Goal: Task Accomplishment & Management: Manage account settings

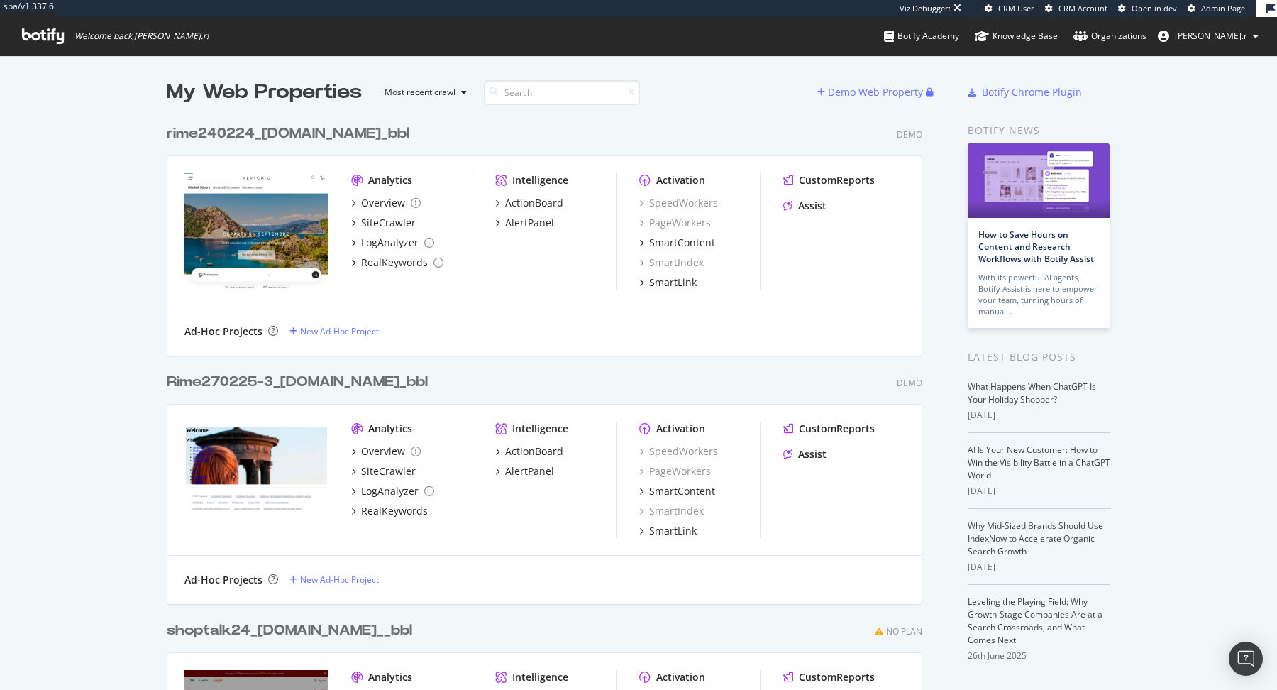
scroll to position [690, 1277]
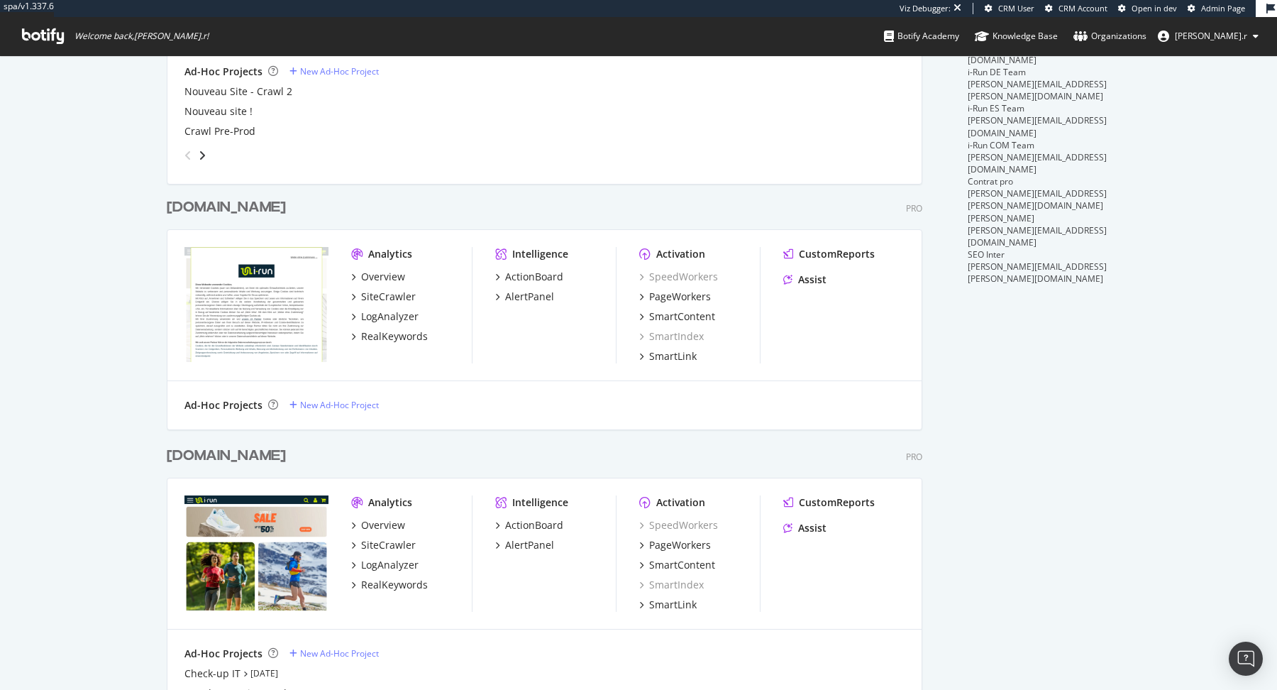
scroll to position [54, 0]
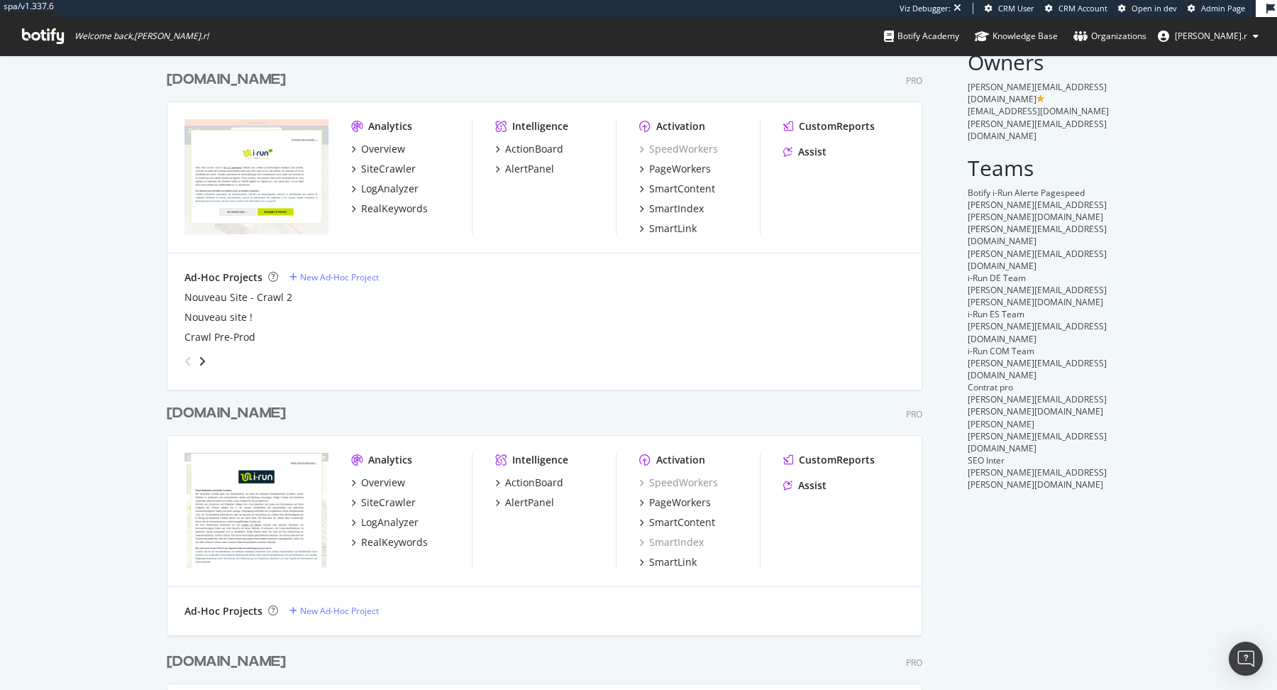
click at [184, 409] on div "[DOMAIN_NAME]" at bounding box center [226, 413] width 119 height 21
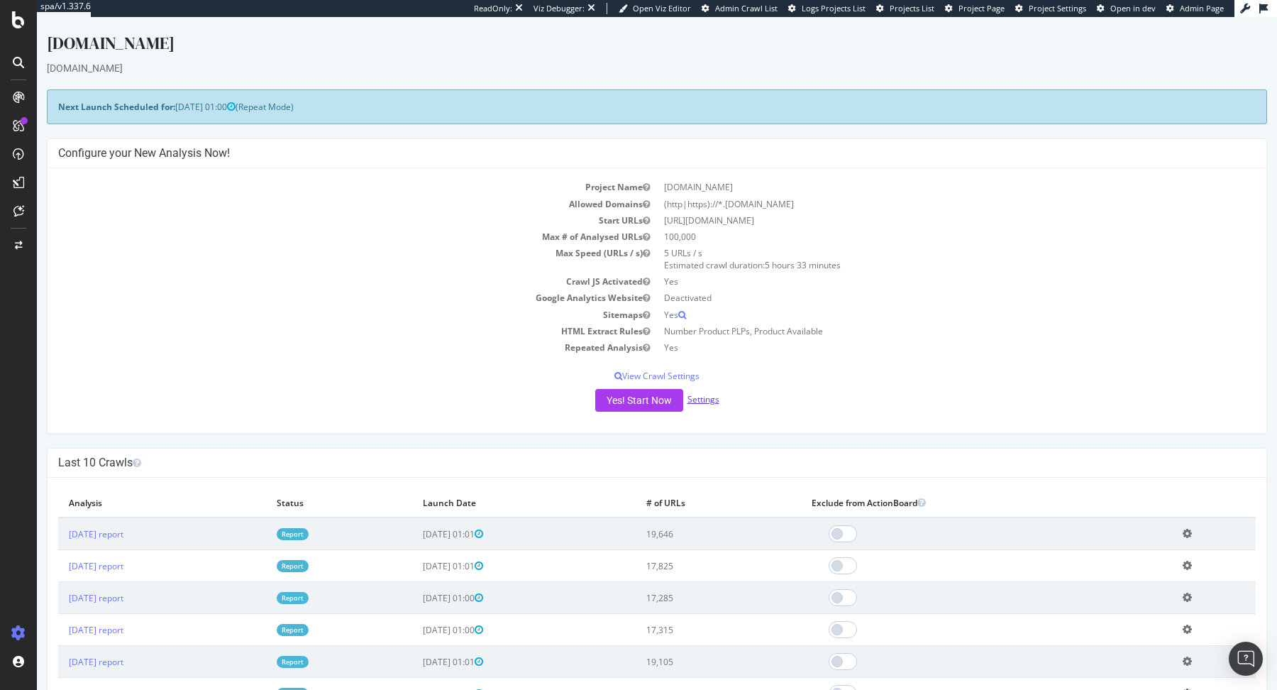
click at [712, 394] on link "Settings" at bounding box center [704, 399] width 32 height 12
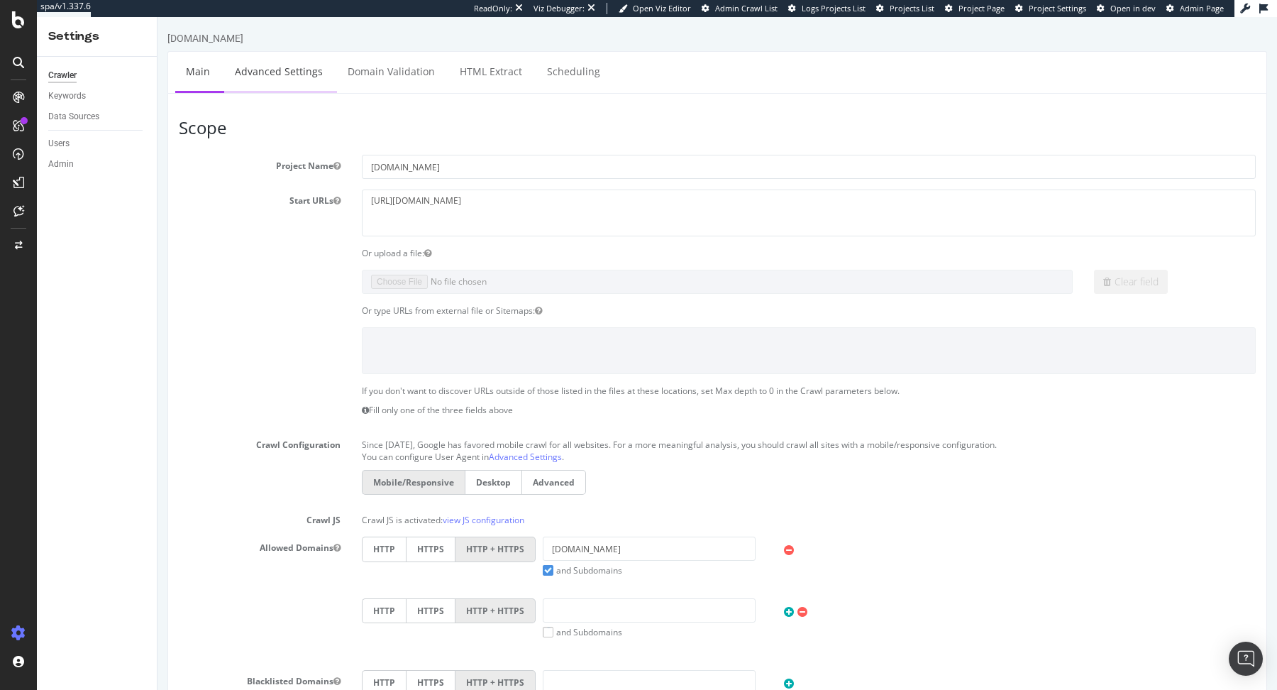
click at [279, 62] on link "Advanced Settings" at bounding box center [278, 71] width 109 height 39
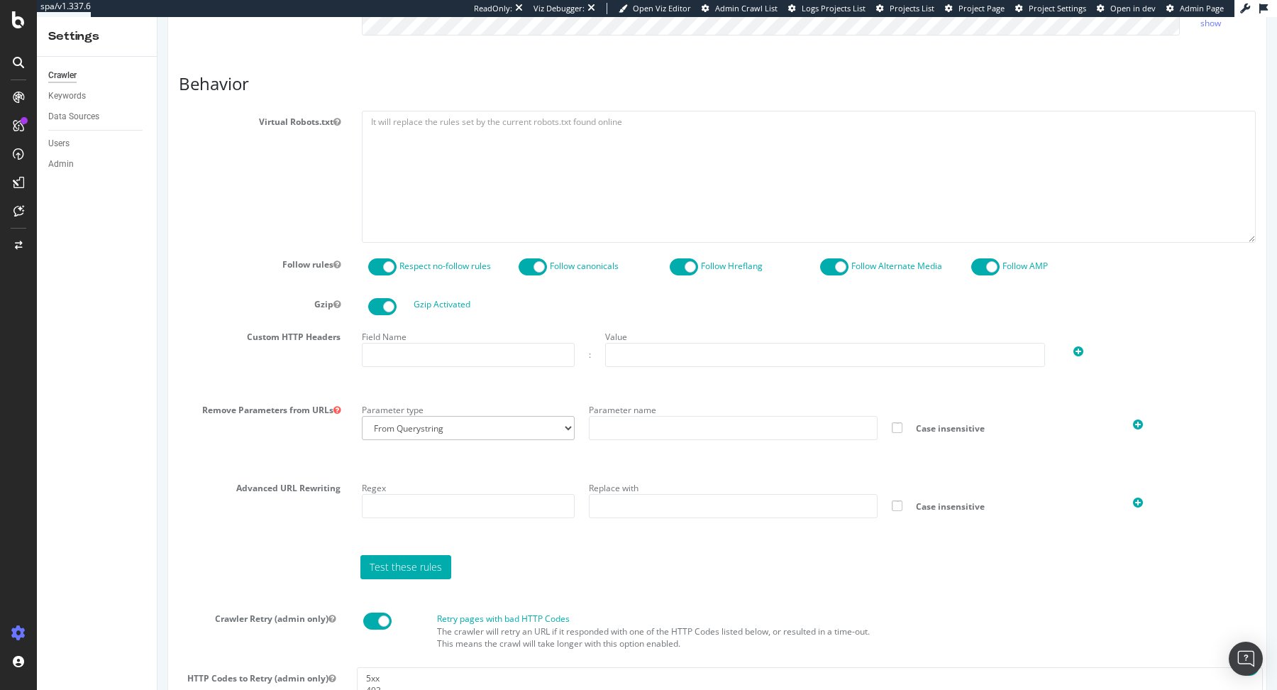
scroll to position [1031, 0]
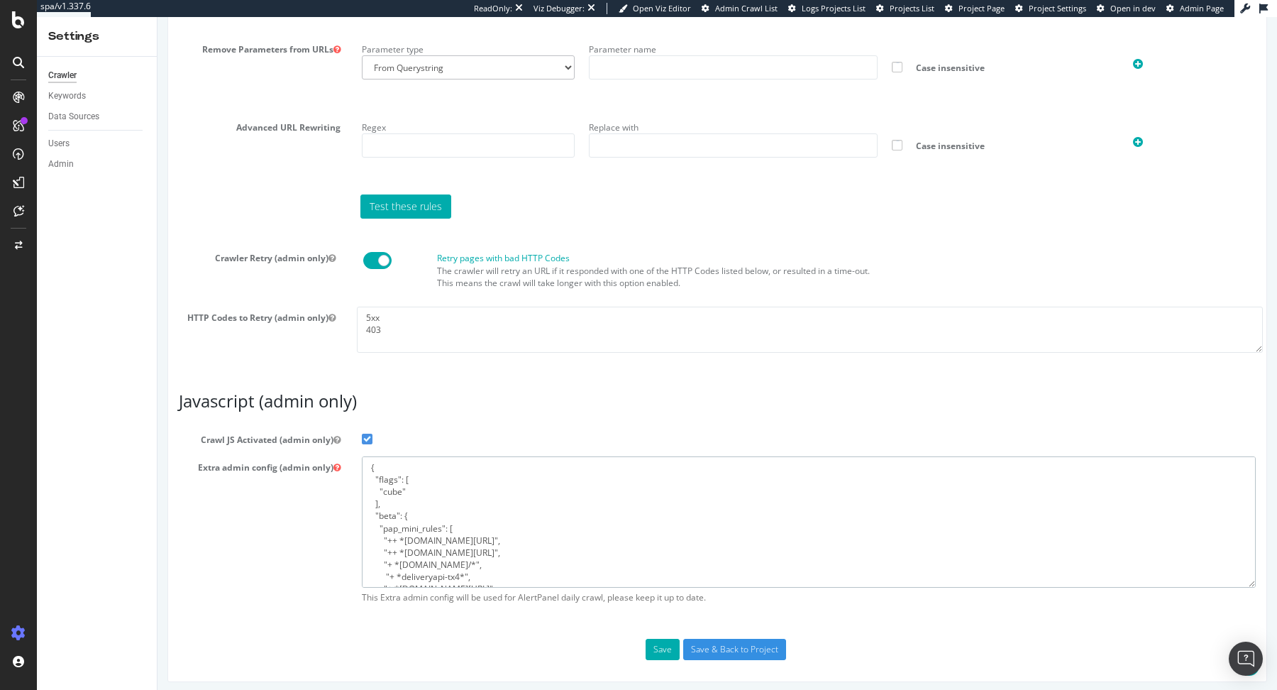
click at [480, 527] on textarea "{ "flags": [ "cube" ], "beta": { "pap_mini_rules": [ "++ *metrics.i-run.de/*", …" at bounding box center [809, 521] width 894 height 131
click at [454, 515] on textarea "{ "flags": [ "cube" ], "beta": { "pap_mini_rules": [ "++ *metrics.i-run.de/*", …" at bounding box center [809, 521] width 894 height 131
type textarea "{ "flags": [ "cube" ], "beta": { "pap_mini_rules": [ "++ *metrics.i-run.de/*", …"
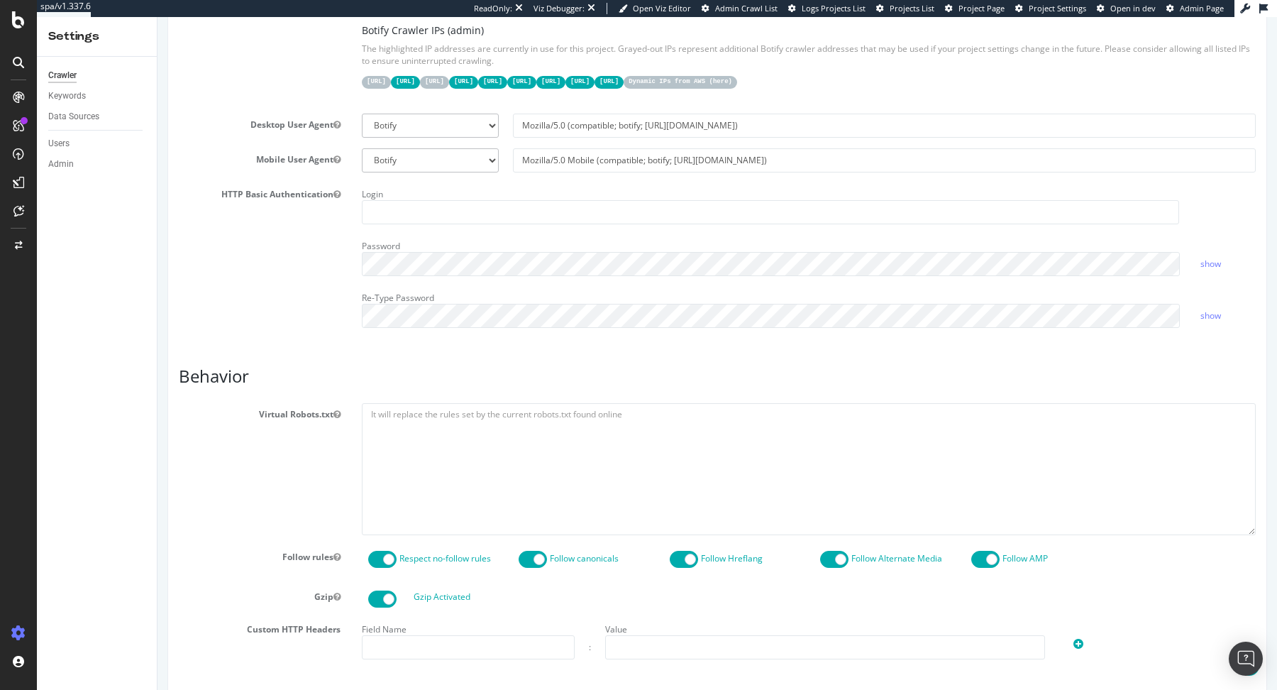
scroll to position [0, 0]
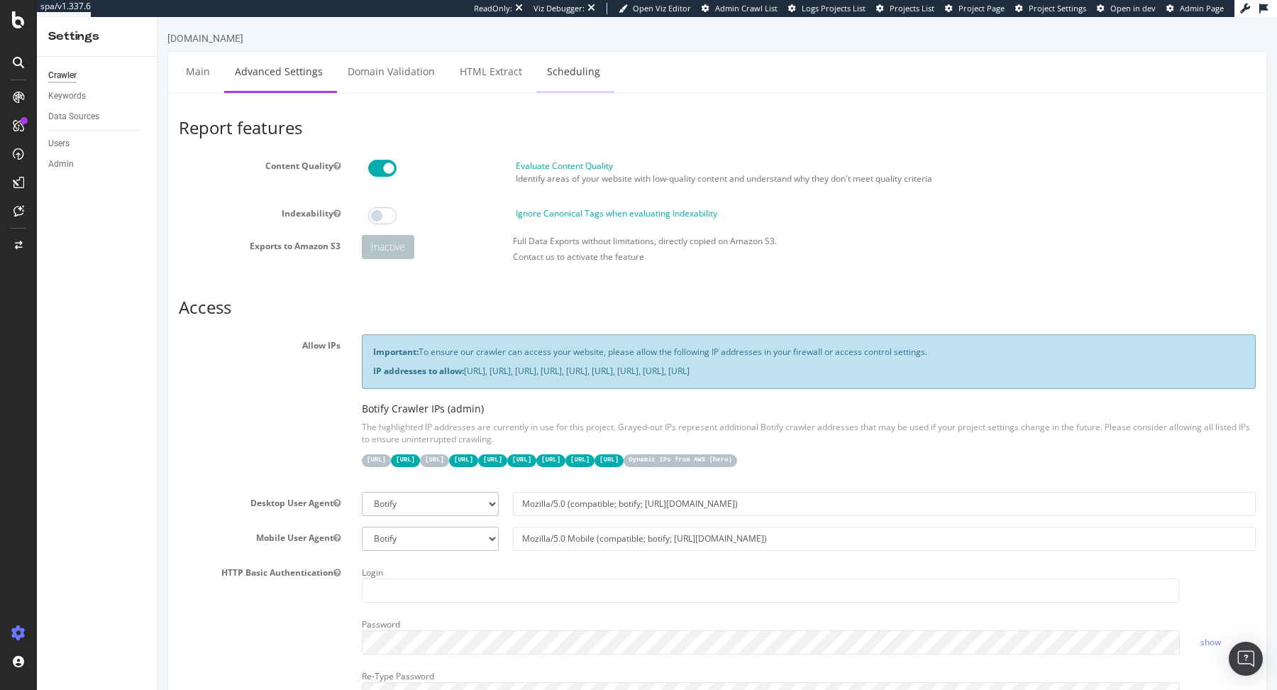
click at [555, 60] on link "Scheduling" at bounding box center [573, 71] width 74 height 39
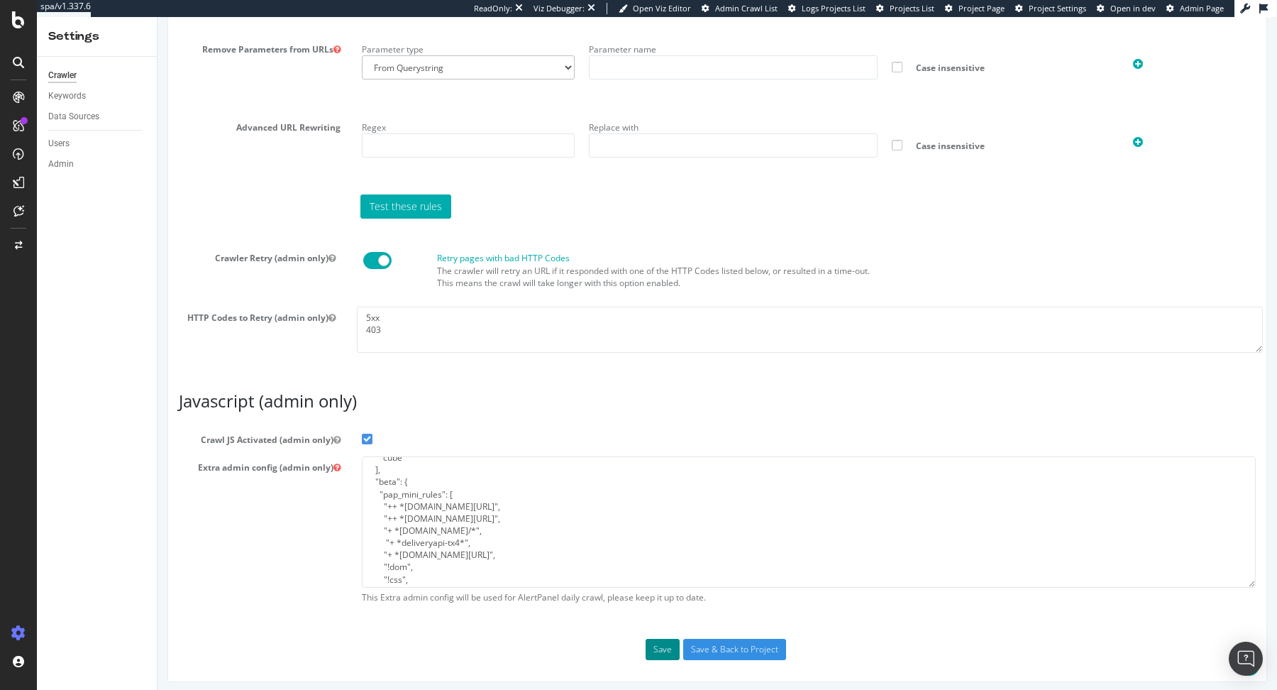
click at [666, 651] on button "Save" at bounding box center [663, 649] width 34 height 21
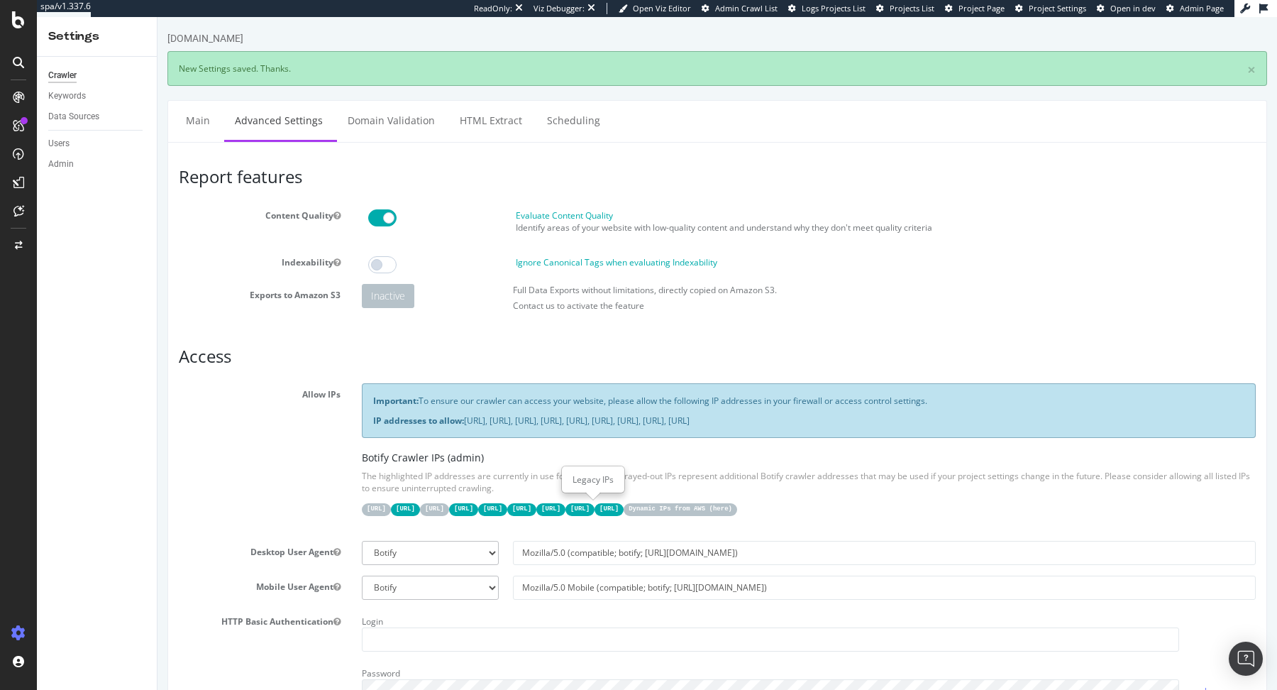
scroll to position [0, 0]
click at [567, 137] on link "Scheduling" at bounding box center [573, 120] width 74 height 39
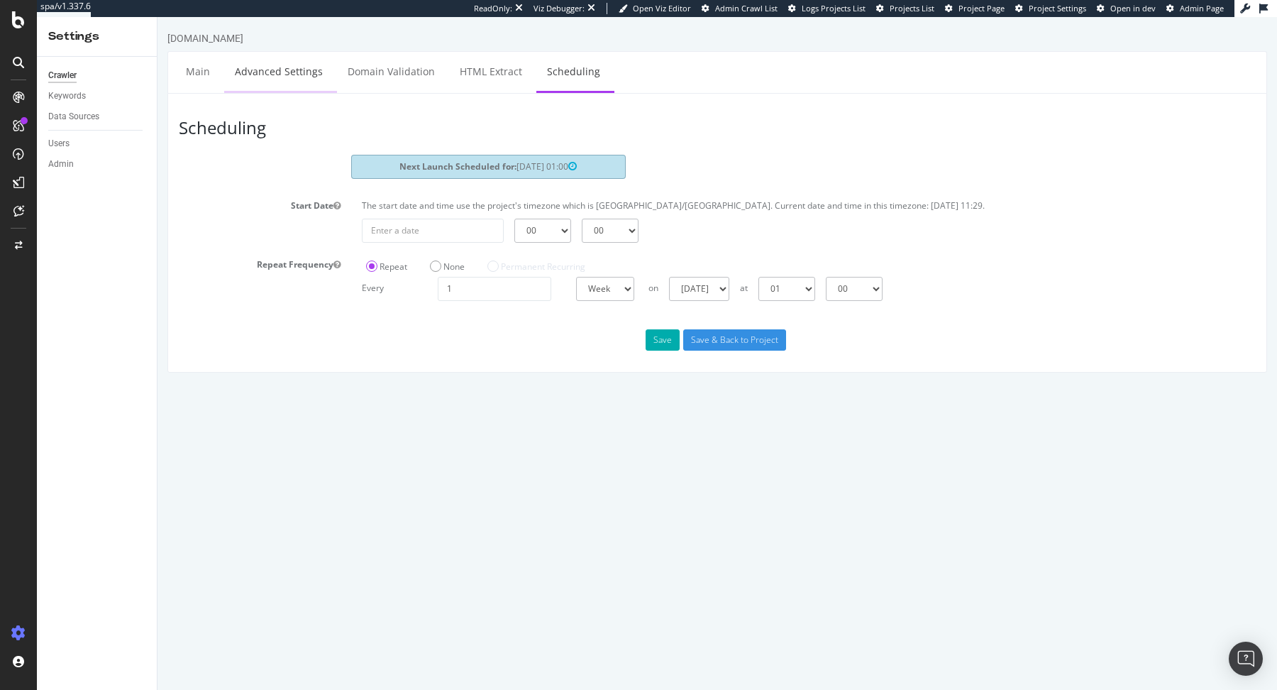
click at [298, 76] on link "Advanced Settings" at bounding box center [278, 71] width 109 height 39
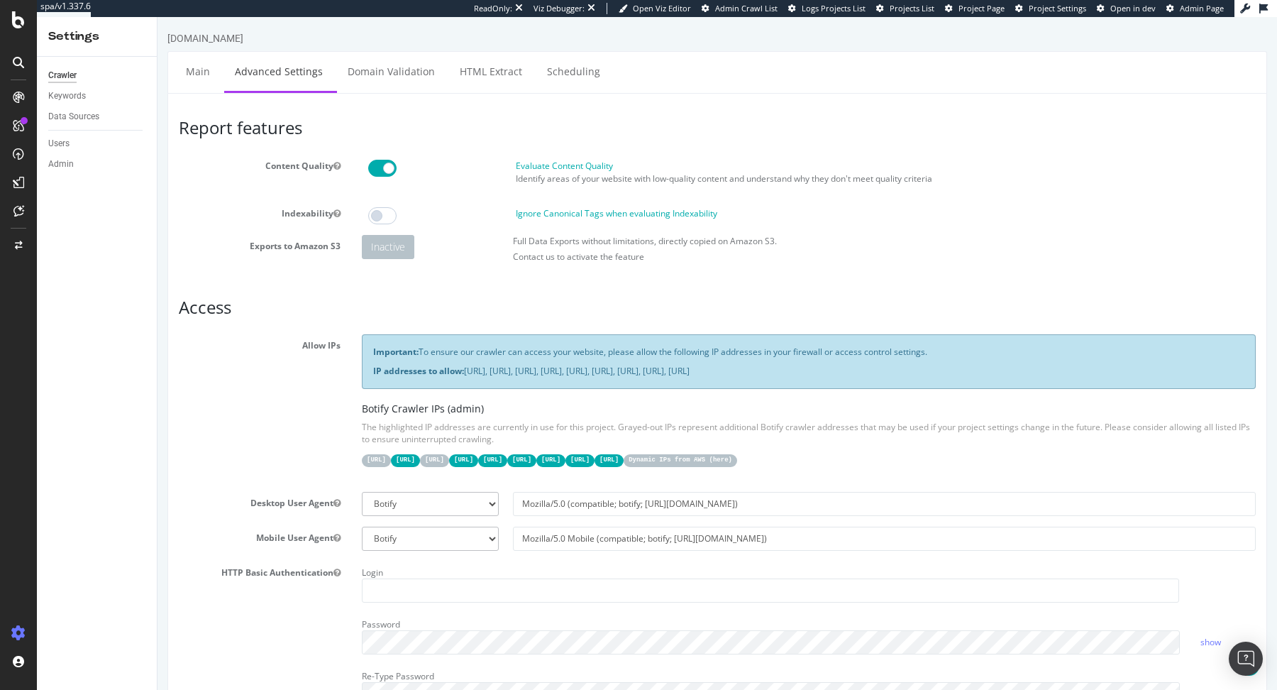
scroll to position [1031, 0]
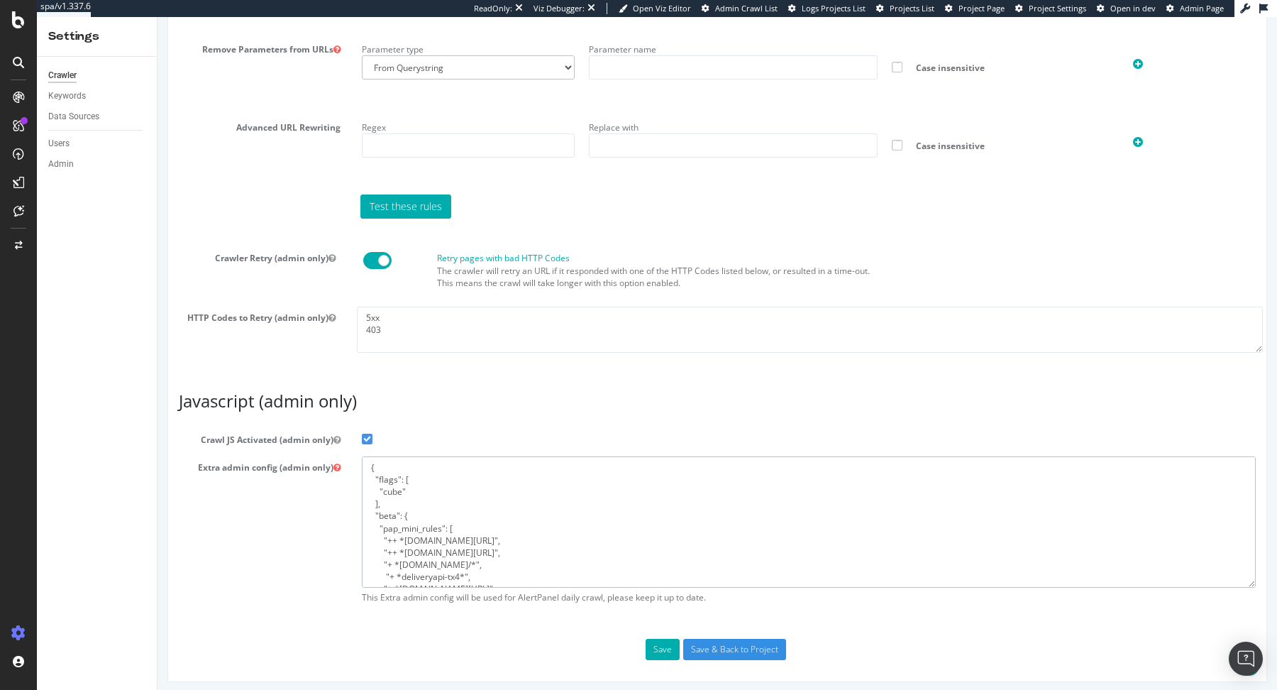
click at [499, 510] on textarea "{ "flags": [ "cube" ], "beta": { "pap_mini_rules": [ "++ *metrics.i-run.de/*", …" at bounding box center [809, 521] width 894 height 131
click at [426, 519] on textarea "{ "flags": [ "cube" ], "beta": { "pap_mini_rules": [ "++ *metrics.i-run.de/*", …" at bounding box center [809, 521] width 894 height 131
click at [388, 479] on textarea "{ "flags": [ "cube" ], "beta": { "pap_mini_rules": [ "++ *metrics.i-run.de/*", …" at bounding box center [809, 521] width 894 height 131
click at [576, 220] on section "Virtual Robots.txt Follow rules Respect no-follow rules Follow canonicals Follo…" at bounding box center [717, 56] width 1077 height 613
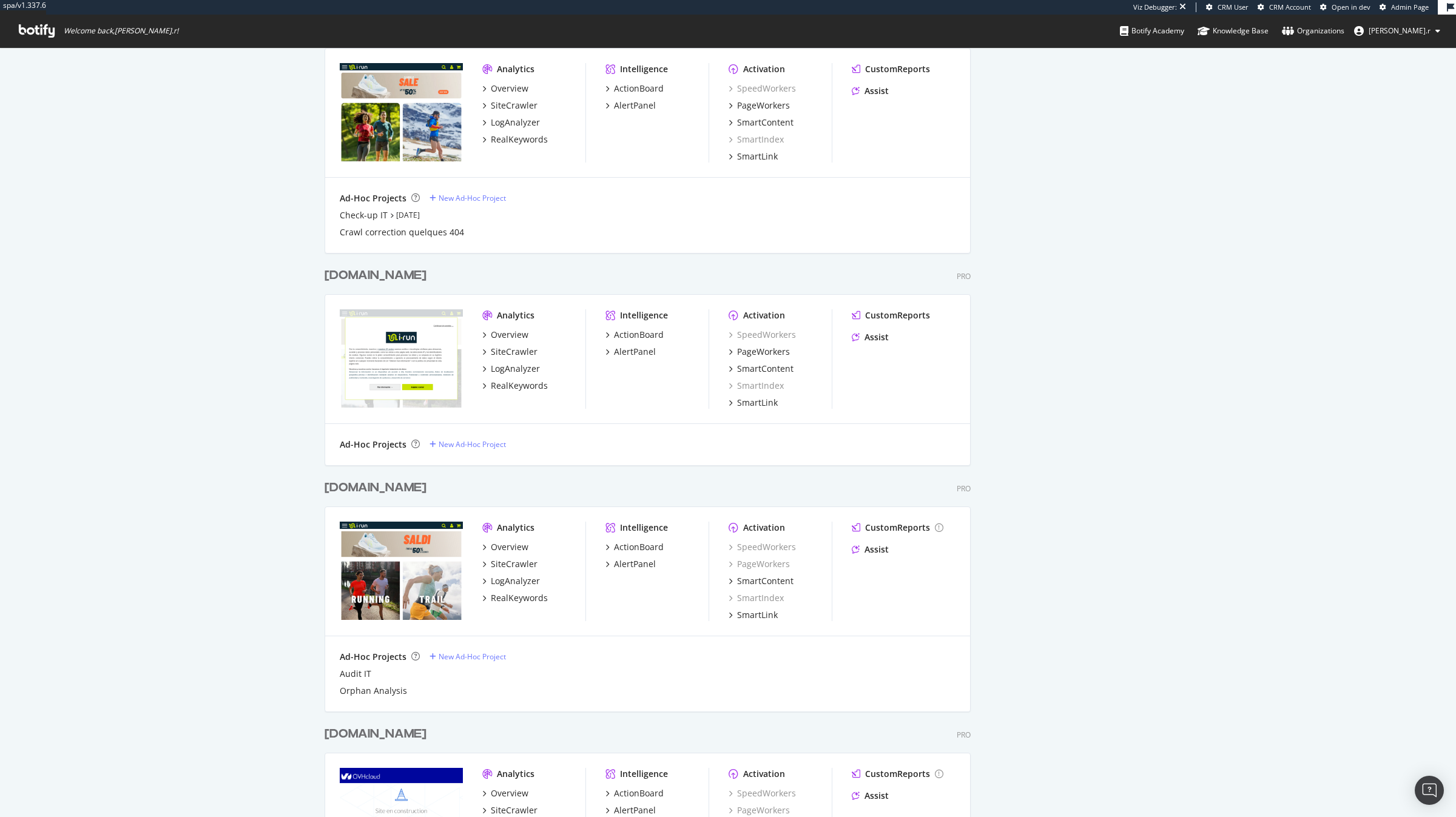
scroll to position [1131, 0]
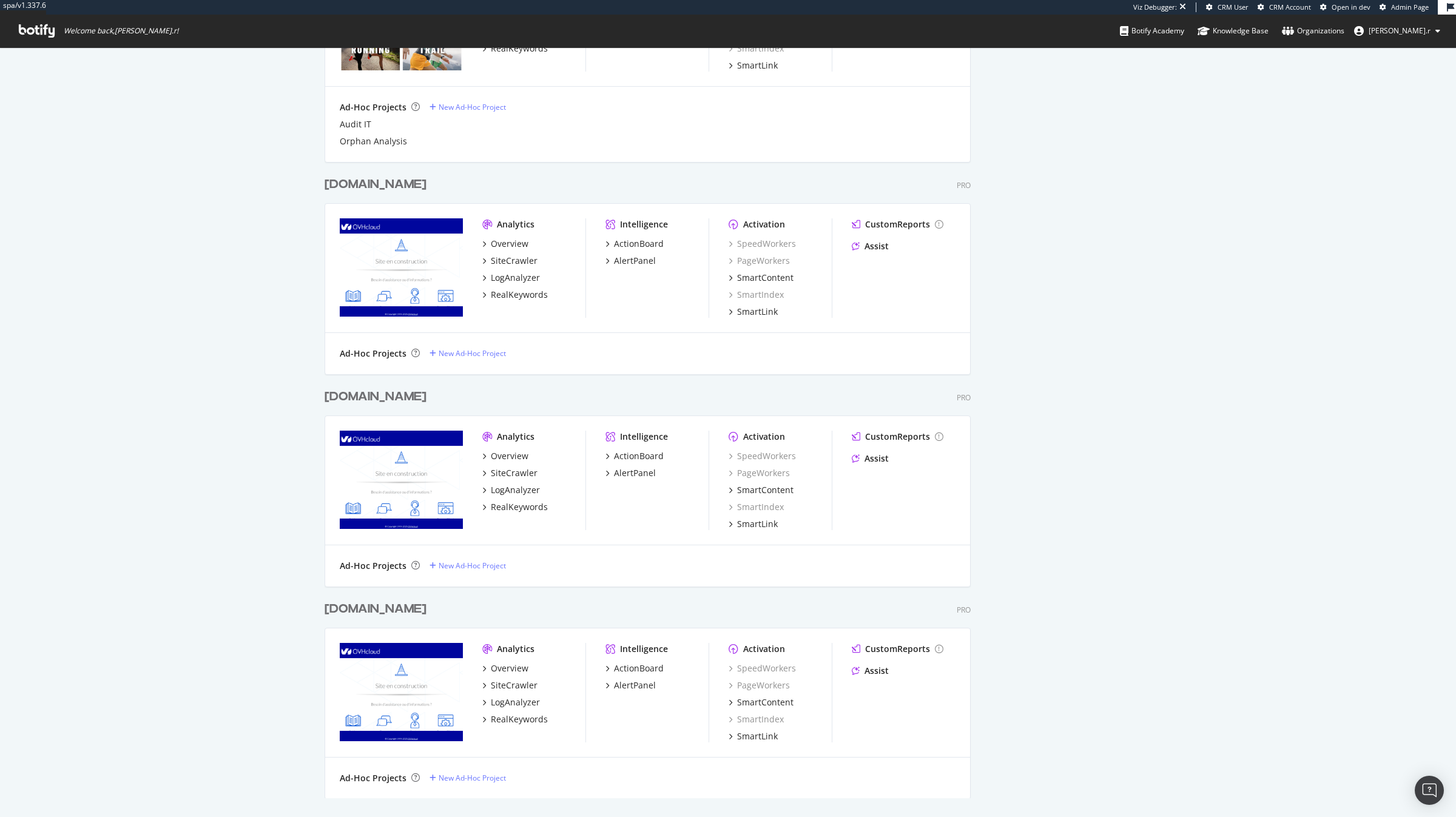
click at [354, 589] on div "[DOMAIN_NAME]" at bounding box center [375, 608] width 102 height 18
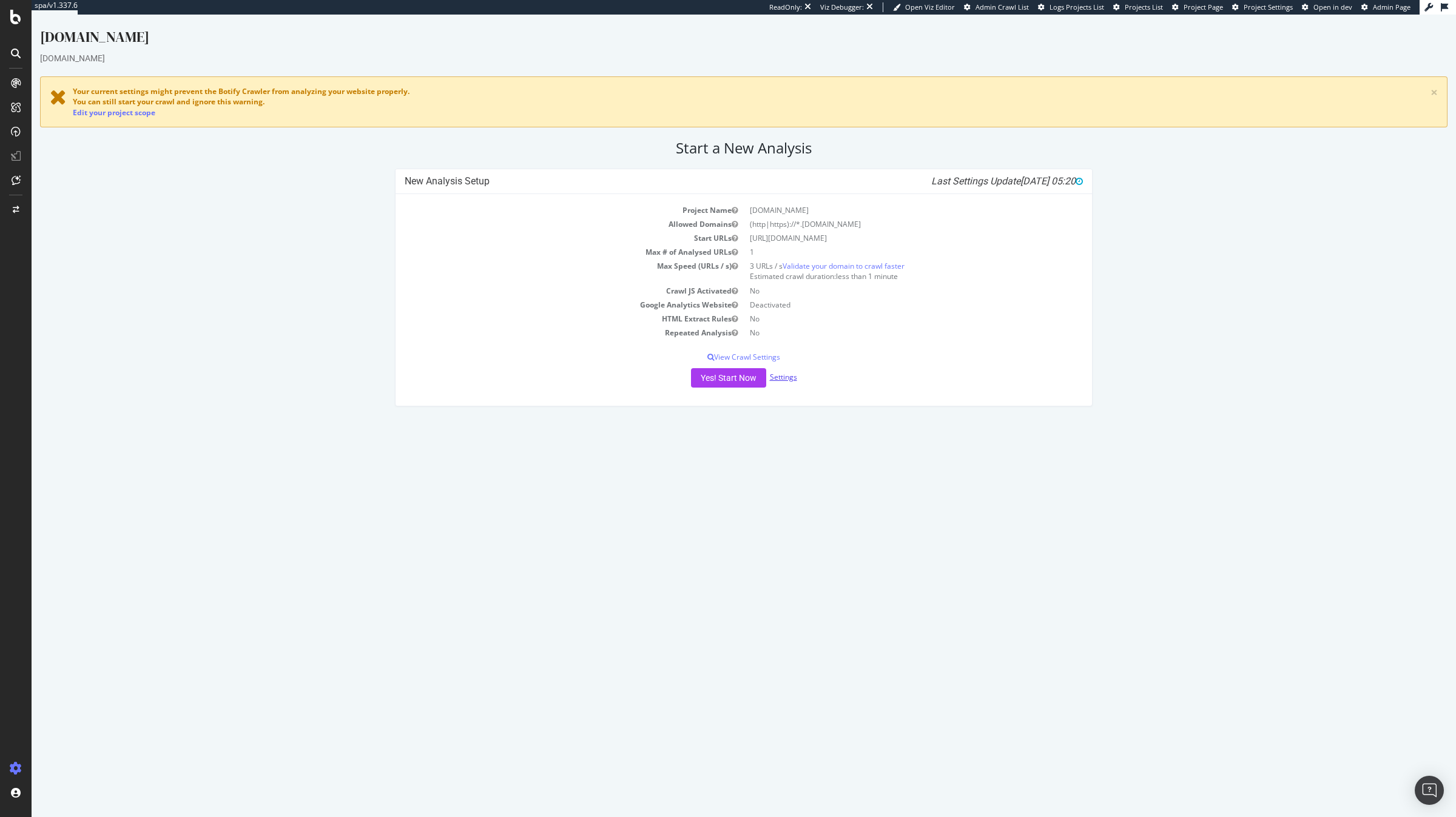
click at [785, 381] on link "Settings" at bounding box center [783, 377] width 27 height 10
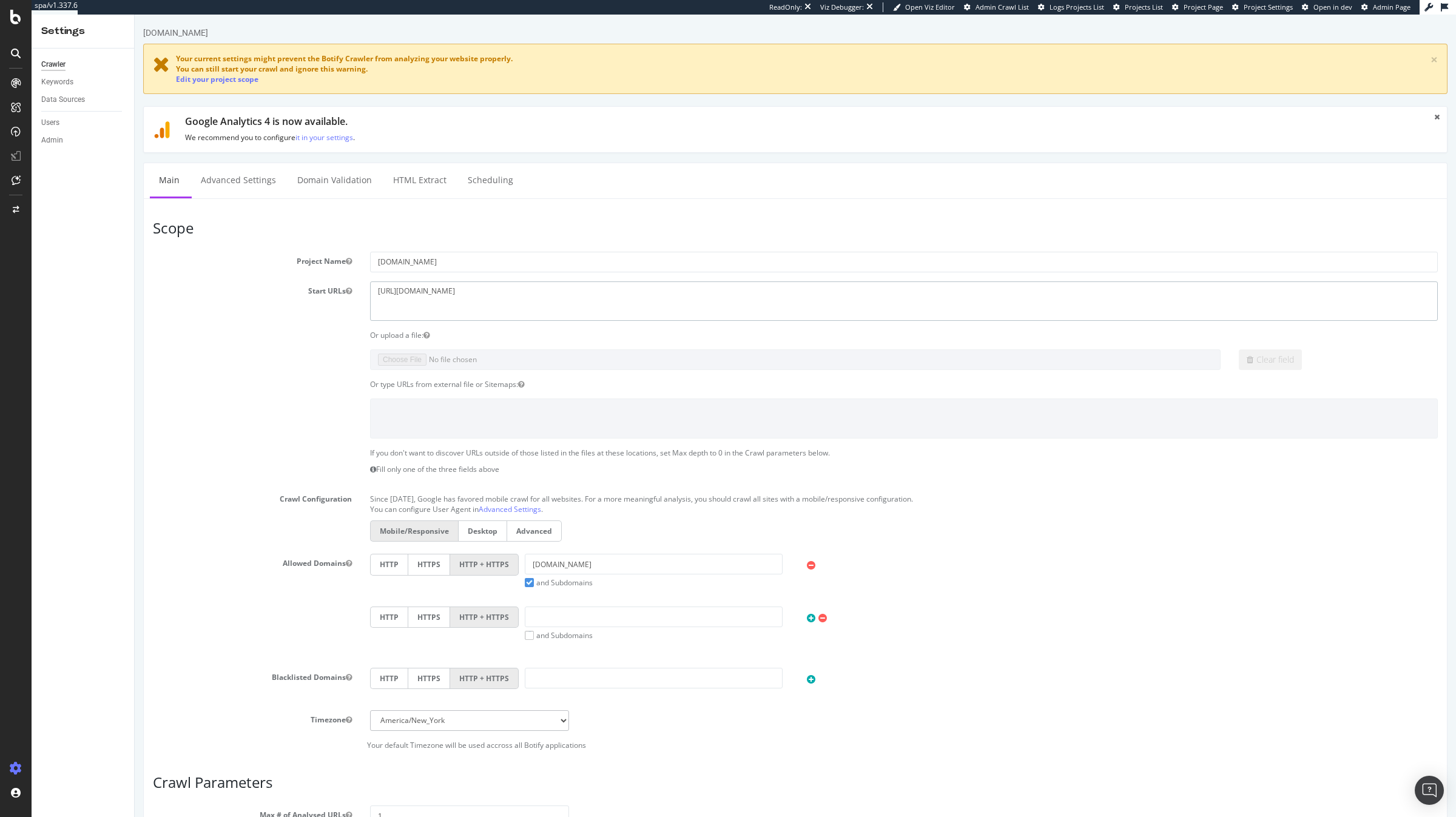
click at [458, 295] on textarea "http://i-run.pt" at bounding box center [904, 301] width 1068 height 39
paste textarea "s://www.i-run.pt/"
type textarea "https://www.i-run.pt/"
click at [310, 360] on div "Clear field" at bounding box center [795, 360] width 1303 height 21
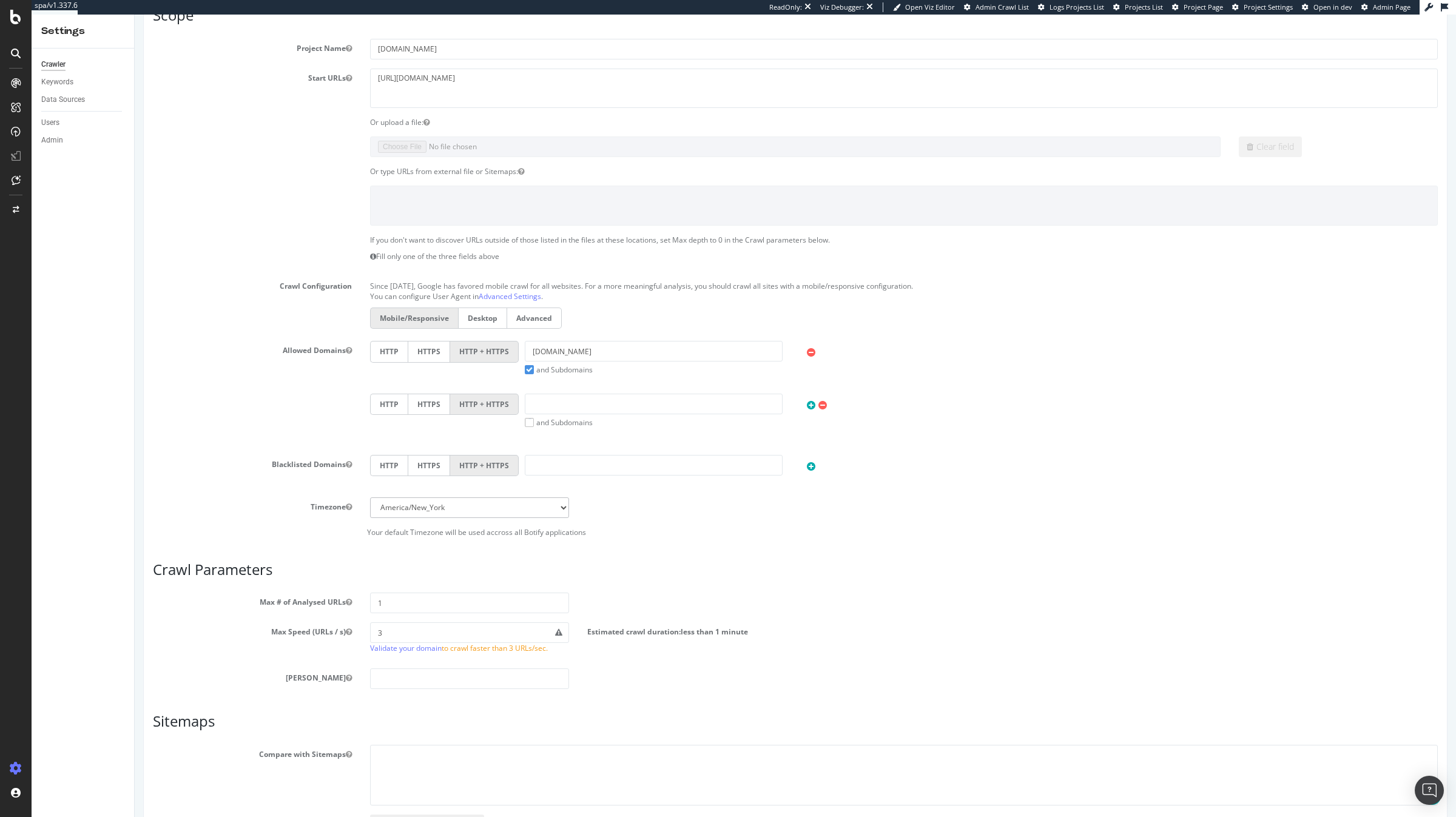
scroll to position [214, 0]
click at [407, 508] on select "[GEOGRAPHIC_DATA]/[GEOGRAPHIC_DATA] [GEOGRAPHIC_DATA]/[GEOGRAPHIC_DATA] [GEOGRA…" at bounding box center [469, 507] width 199 height 21
select select "Europe/[GEOGRAPHIC_DATA]"
click at [370, 497] on select "[GEOGRAPHIC_DATA]/[GEOGRAPHIC_DATA] [GEOGRAPHIC_DATA]/[GEOGRAPHIC_DATA] [GEOGRA…" at bounding box center [469, 507] width 199 height 21
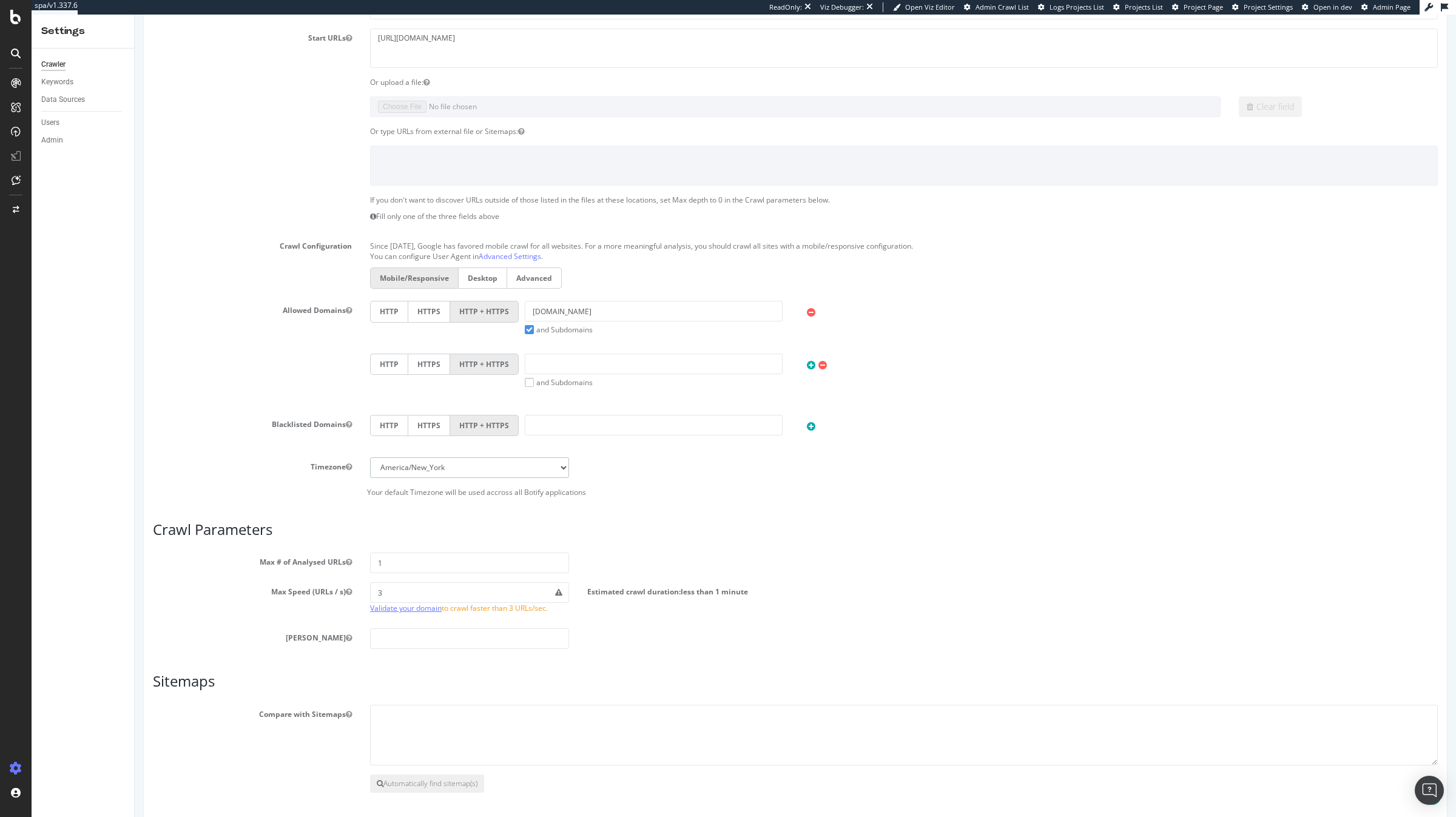
scroll to position [303, 0]
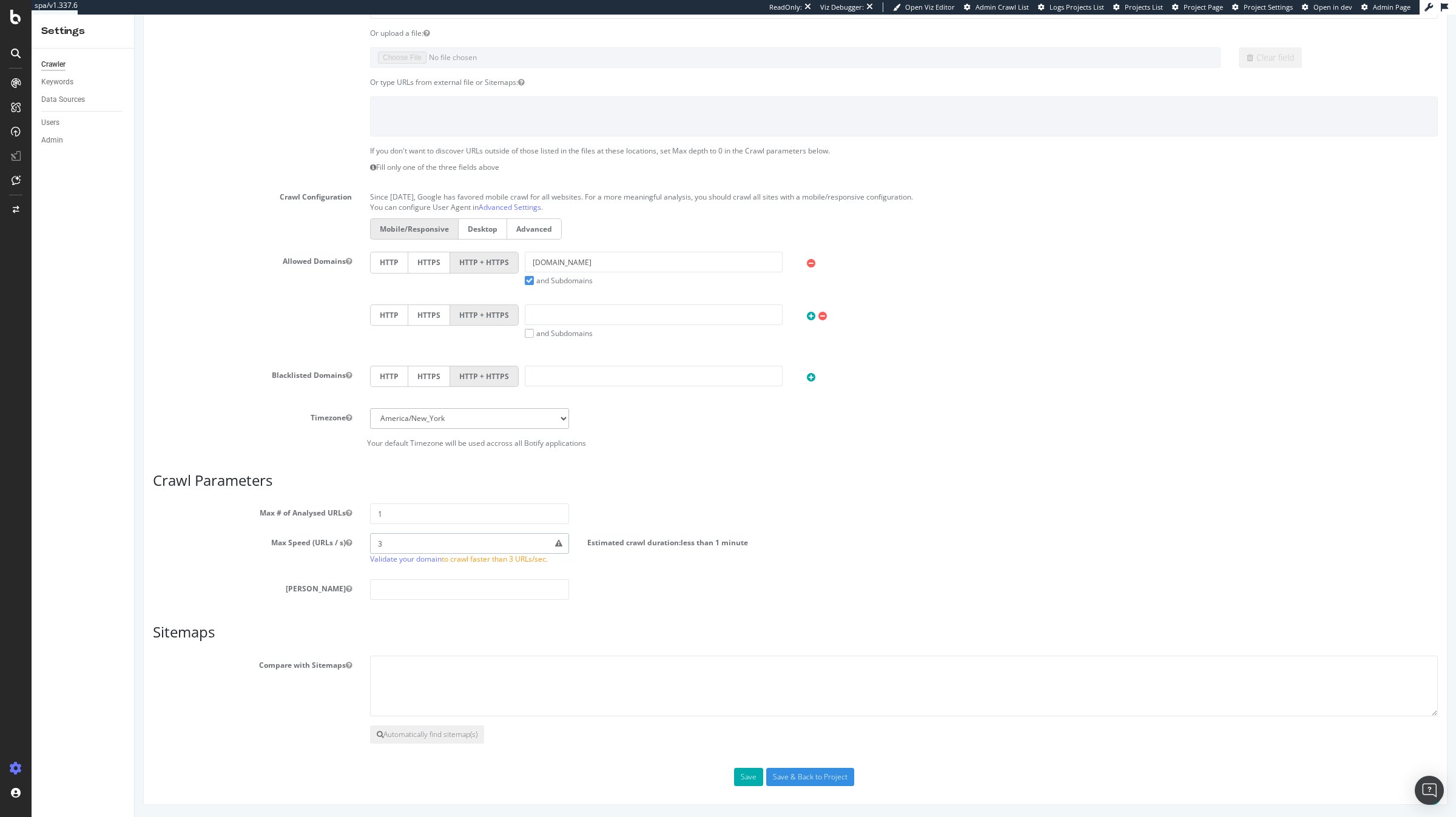
click at [508, 525] on section "Max # of Analysed URLs 1 Max Speed (URLs / s) 3 Validate your domain to crawl f…" at bounding box center [795, 551] width 1285 height 97
click at [506, 513] on input "1" at bounding box center [469, 514] width 199 height 21
type input "100000"
click at [746, 589] on button "Save" at bounding box center [749, 776] width 29 height 18
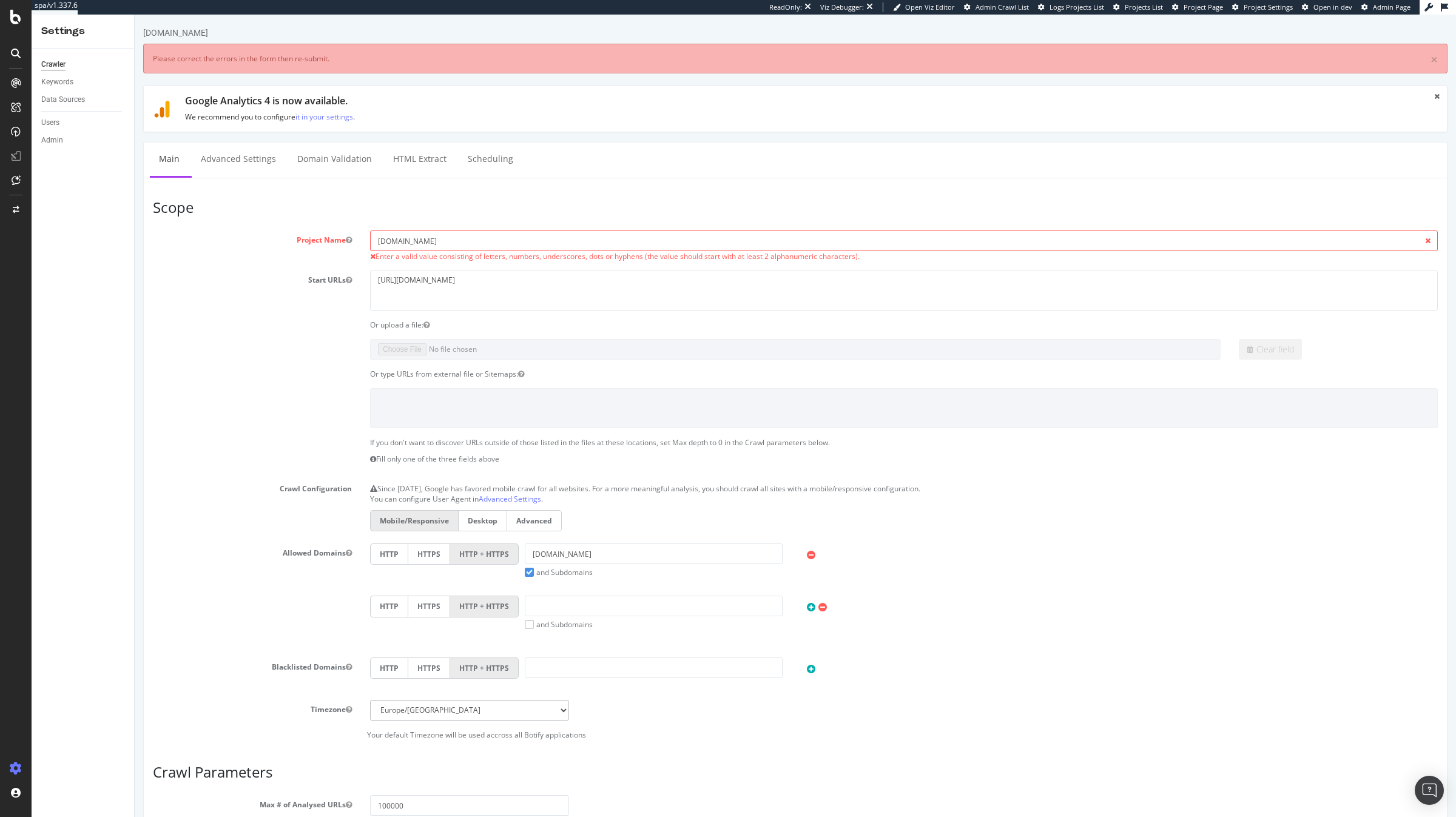
scroll to position [0, 0]
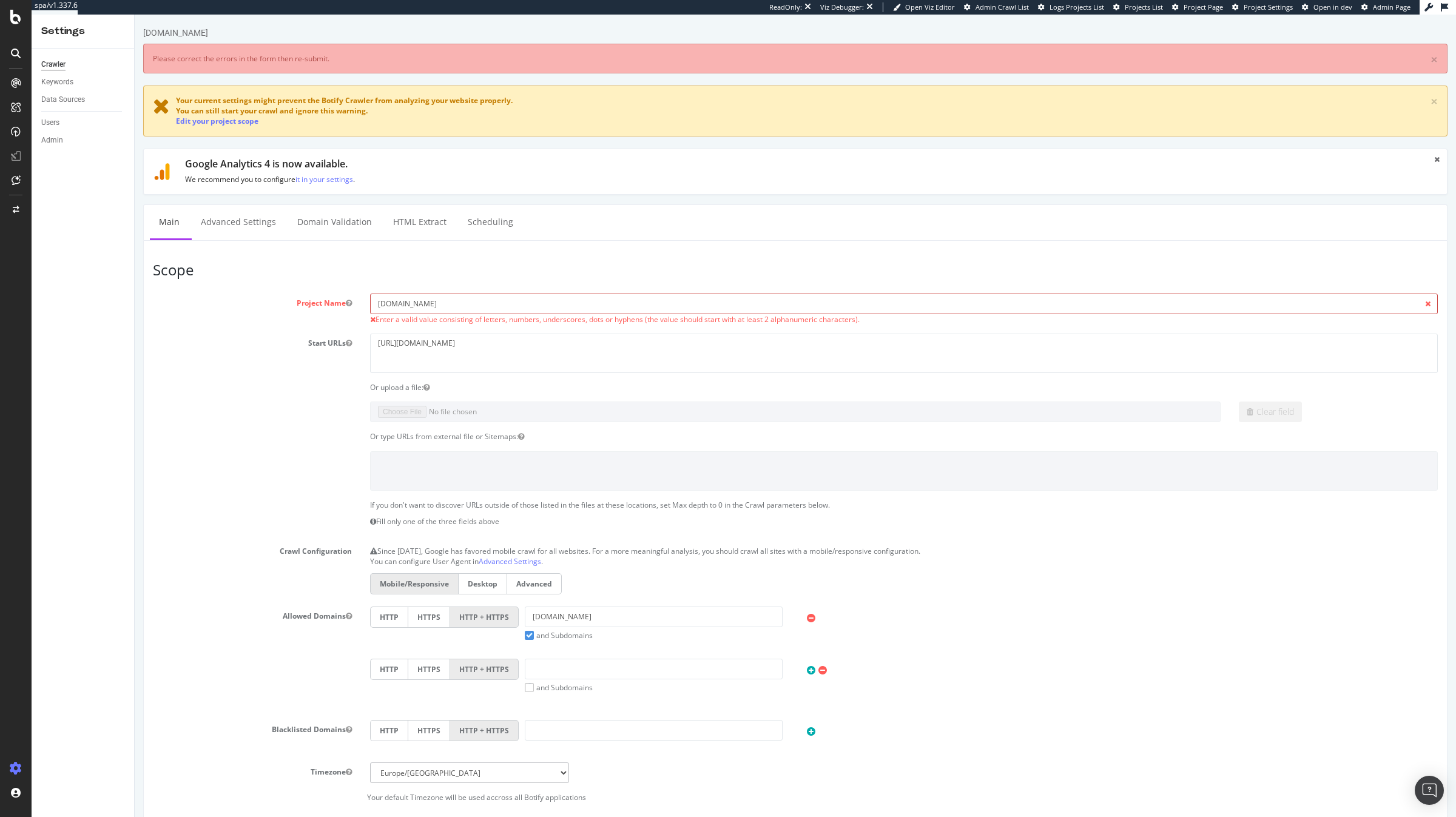
click at [473, 309] on input "i-run.pt" at bounding box center [904, 303] width 1068 height 21
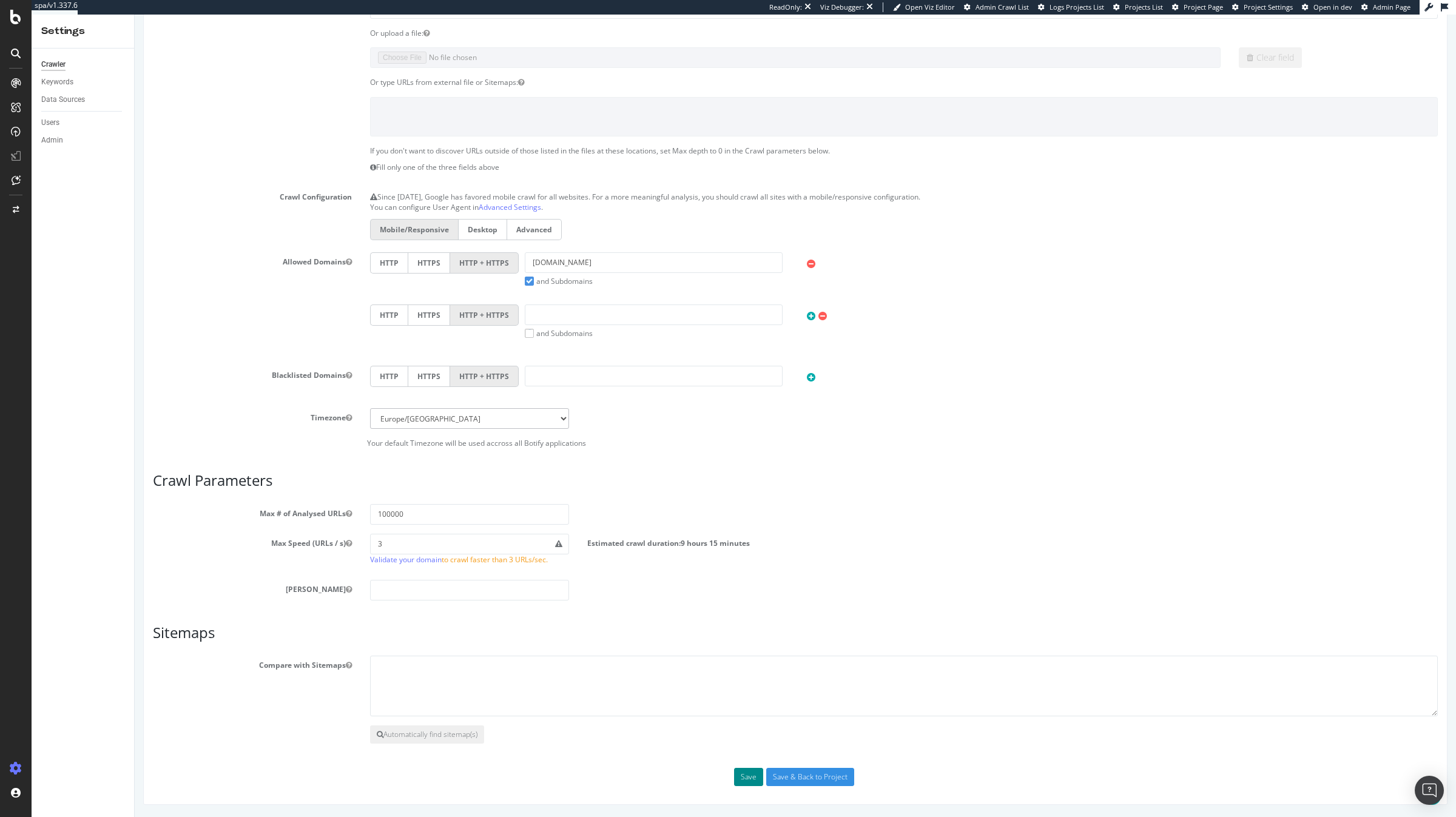
type input "[DOMAIN_NAME]"
click at [741, 589] on button "Save" at bounding box center [749, 776] width 29 height 18
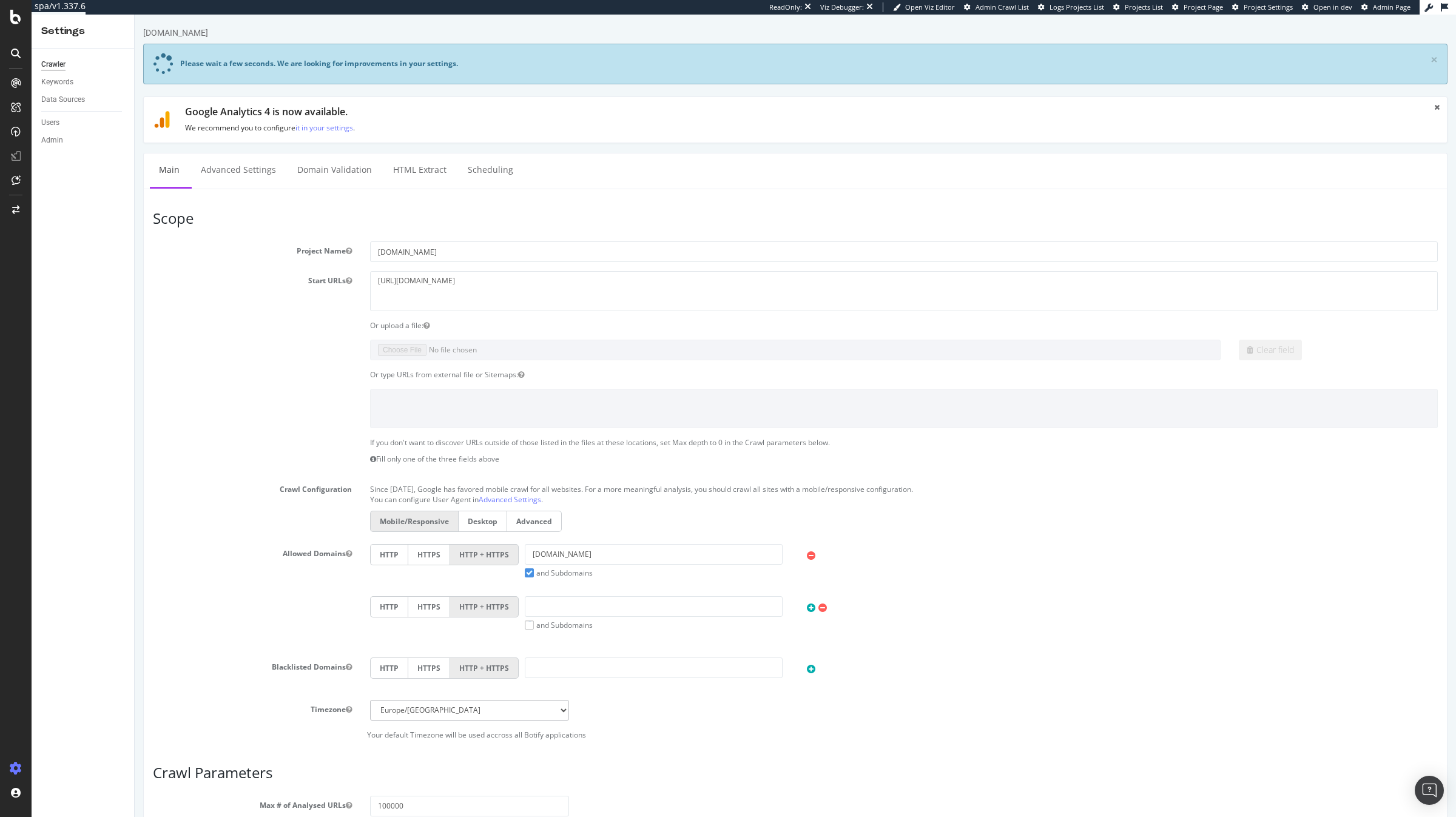
scroll to position [294, 0]
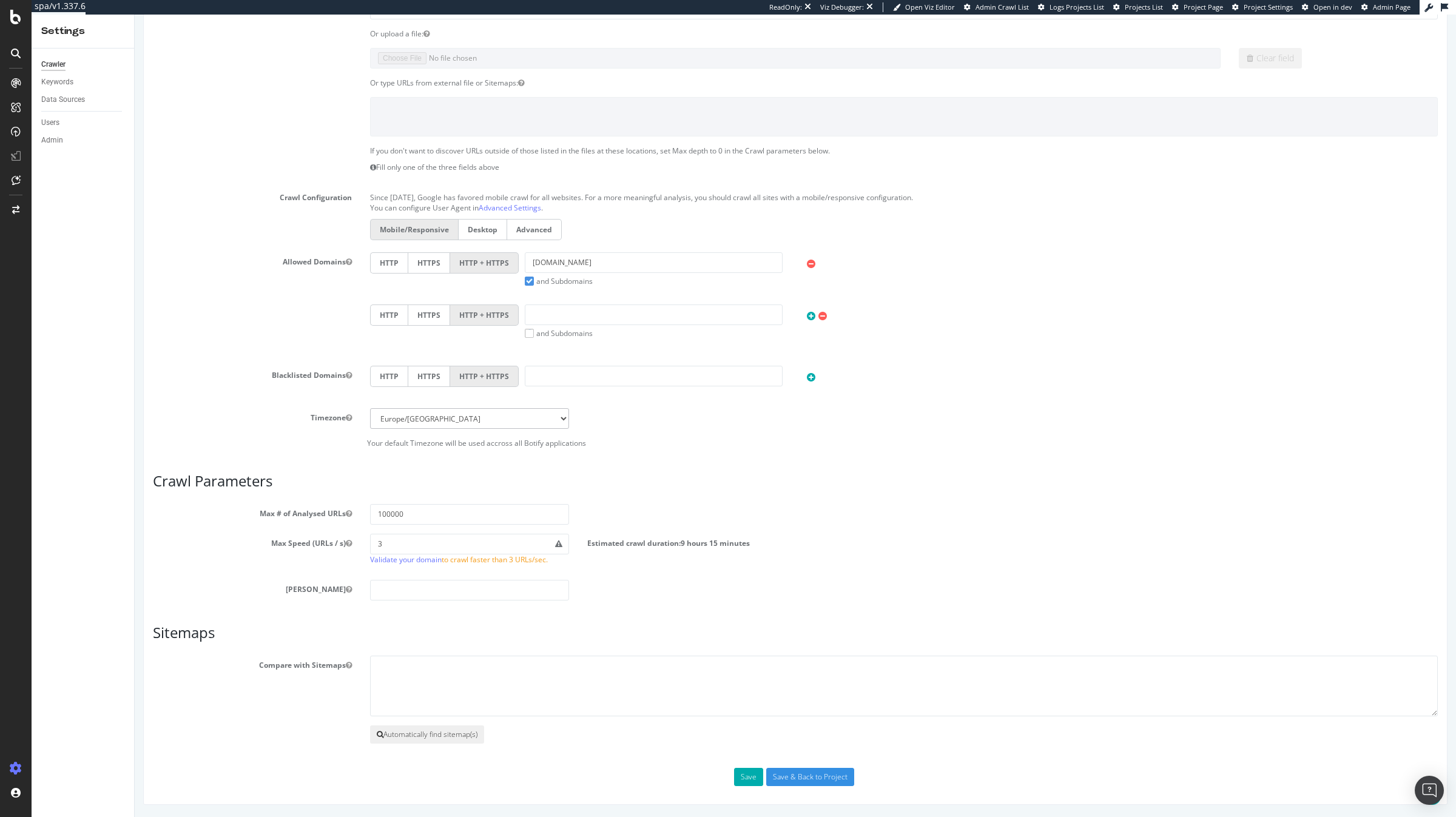
click at [429, 736] on button "Automatically find sitemap(s)" at bounding box center [427, 734] width 114 height 18
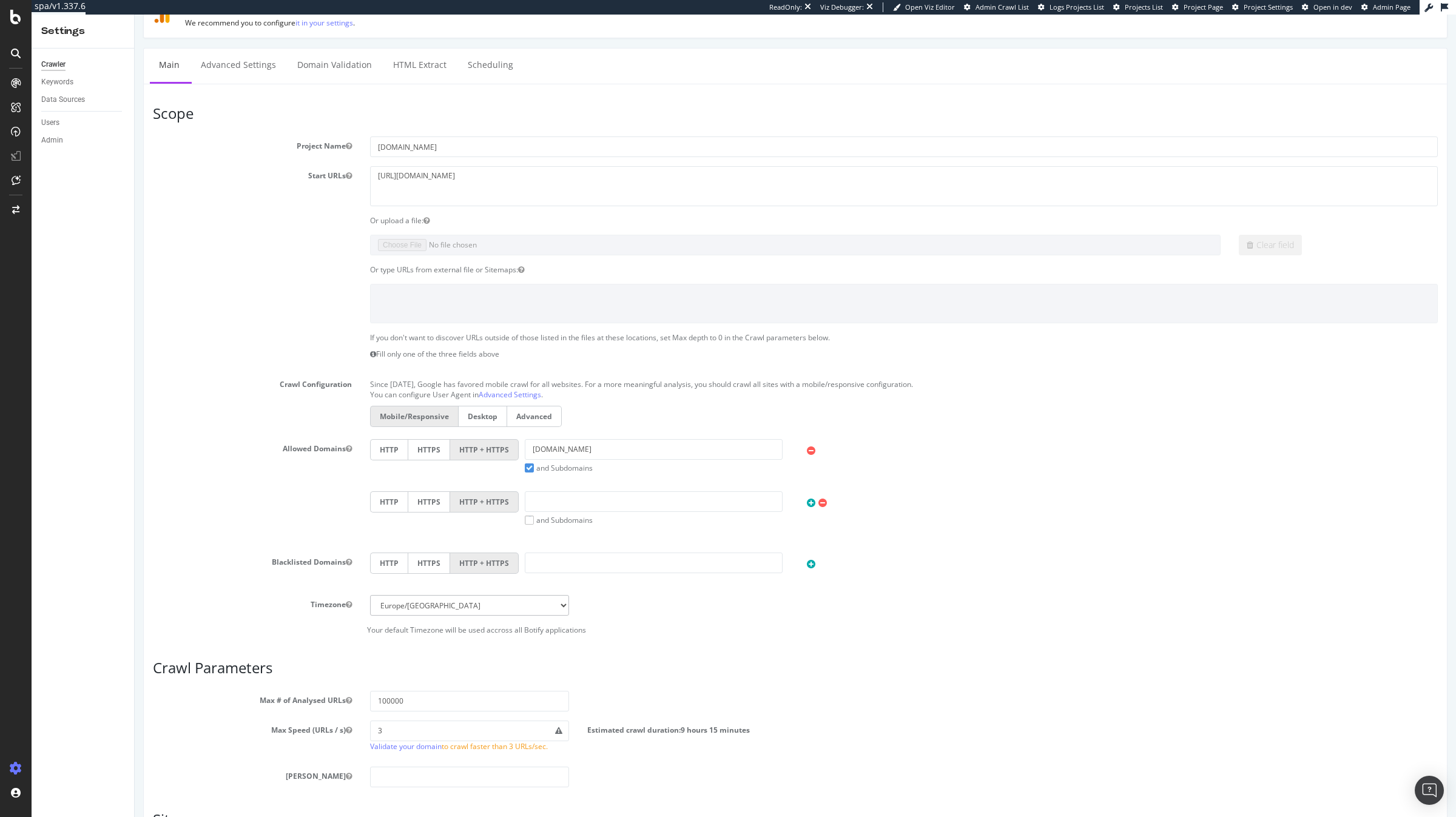
scroll to position [0, 0]
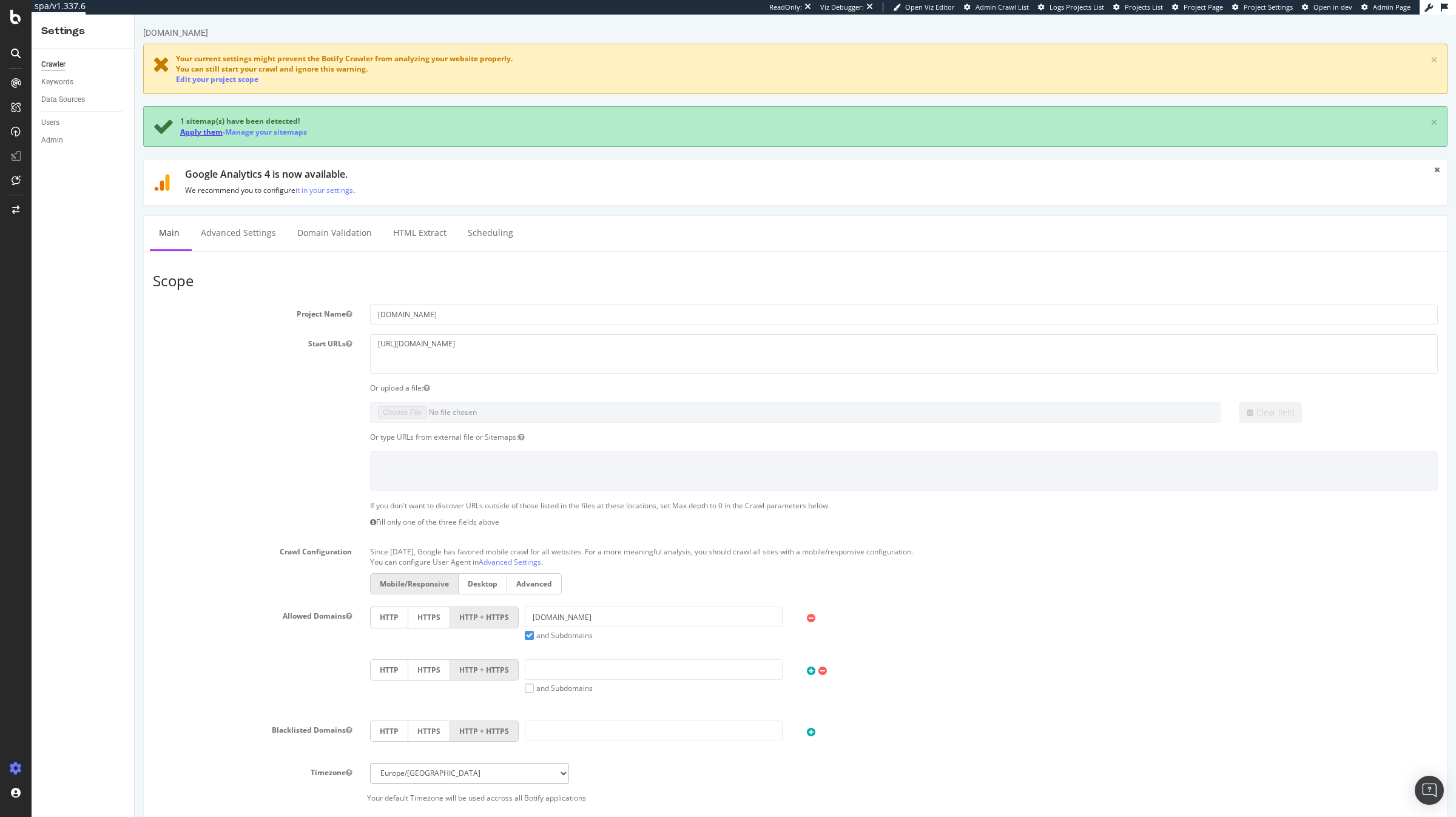
click at [199, 132] on link "Apply them" at bounding box center [202, 132] width 43 height 10
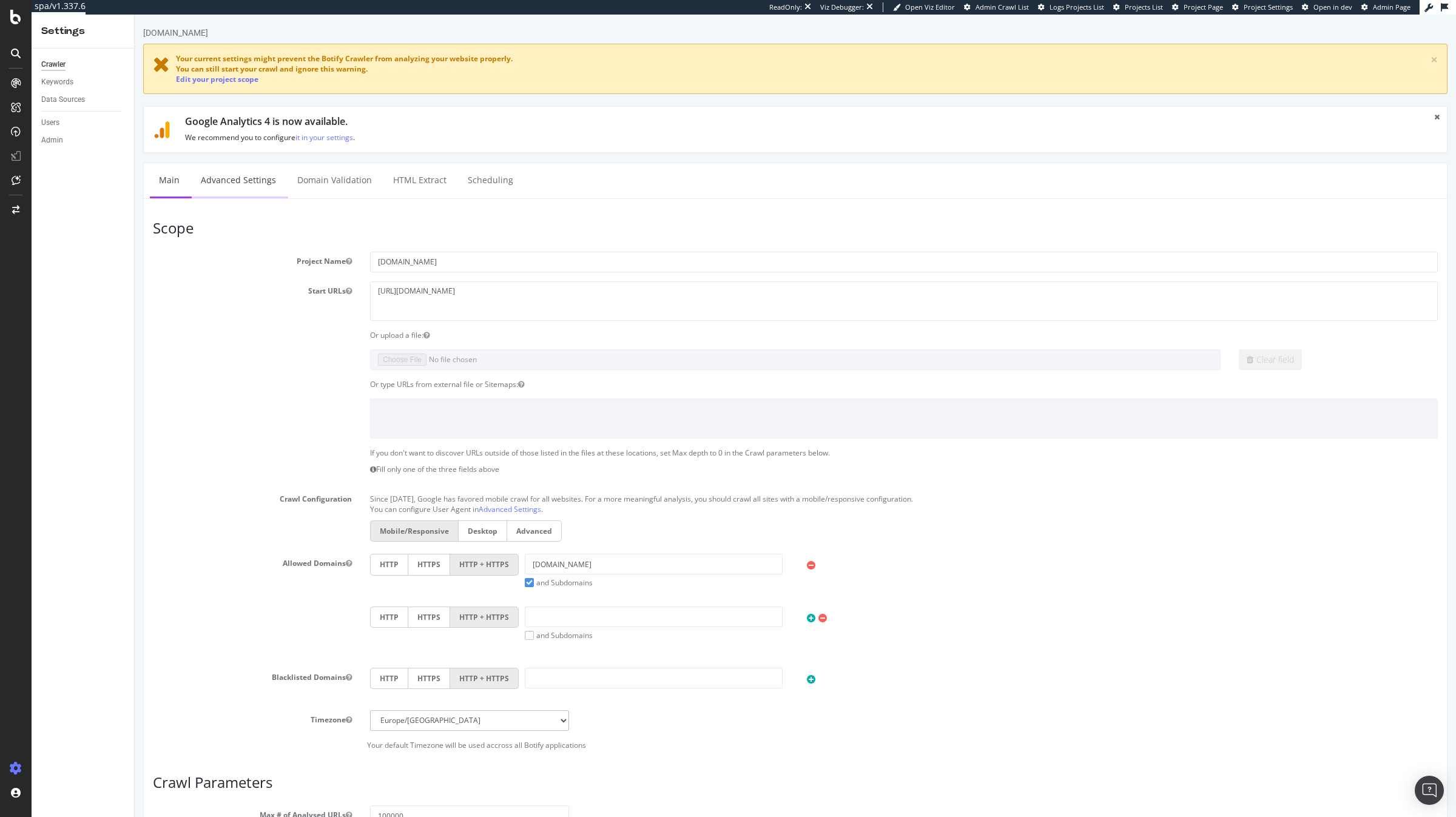
click at [254, 189] on link "Advanced Settings" at bounding box center [238, 179] width 93 height 33
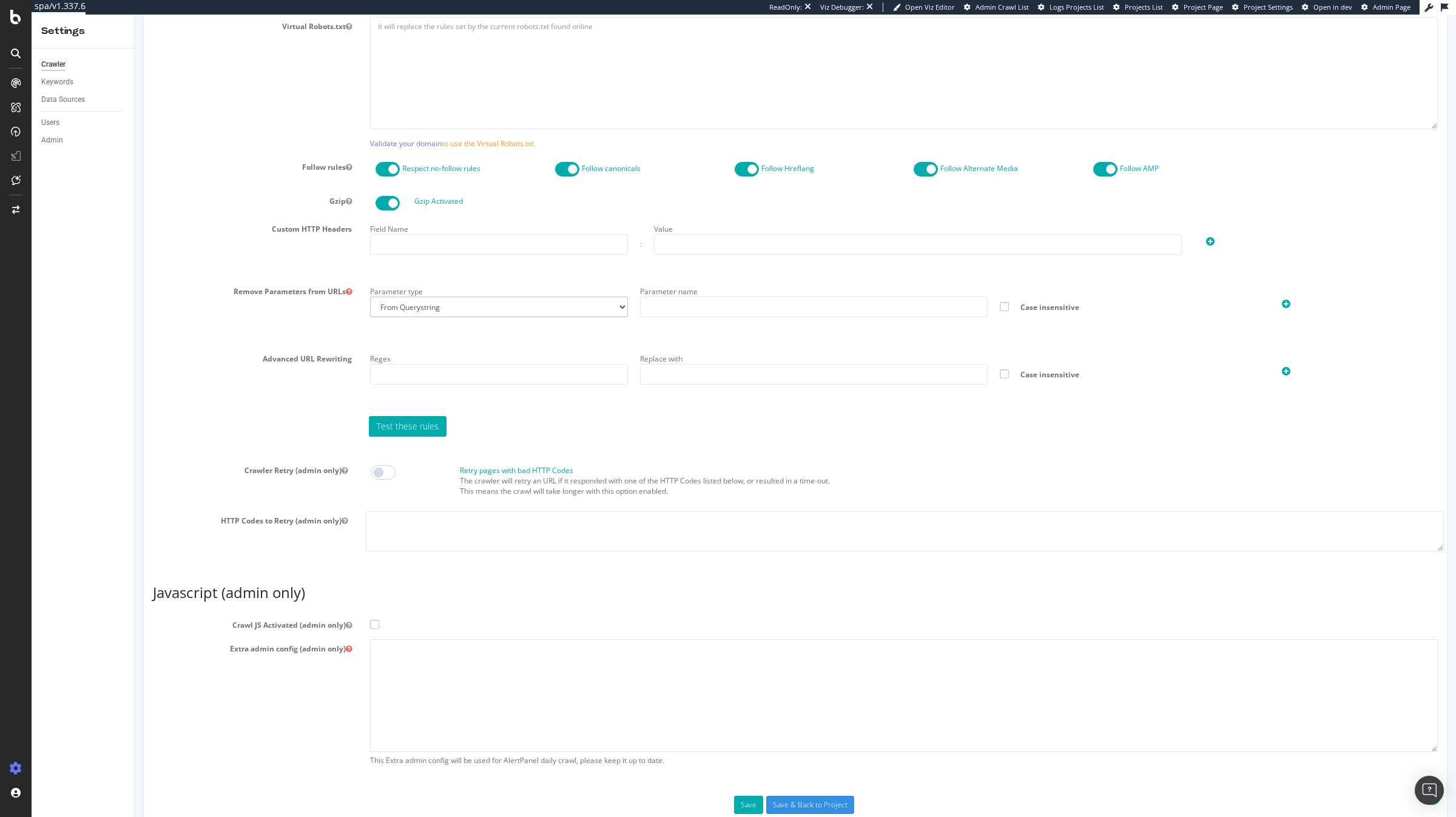
scroll to position [721, 0]
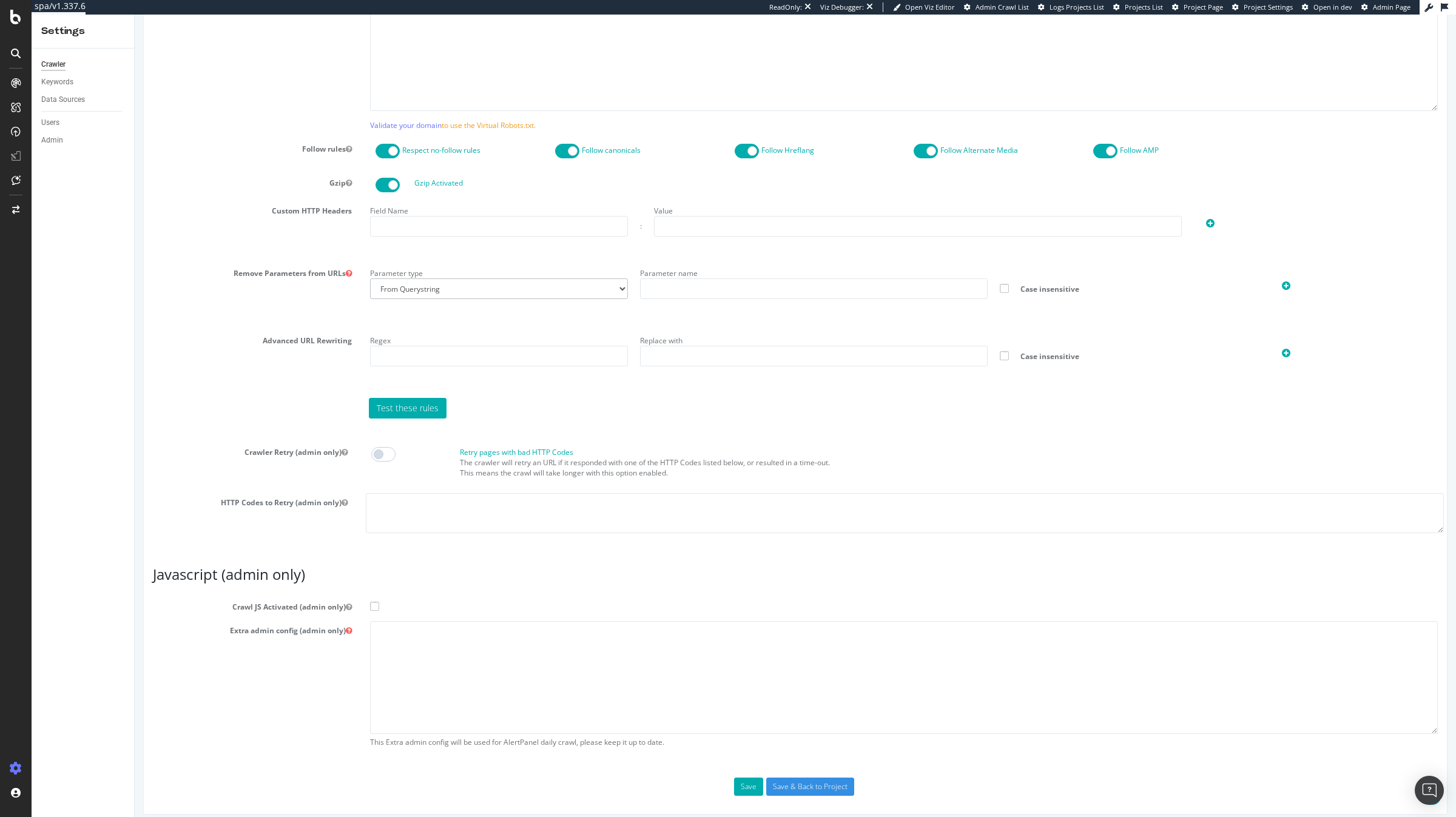
click at [381, 458] on span at bounding box center [383, 454] width 24 height 15
click at [392, 496] on textarea at bounding box center [905, 513] width 1078 height 39
type textarea "5xx"
click at [398, 652] on textarea at bounding box center [904, 677] width 1068 height 112
paste textarea "{ "flags": [ "cube" ], "beta": { "pap_mini_rules": [ "++ *metrics.i-run.de/*", …"
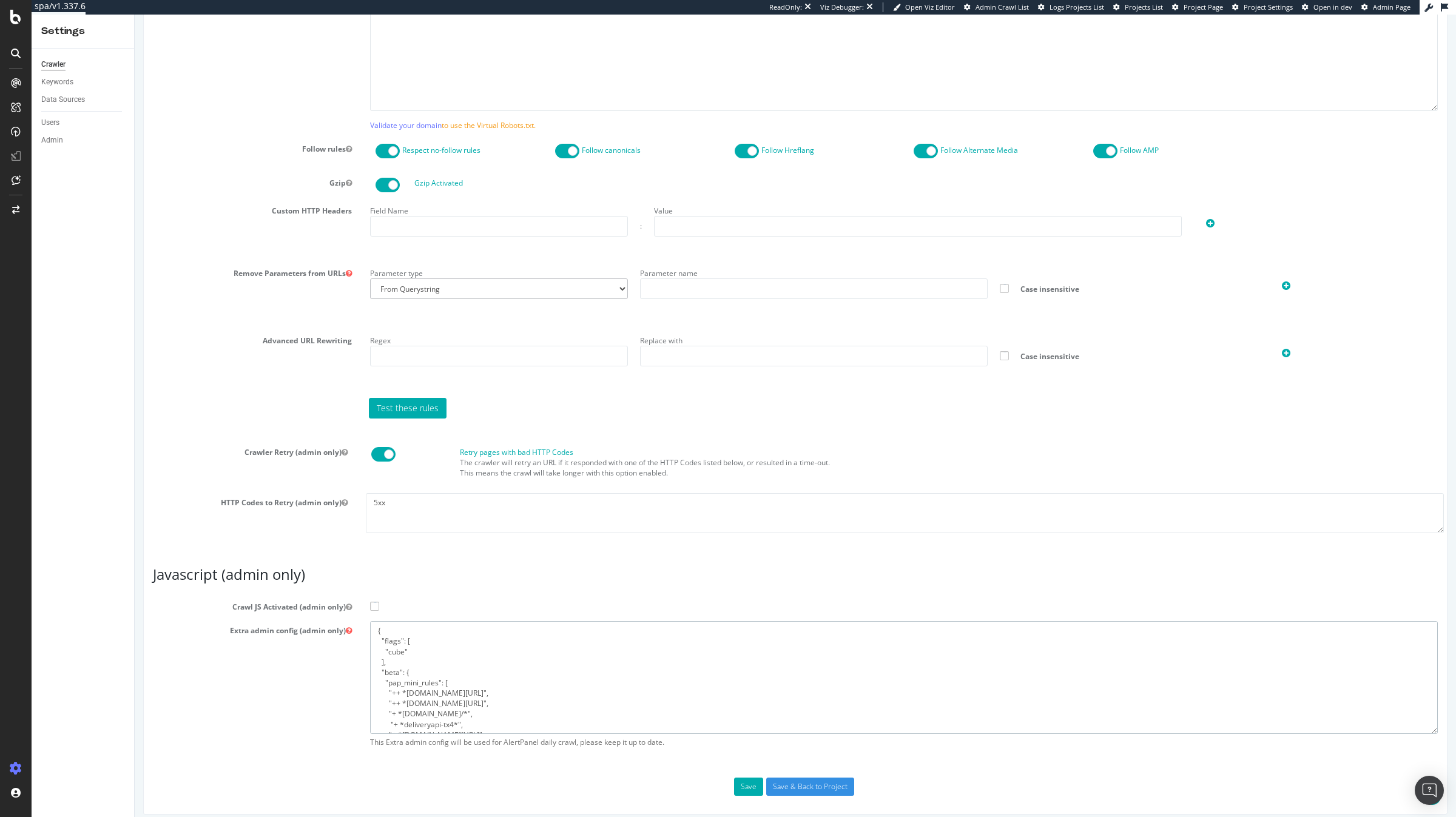
scroll to position [68, 0]
click at [374, 602] on span at bounding box center [374, 606] width 9 height 9
click at [135, 15] on input "Crawl JS Activated (admin only)" at bounding box center [135, 15] width 0 height 0
click at [450, 651] on textarea "{ "flags": [ "cube" ], "beta": { "pap_mini_rules": [ "++ *metrics.i-run.de/*", …" at bounding box center [904, 677] width 1068 height 112
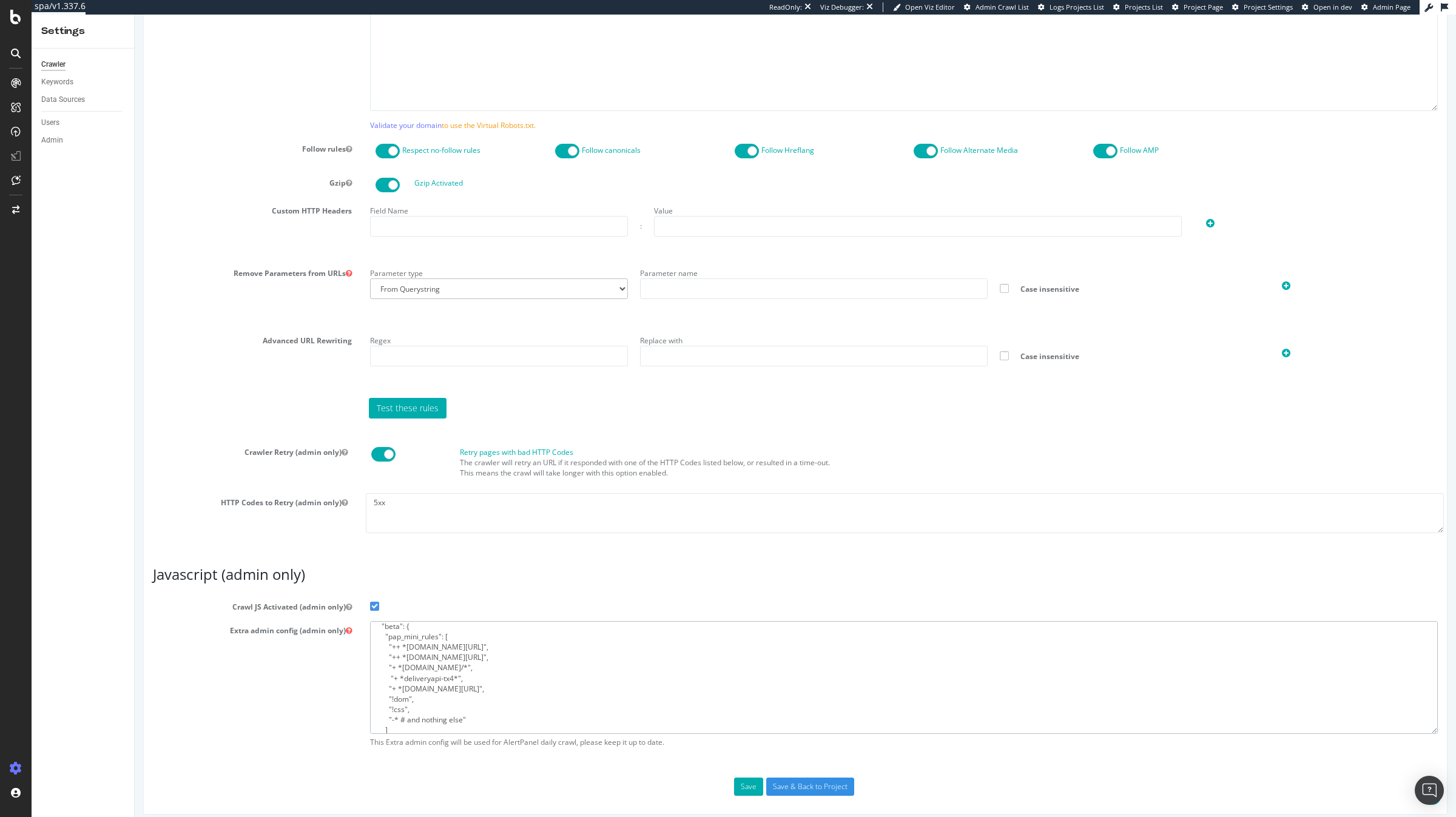
click at [460, 645] on textarea "{ "flags": [ "cube" ], "beta": { "pap_mini_rules": [ "++ *metrics.i-run.de/*", …" at bounding box center [904, 677] width 1068 height 112
type textarea "{ "flags": [ "cube" ], "beta": { "pap_mini_rules": [ "++ *metrics.i-run.pt/*", …"
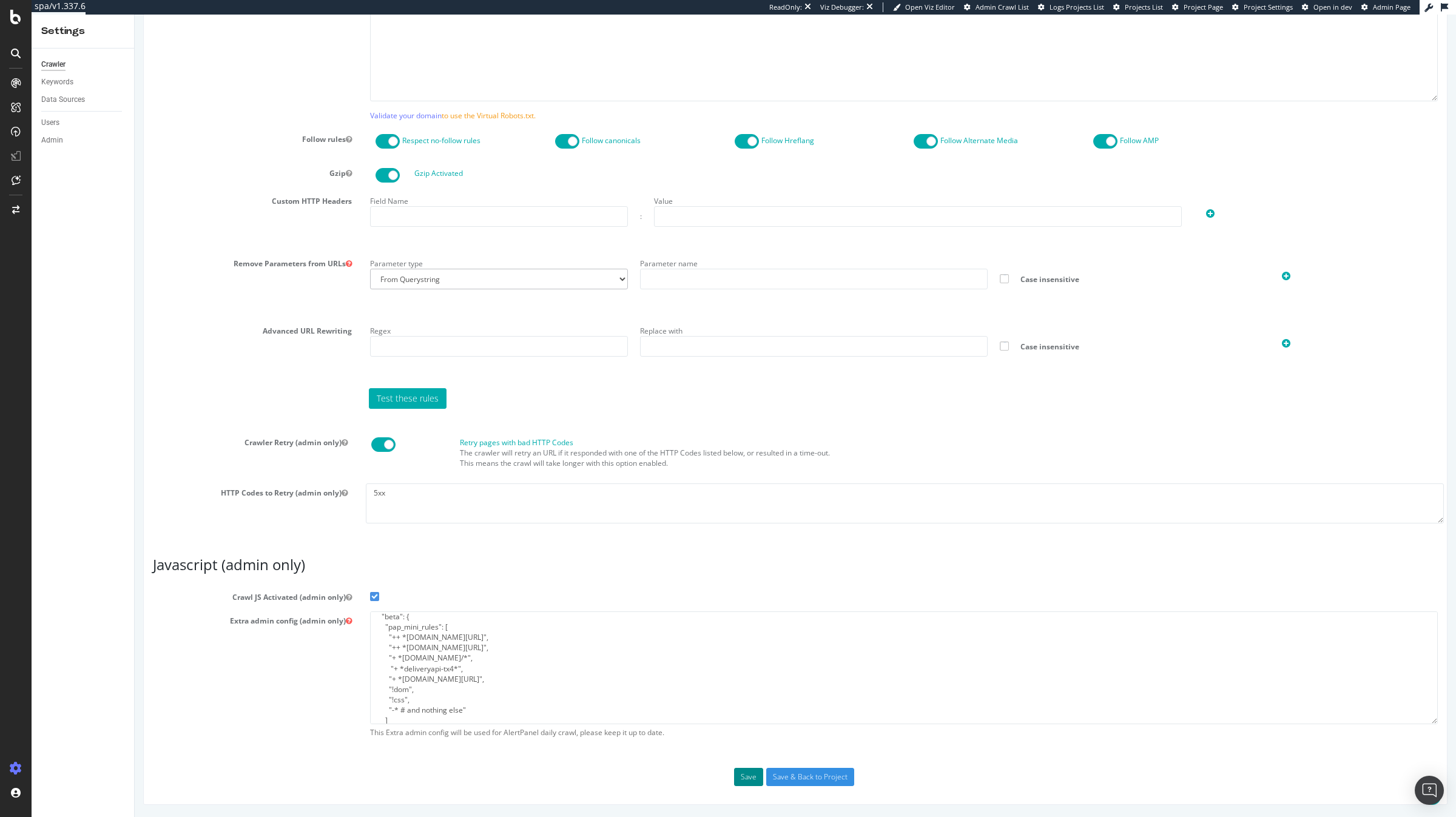
click at [753, 779] on button "Save" at bounding box center [749, 776] width 29 height 18
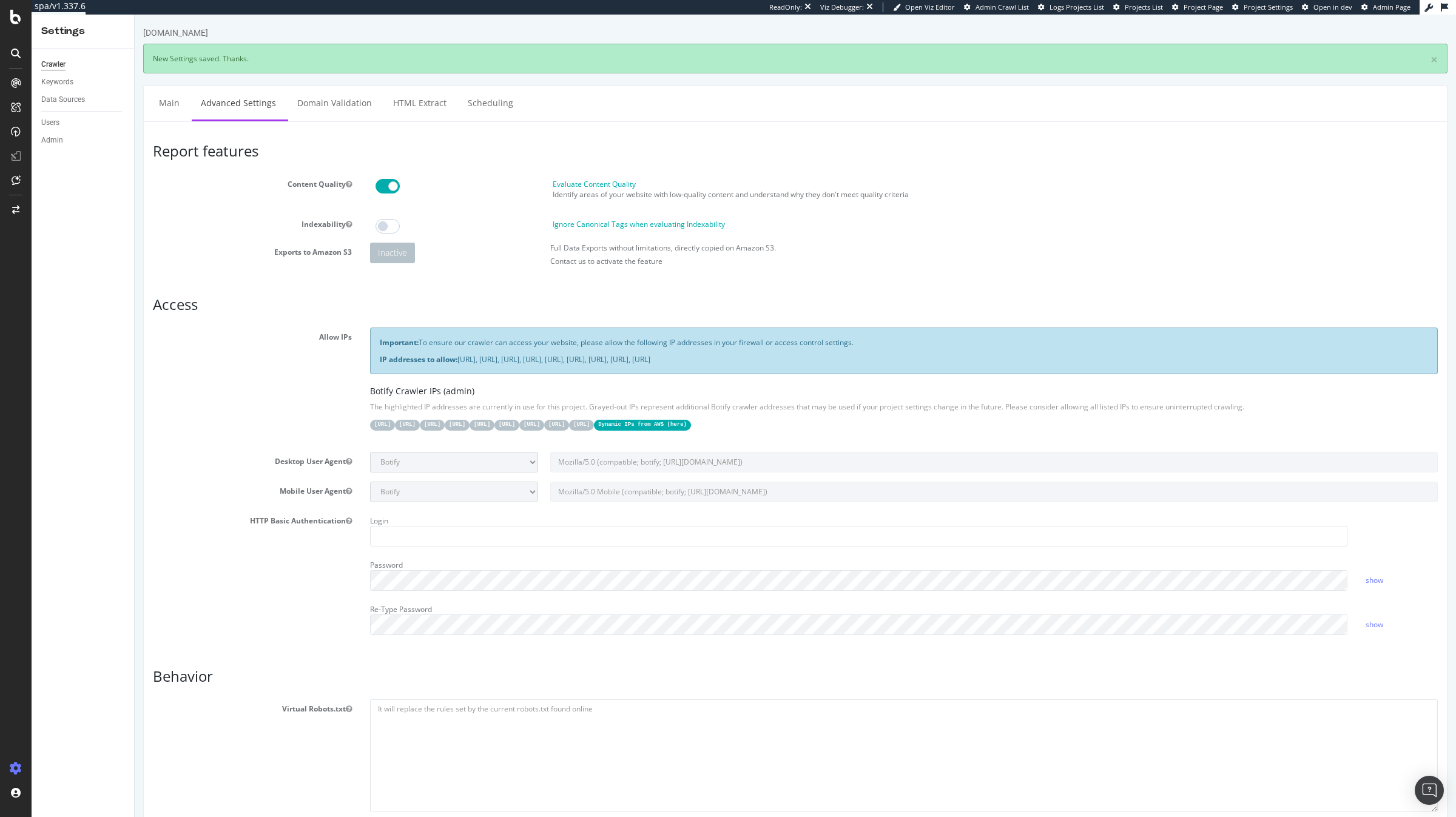
scroll to position [0, 0]
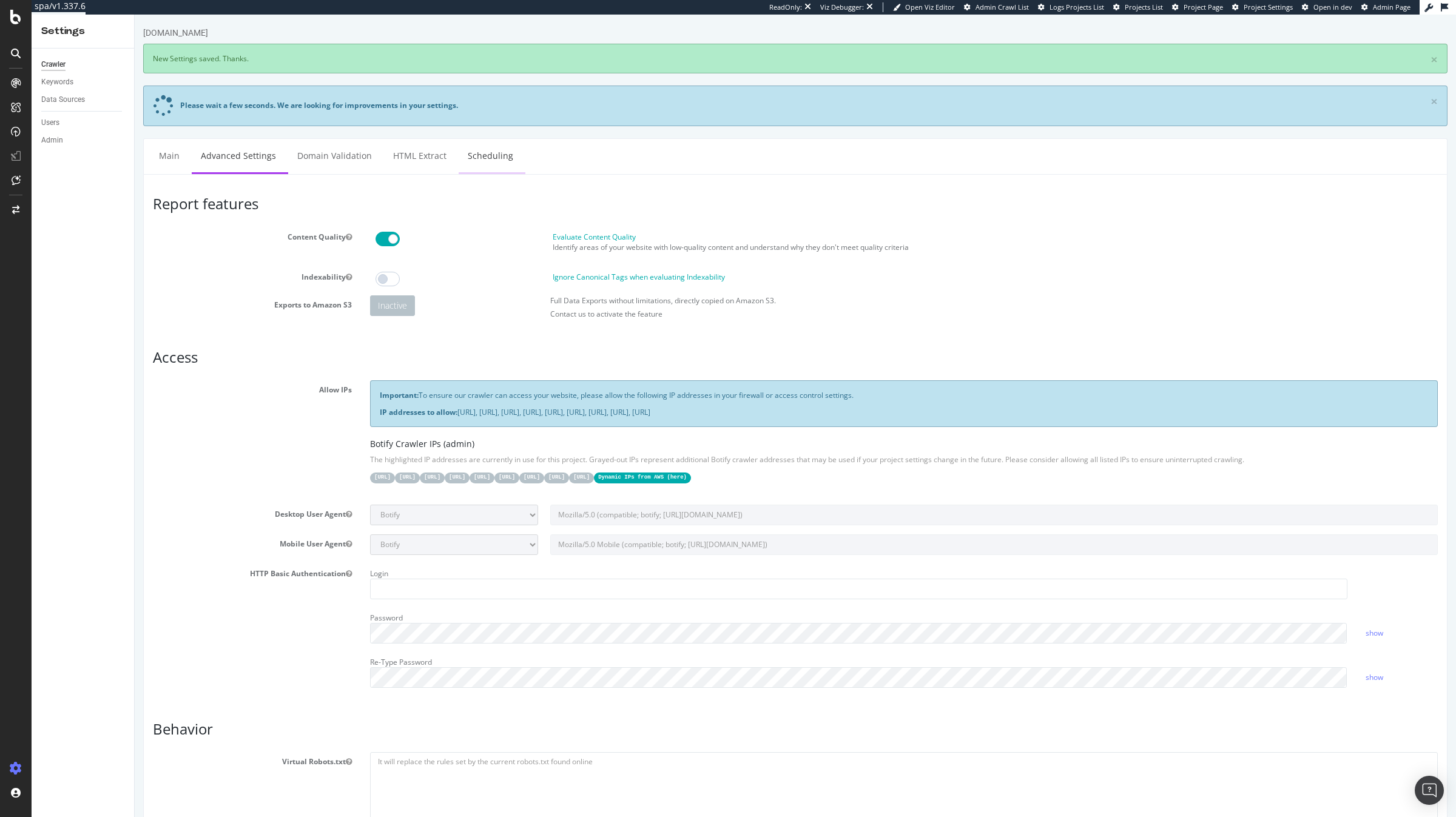
click at [499, 156] on link "Scheduling" at bounding box center [490, 155] width 63 height 33
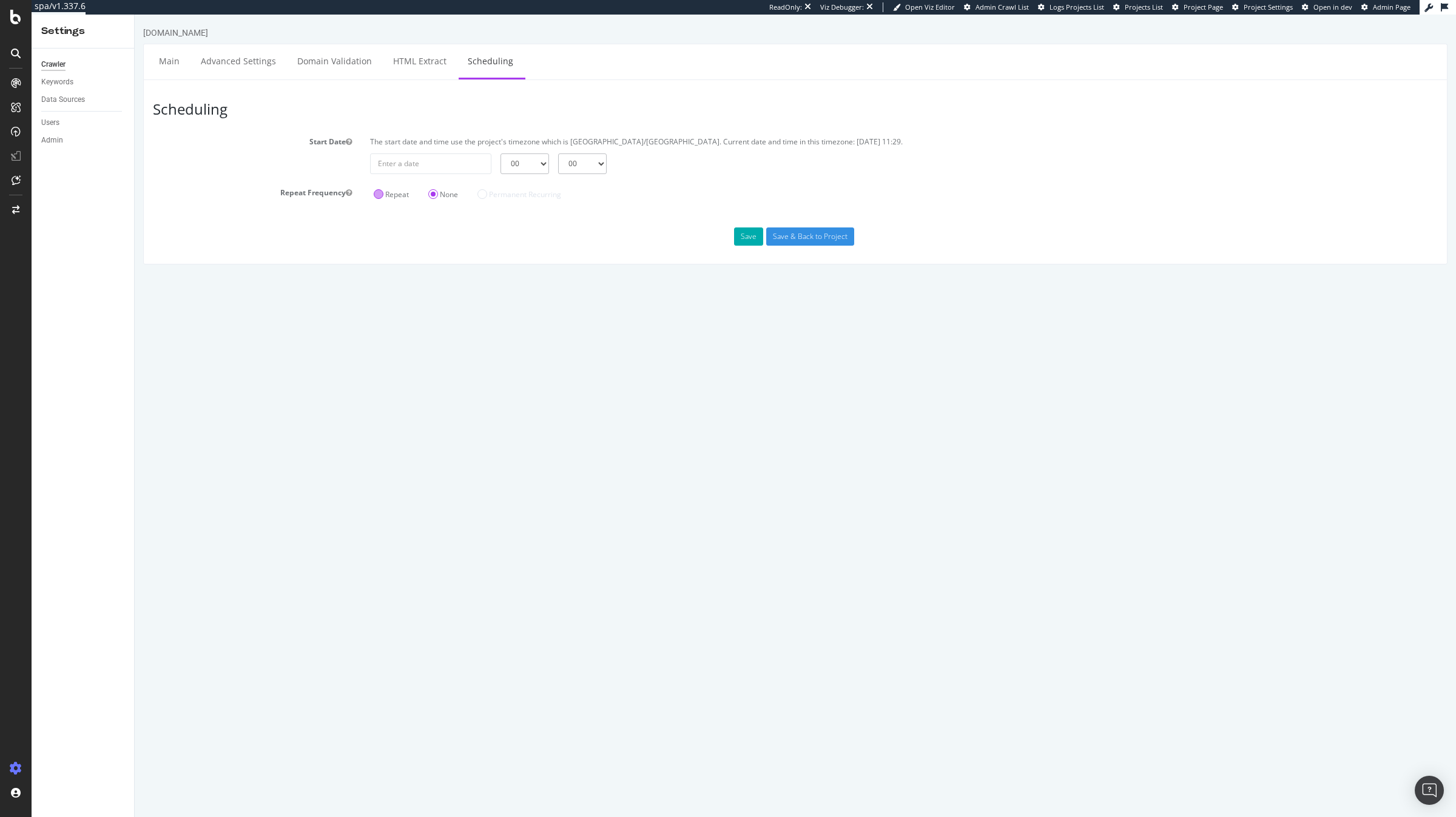
click at [386, 193] on label "Repeat" at bounding box center [391, 194] width 35 height 10
click at [135, 15] on input "Repeat" at bounding box center [135, 15] width 0 height 0
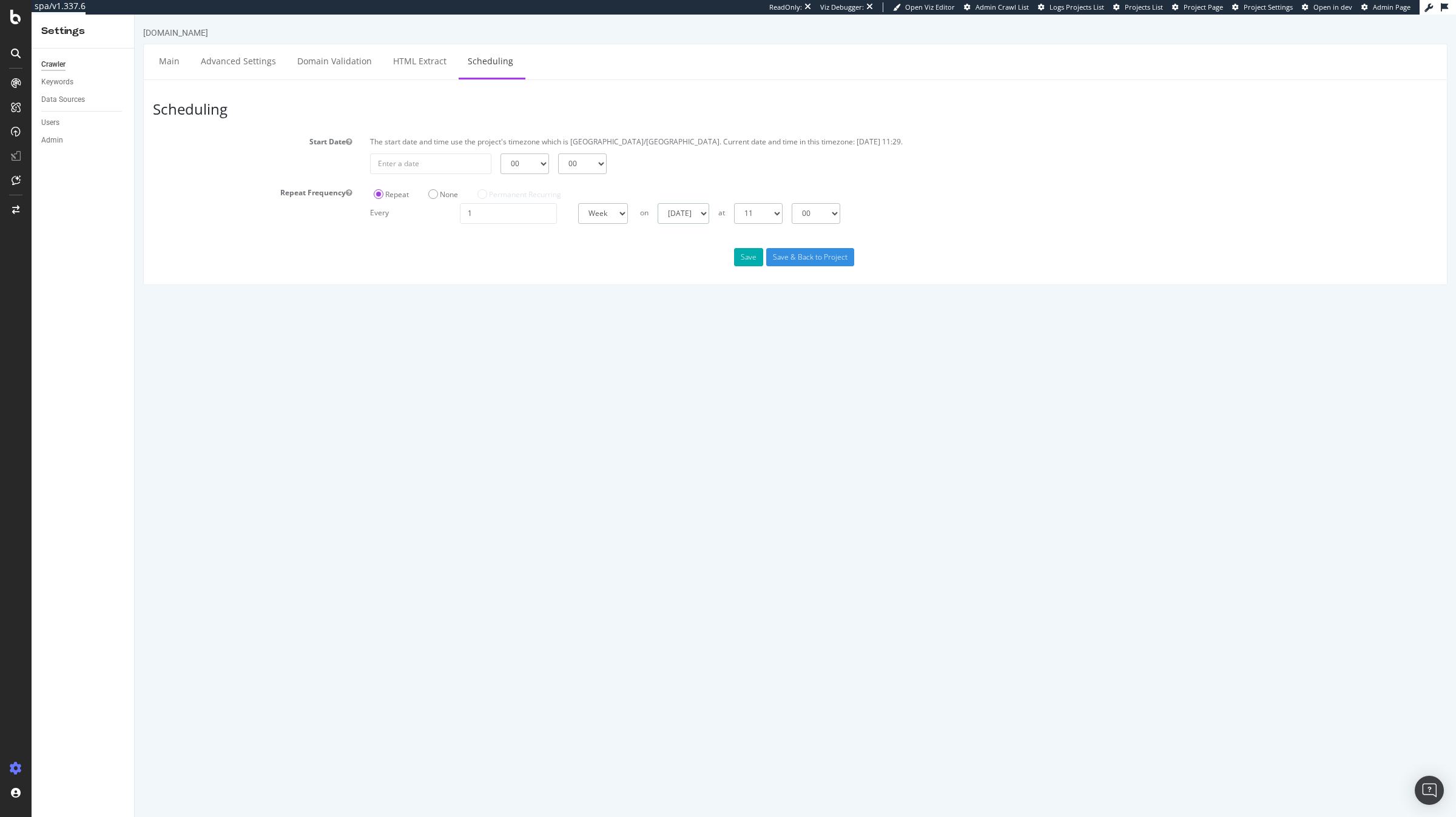
click at [675, 220] on select "Sunday Monday Tuesday Wednesday Thursday Friday Saturday" at bounding box center [683, 214] width 51 height 21
select select "5"
click at [657, 203] on select "[DATE] [DATE] [DATE] [DATE] [DATE] [DATE] [DATE]" at bounding box center [683, 214] width 51 height 21
click at [781, 215] on select "00 01 02 03 04 05 06 07 08 09 10 11 12 13 14 15 16 17 18 19 20 21 22 23" at bounding box center [758, 214] width 49 height 21
select select "1"
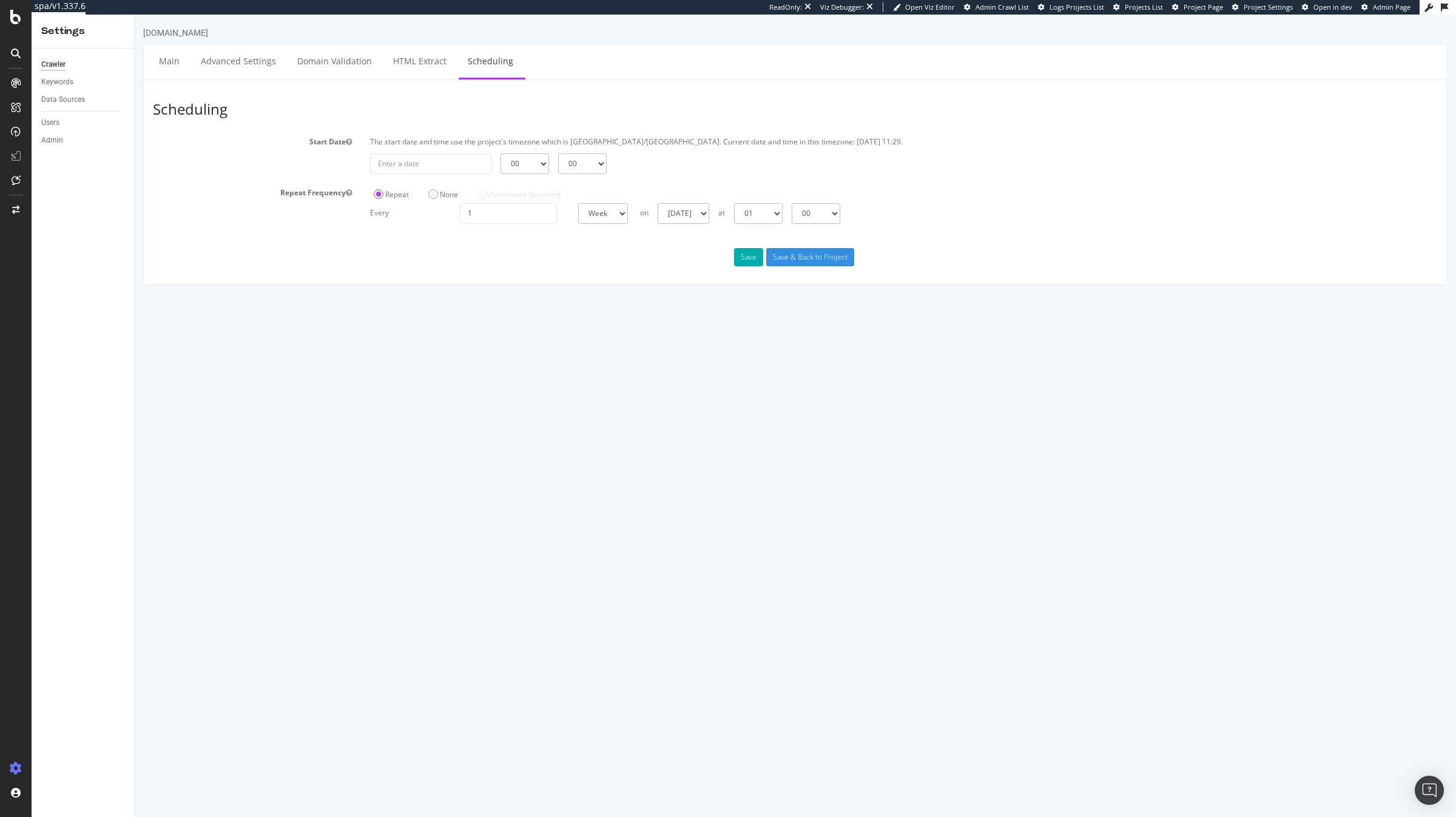
click at [734, 203] on select "00 01 02 03 04 05 06 07 08 09 10 11 12 13 14 15 16 17 18 19 20 21 22 23" at bounding box center [758, 214] width 49 height 21
click at [753, 261] on button "Save" at bounding box center [749, 256] width 29 height 18
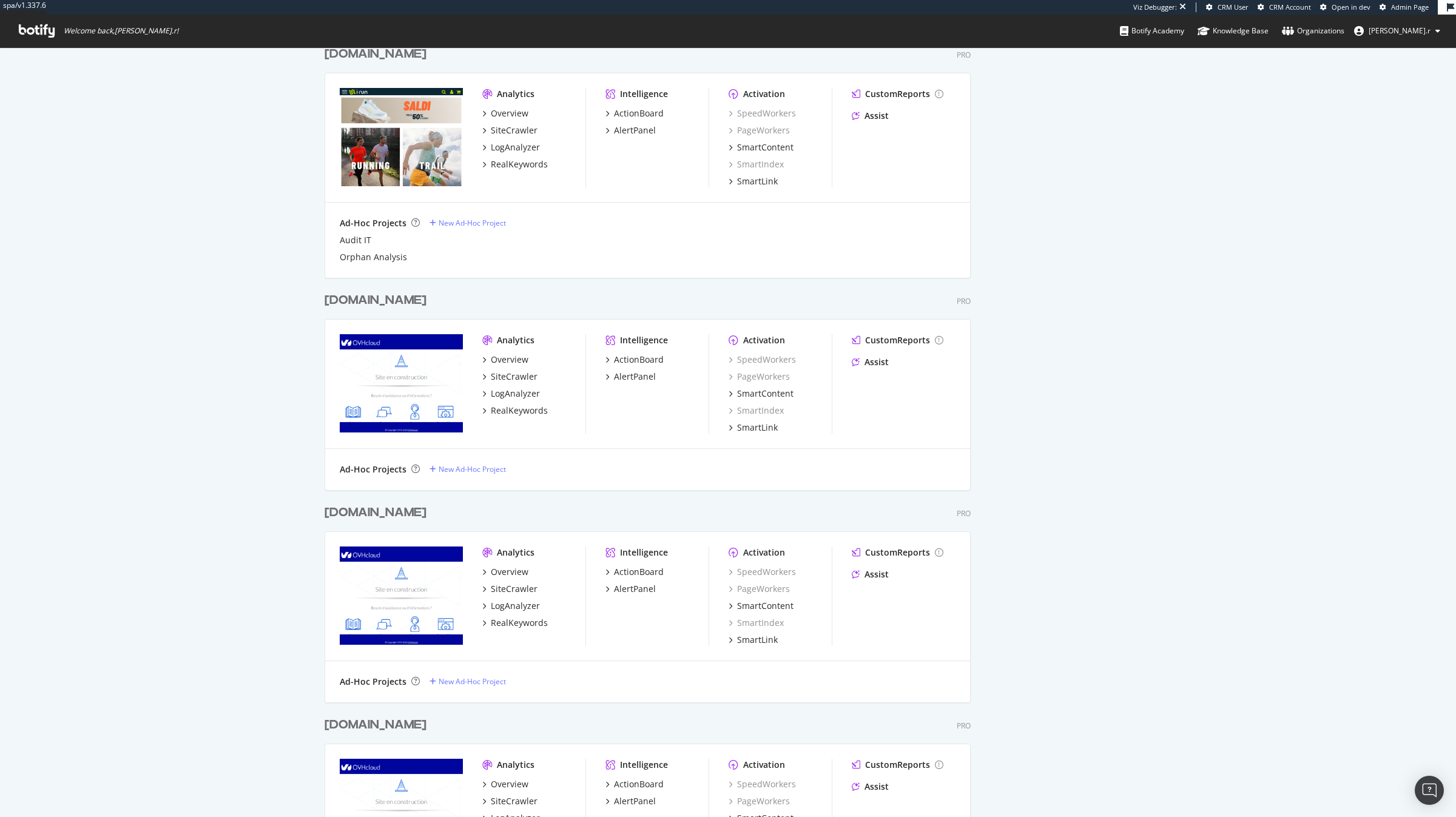
scroll to position [1131, 0]
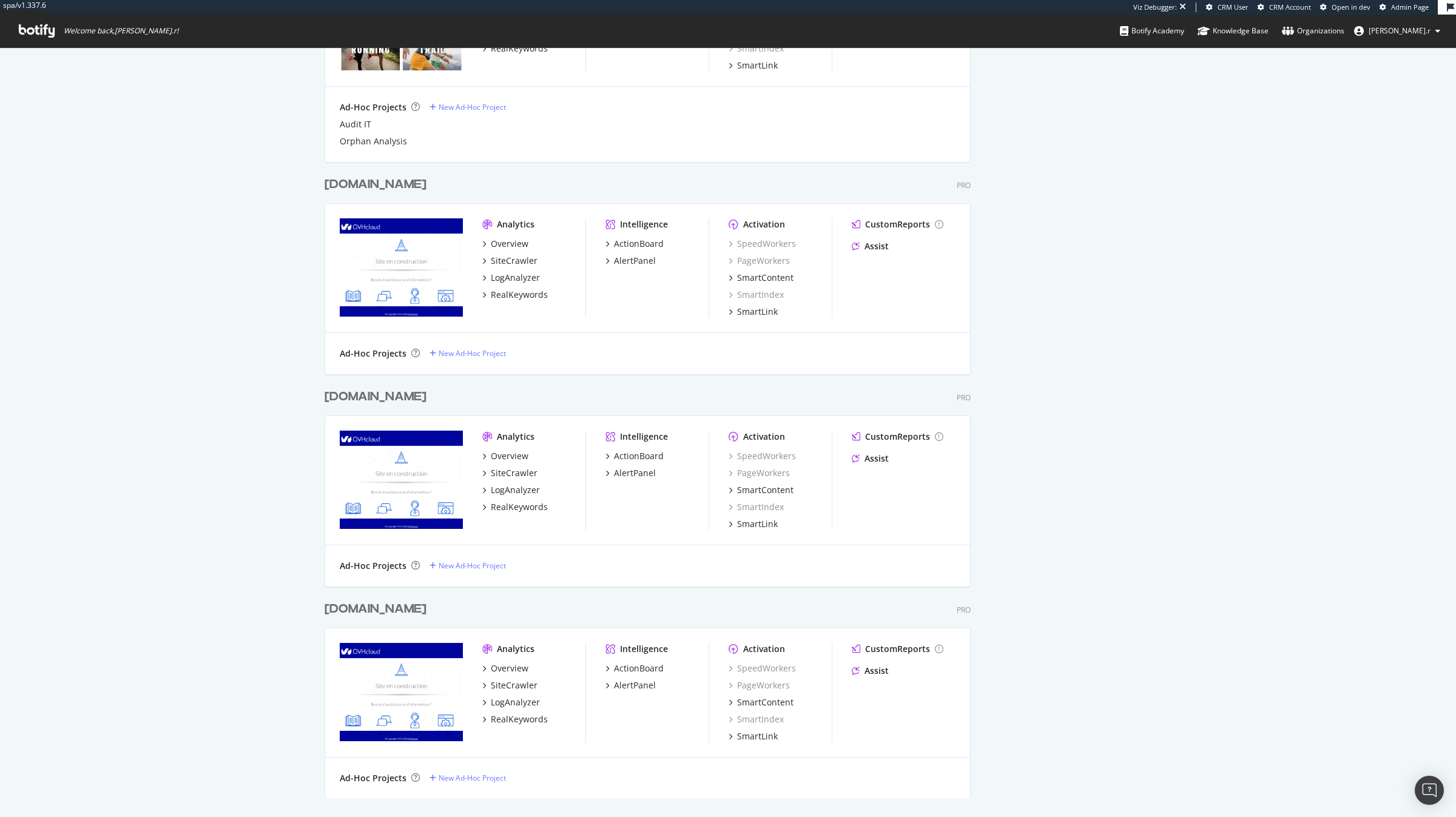
click at [360, 399] on div "[DOMAIN_NAME]" at bounding box center [375, 397] width 102 height 18
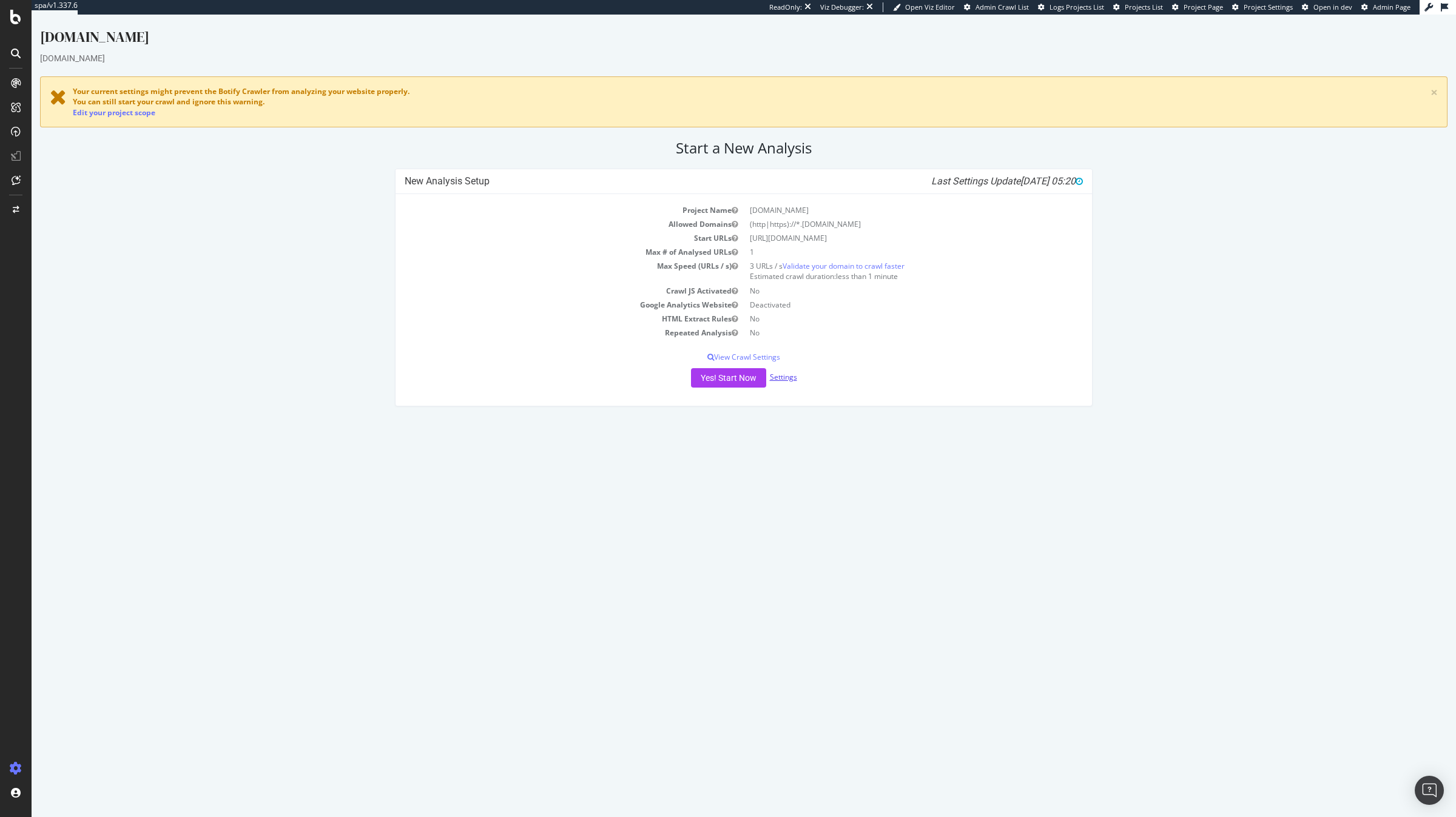
click at [777, 377] on link "Settings" at bounding box center [783, 377] width 27 height 10
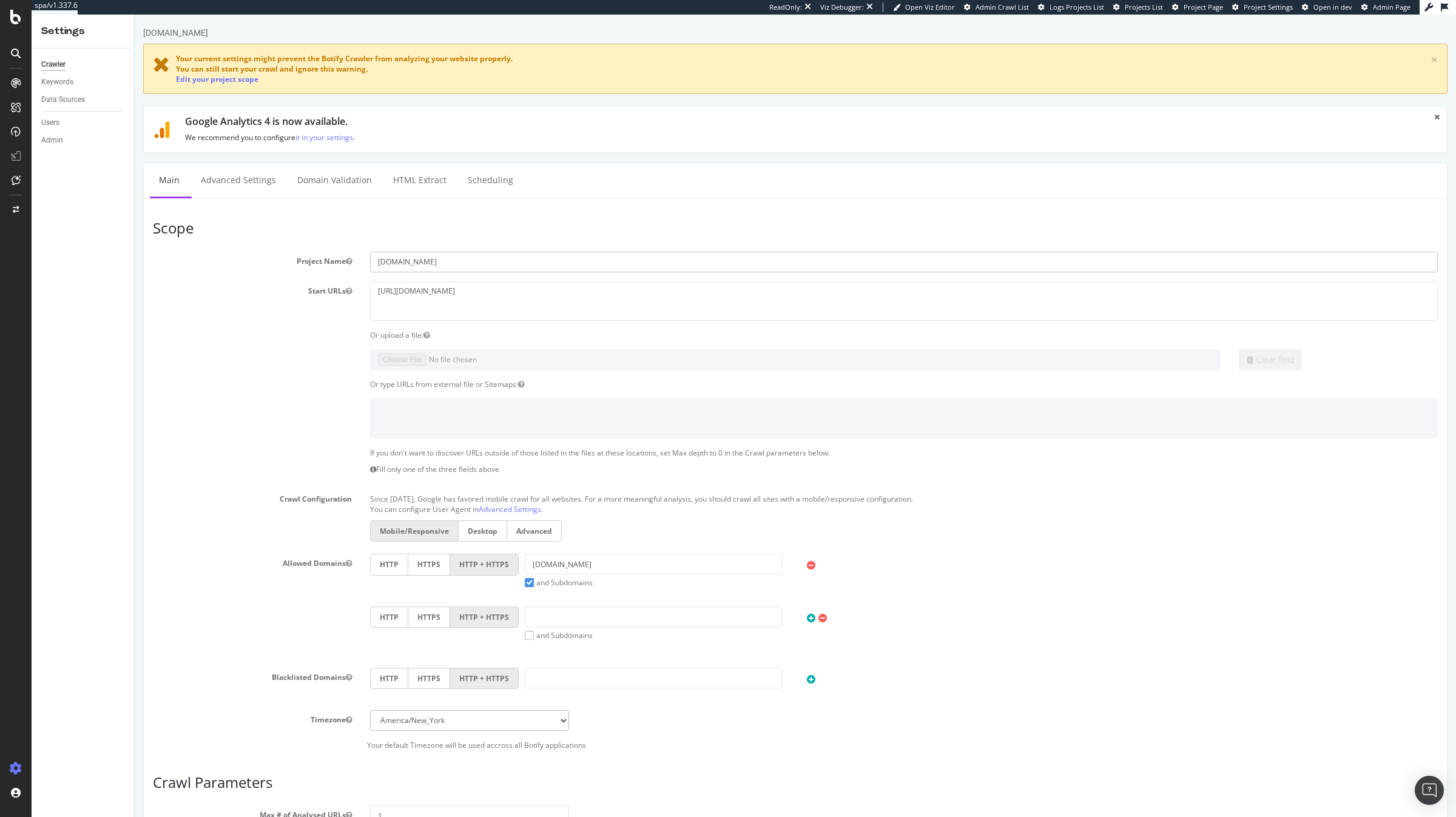
click at [442, 257] on input "[DOMAIN_NAME]" at bounding box center [904, 262] width 1068 height 21
type input "[DOMAIN_NAME]"
click at [457, 298] on textarea "[URL][DOMAIN_NAME]" at bounding box center [904, 301] width 1068 height 39
paste textarea "s://[DOMAIN_NAME][URL]"
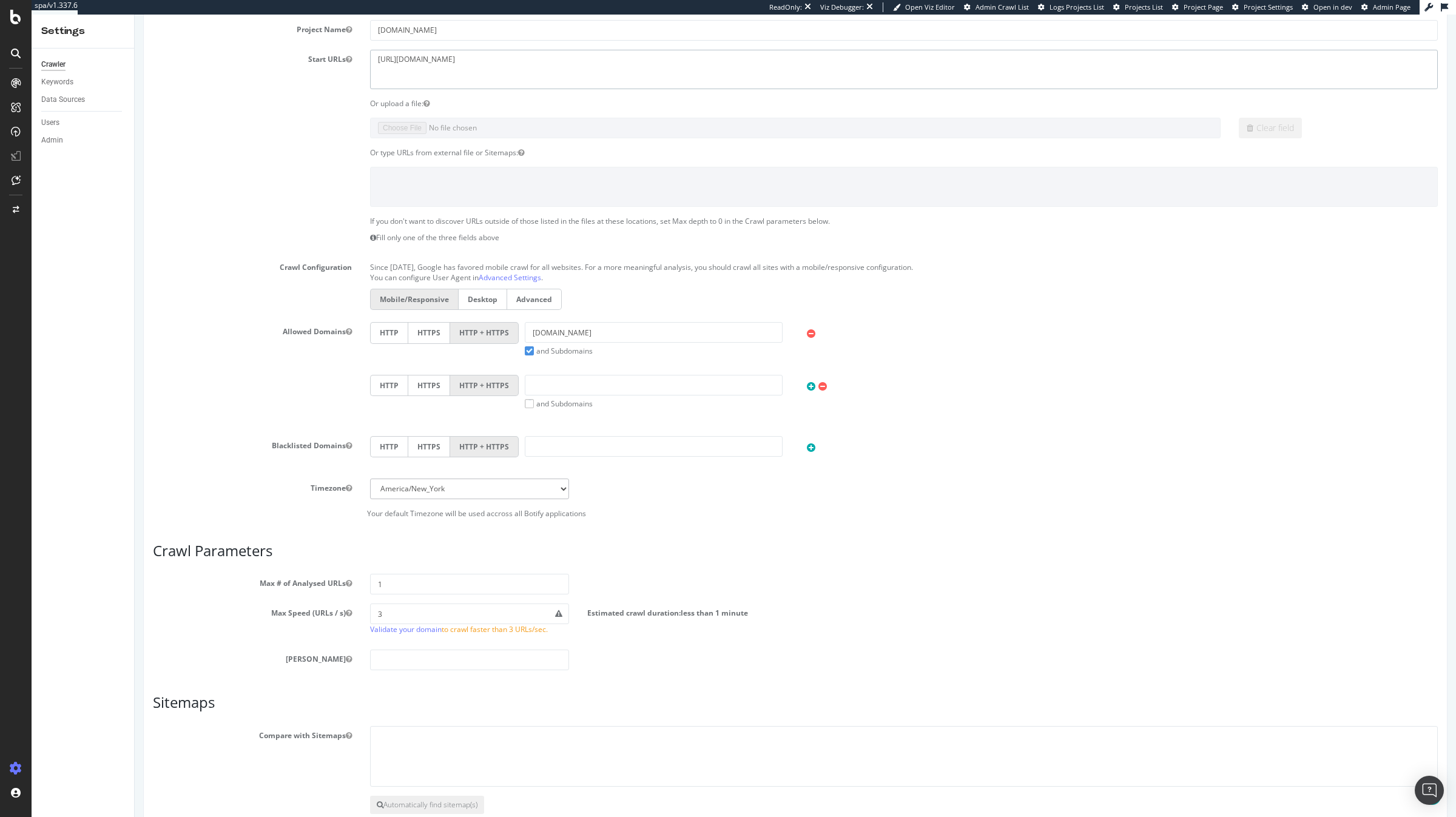
scroll to position [303, 0]
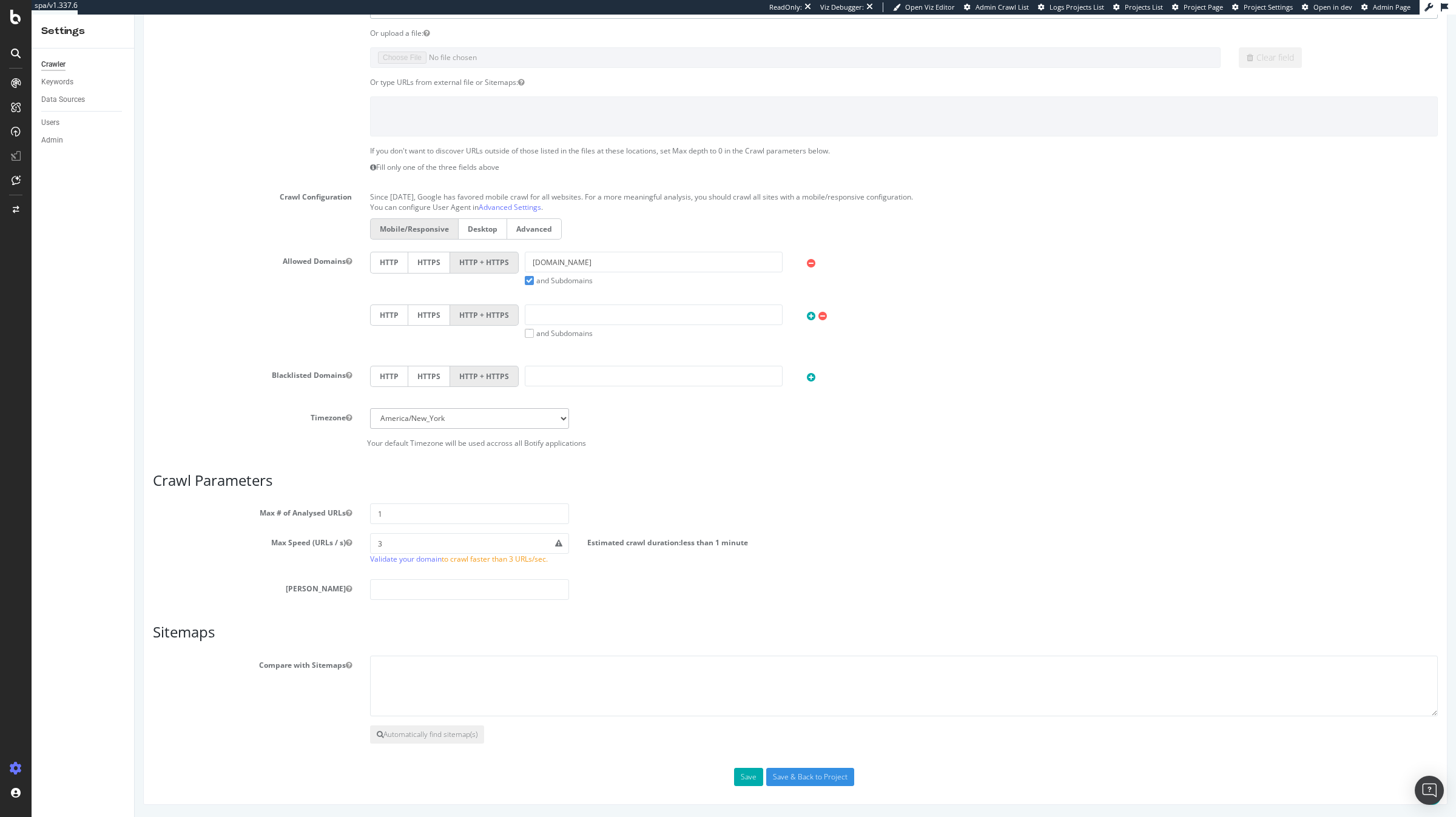
type textarea "[URL][DOMAIN_NAME]"
click at [391, 413] on select "[GEOGRAPHIC_DATA]/[GEOGRAPHIC_DATA] [GEOGRAPHIC_DATA]/[GEOGRAPHIC_DATA] [GEOGRA…" at bounding box center [469, 419] width 199 height 21
select select "Europe/[GEOGRAPHIC_DATA]"
click at [370, 408] on select "[GEOGRAPHIC_DATA]/[GEOGRAPHIC_DATA] [GEOGRAPHIC_DATA]/[GEOGRAPHIC_DATA] [GEOGRA…" at bounding box center [469, 419] width 199 height 21
click at [530, 508] on input "1" at bounding box center [469, 514] width 199 height 21
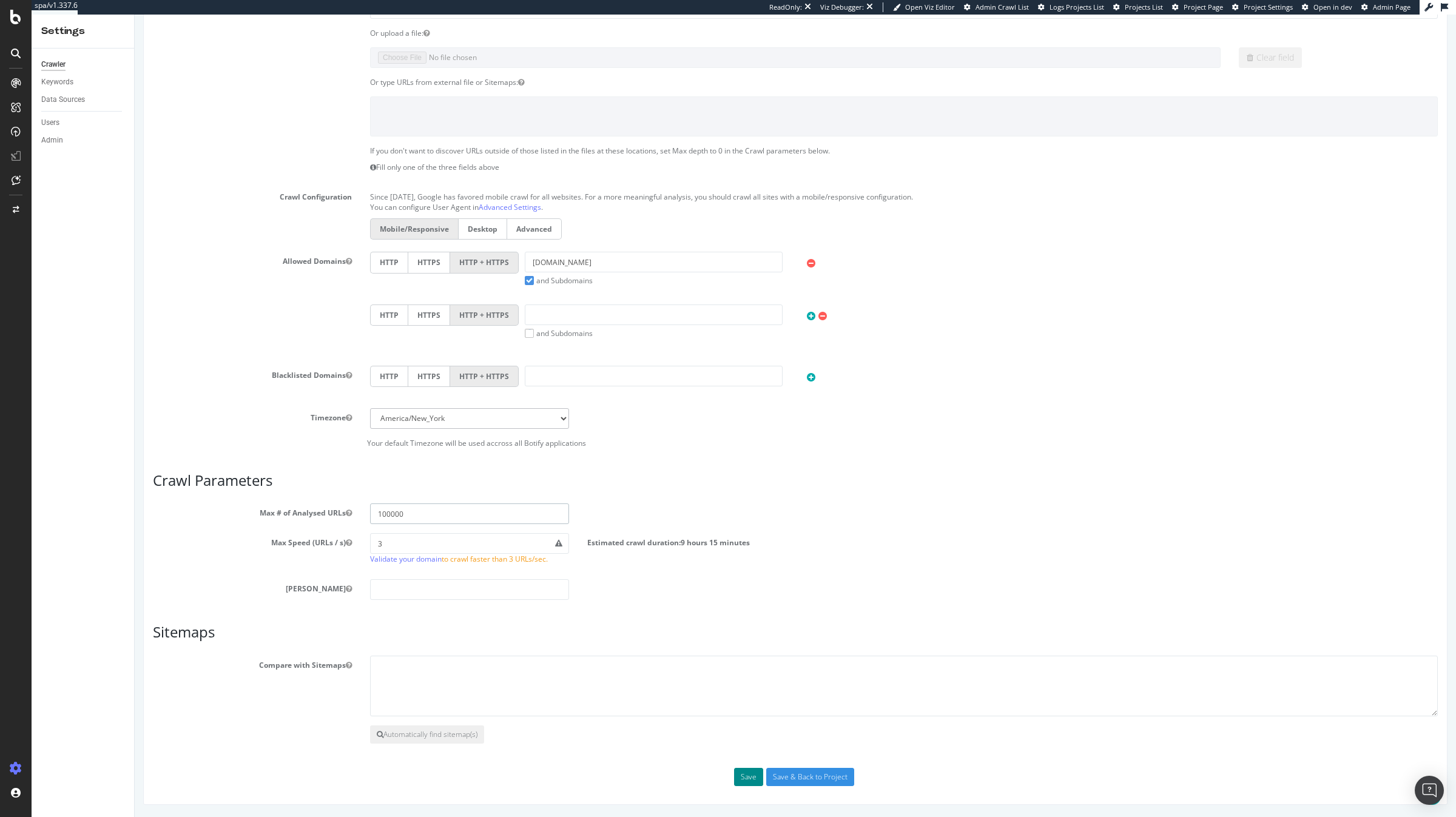
type input "100000"
click at [756, 778] on button "Save" at bounding box center [749, 776] width 29 height 18
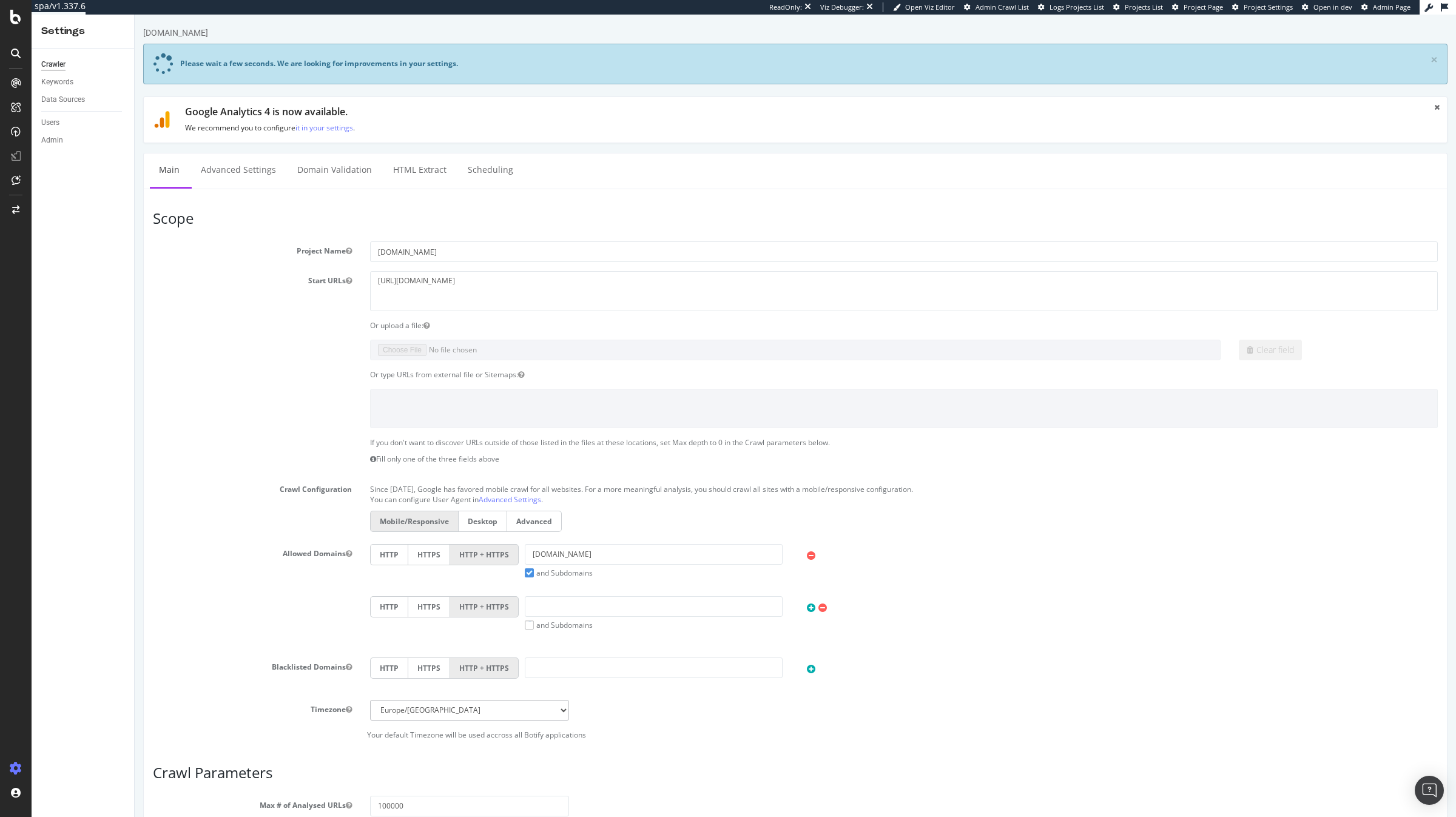
scroll to position [294, 0]
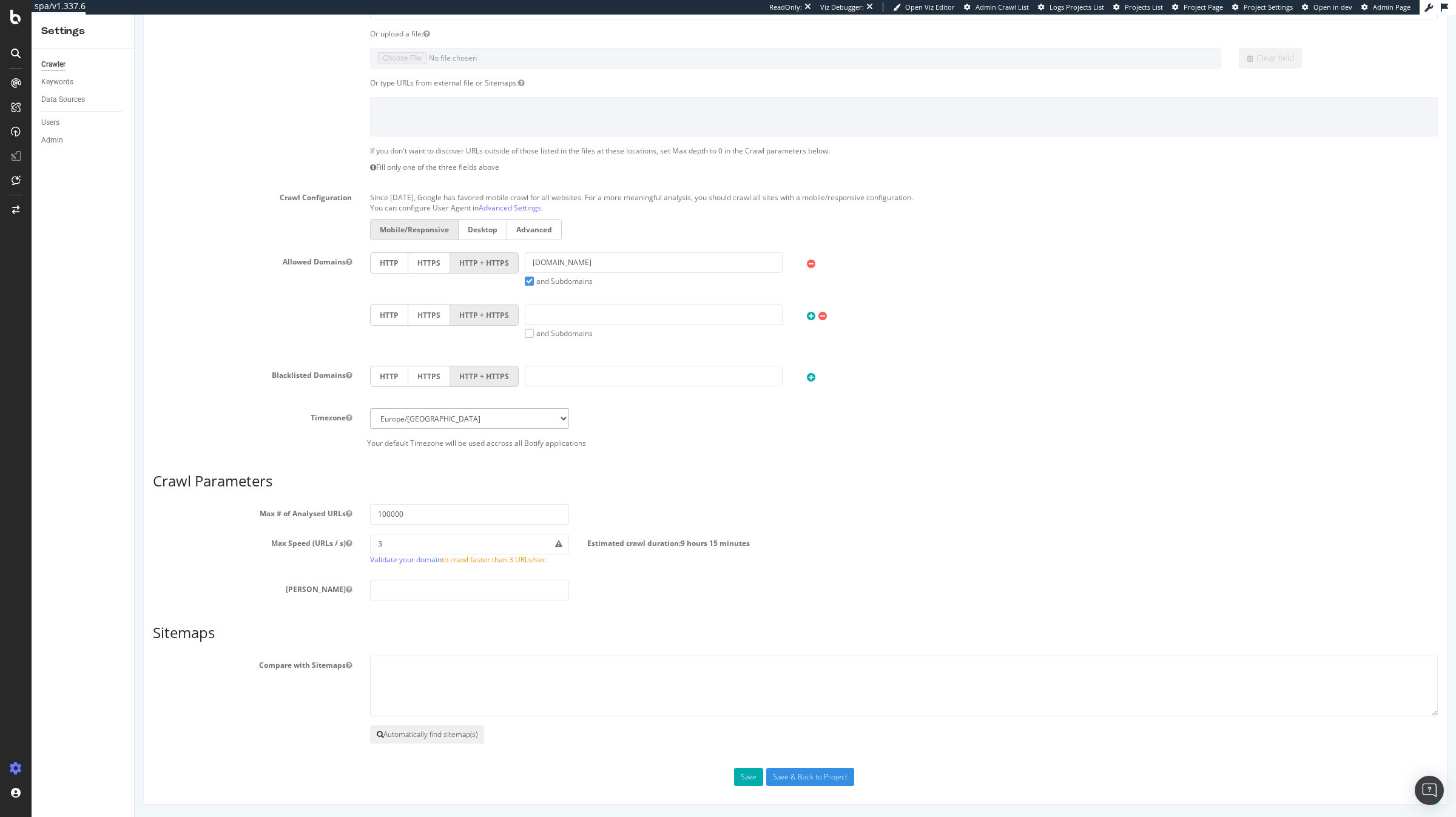
click at [421, 742] on button "Automatically find sitemap(s)" at bounding box center [427, 734] width 114 height 18
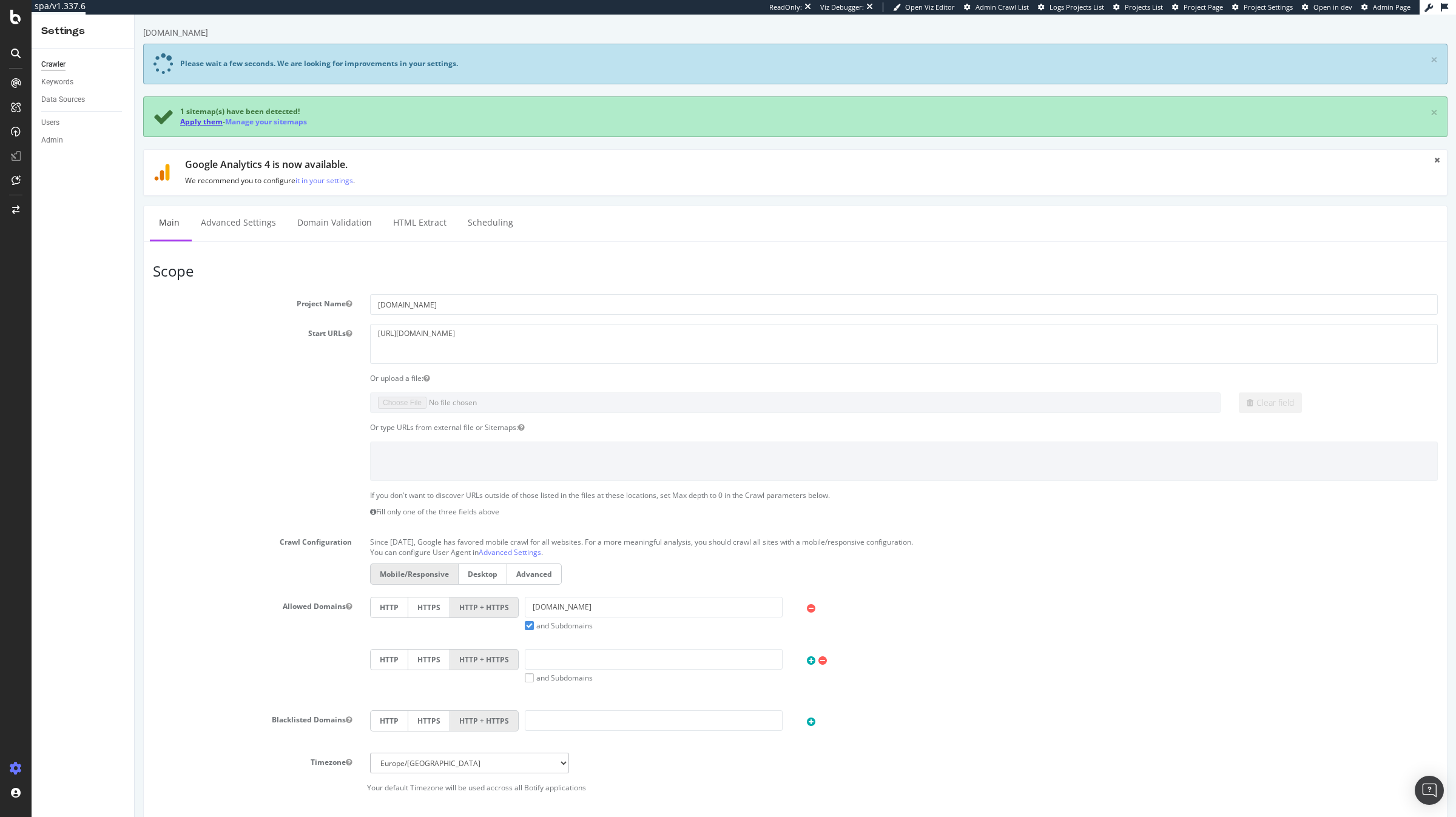
click at [191, 123] on link "Apply them" at bounding box center [202, 121] width 43 height 10
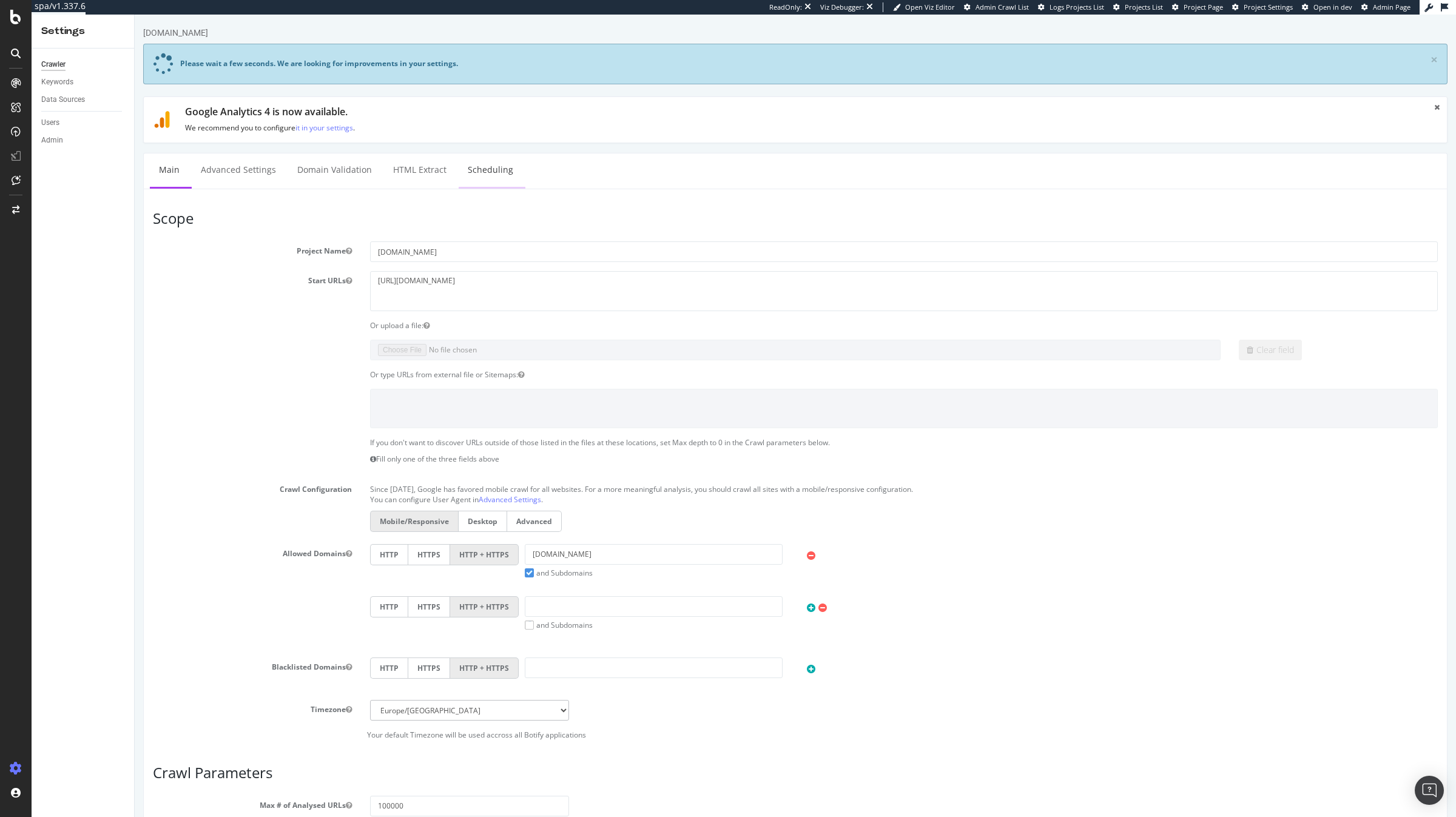
click at [480, 175] on link "Scheduling" at bounding box center [490, 170] width 63 height 33
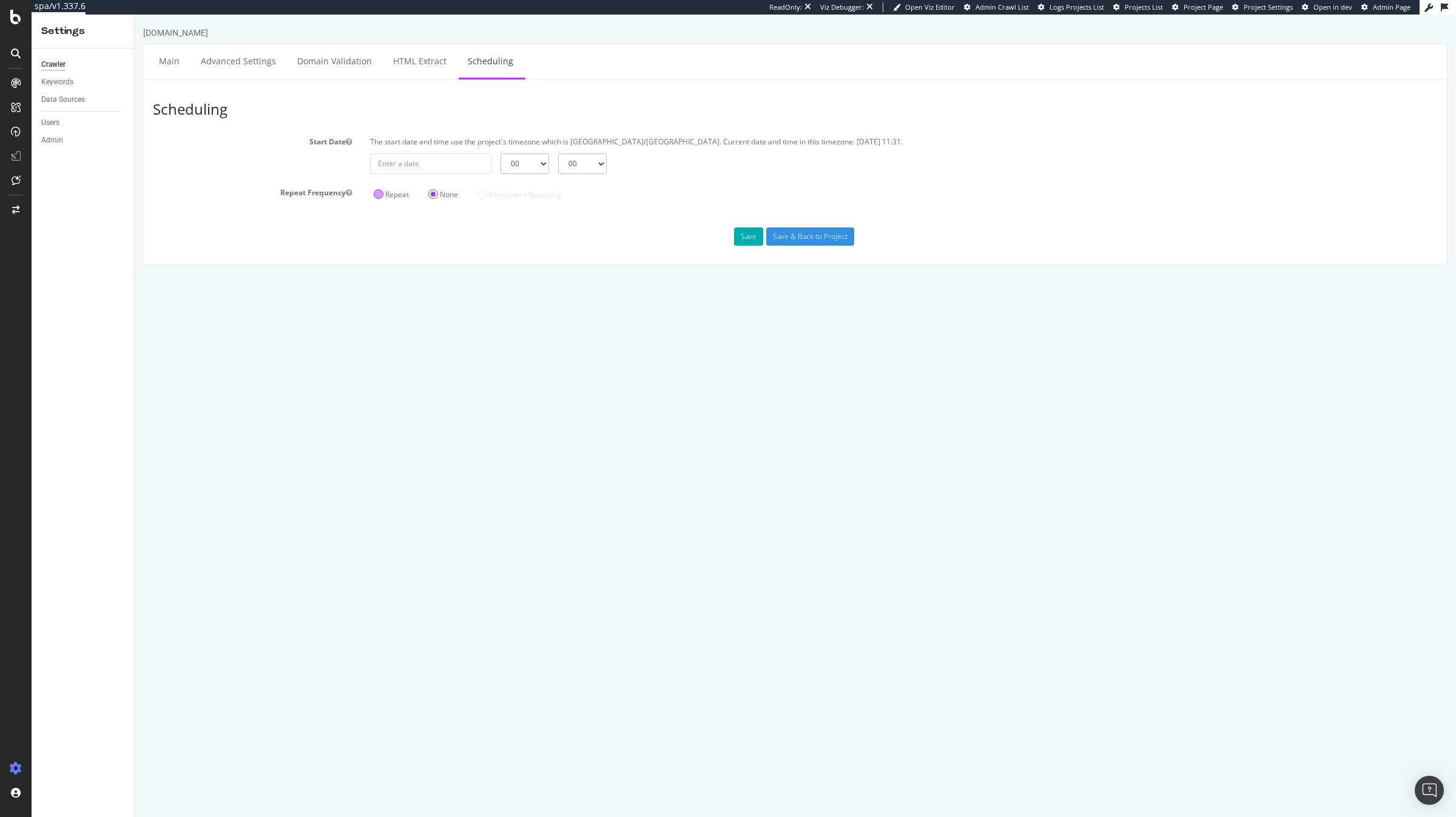
click at [394, 191] on label "Repeat" at bounding box center [391, 194] width 35 height 10
click at [135, 15] on input "Repeat" at bounding box center [135, 15] width 0 height 0
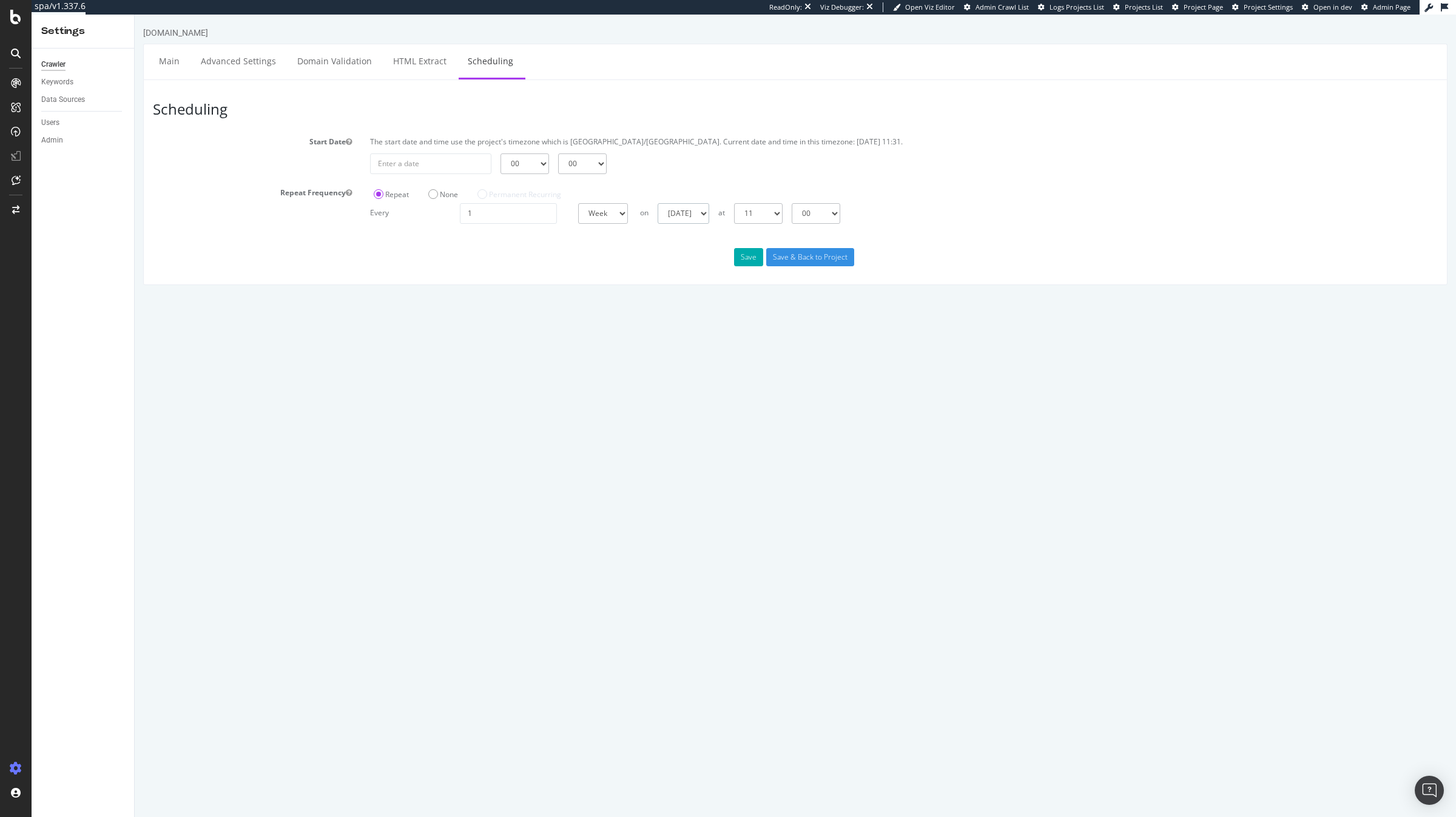
click at [709, 210] on select "Sunday Monday Tuesday Wednesday Thursday Friday Saturday" at bounding box center [683, 214] width 51 height 21
select select "4"
click at [657, 203] on select "Sunday Monday Tuesday Wednesday Thursday Friday Saturday" at bounding box center [683, 214] width 51 height 21
click at [791, 226] on div "Scheduling Start Date The start date and time use the project's timezone which …" at bounding box center [794, 182] width 1304 height 206
click at [782, 214] on select "00 01 02 03 04 05 06 07 08 09 10 11 12 13 14 15 16 17 18 19 20 21 22 23" at bounding box center [758, 214] width 49 height 21
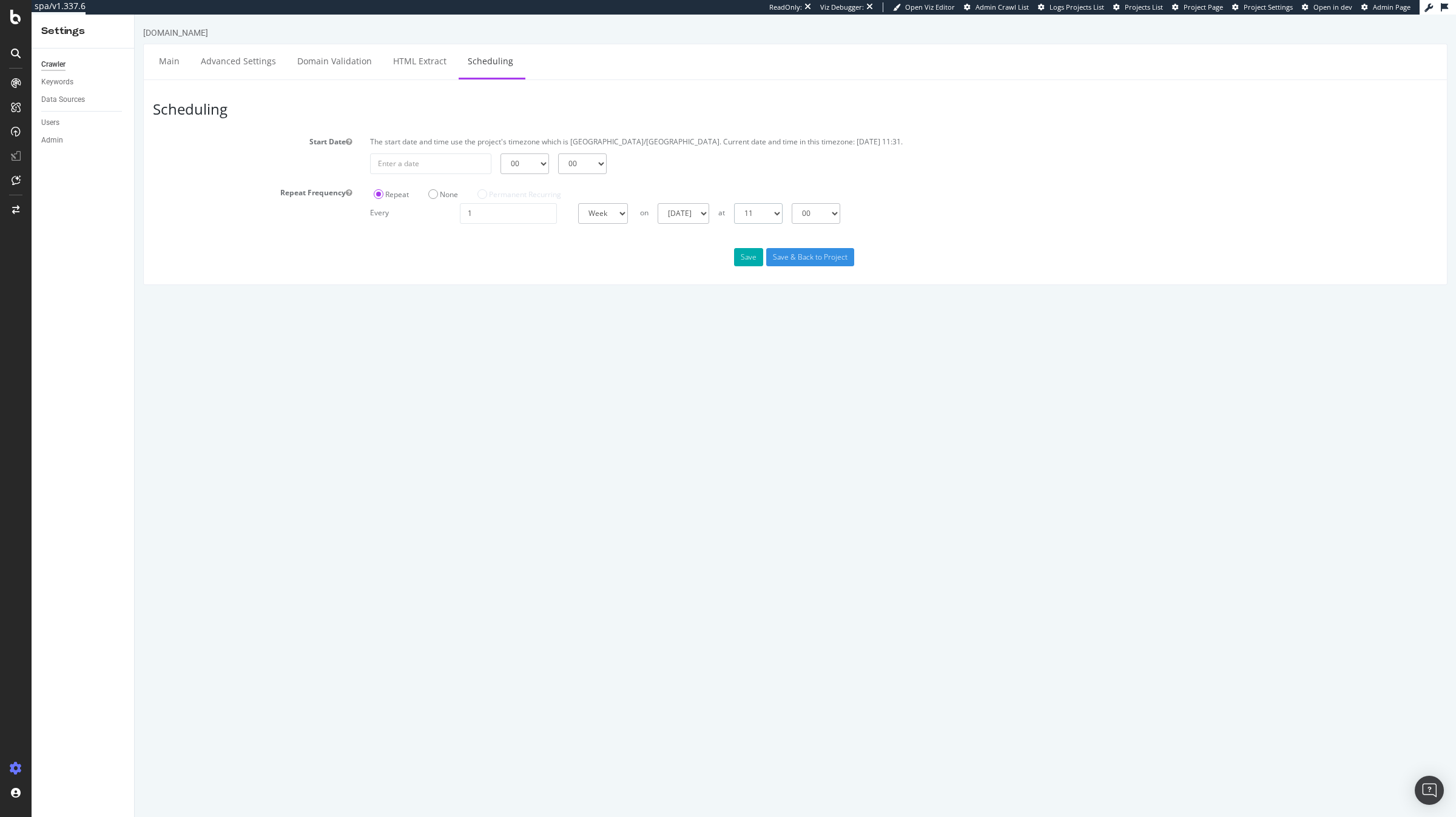
select select "1"
click at [734, 203] on select "00 01 02 03 04 05 06 07 08 09 10 11 12 13 14 15 16 17 18 19 20 21 22 23" at bounding box center [758, 214] width 49 height 21
click at [751, 255] on button "Save" at bounding box center [749, 256] width 29 height 18
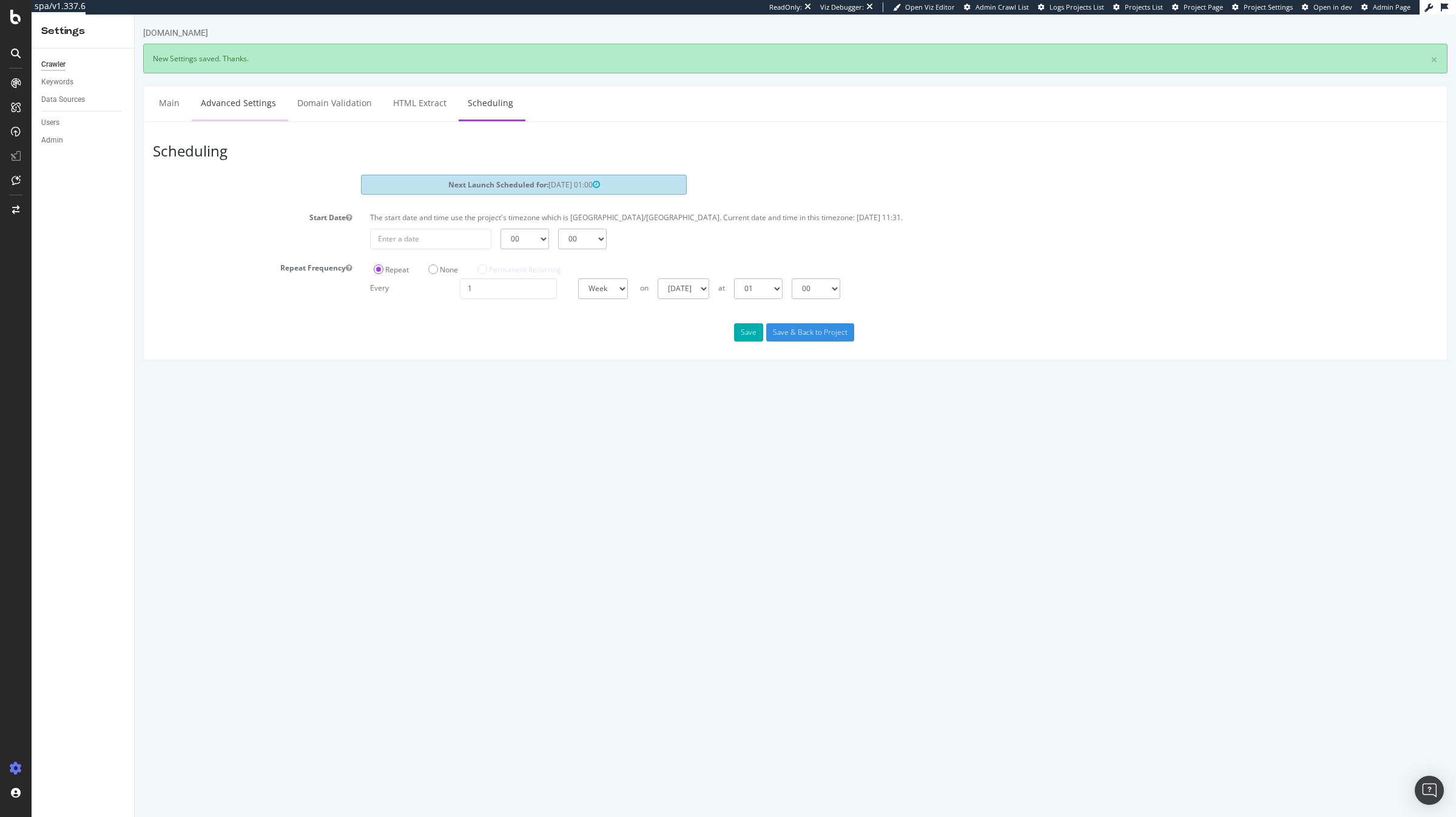
click at [220, 103] on link "Advanced Settings" at bounding box center [238, 103] width 93 height 33
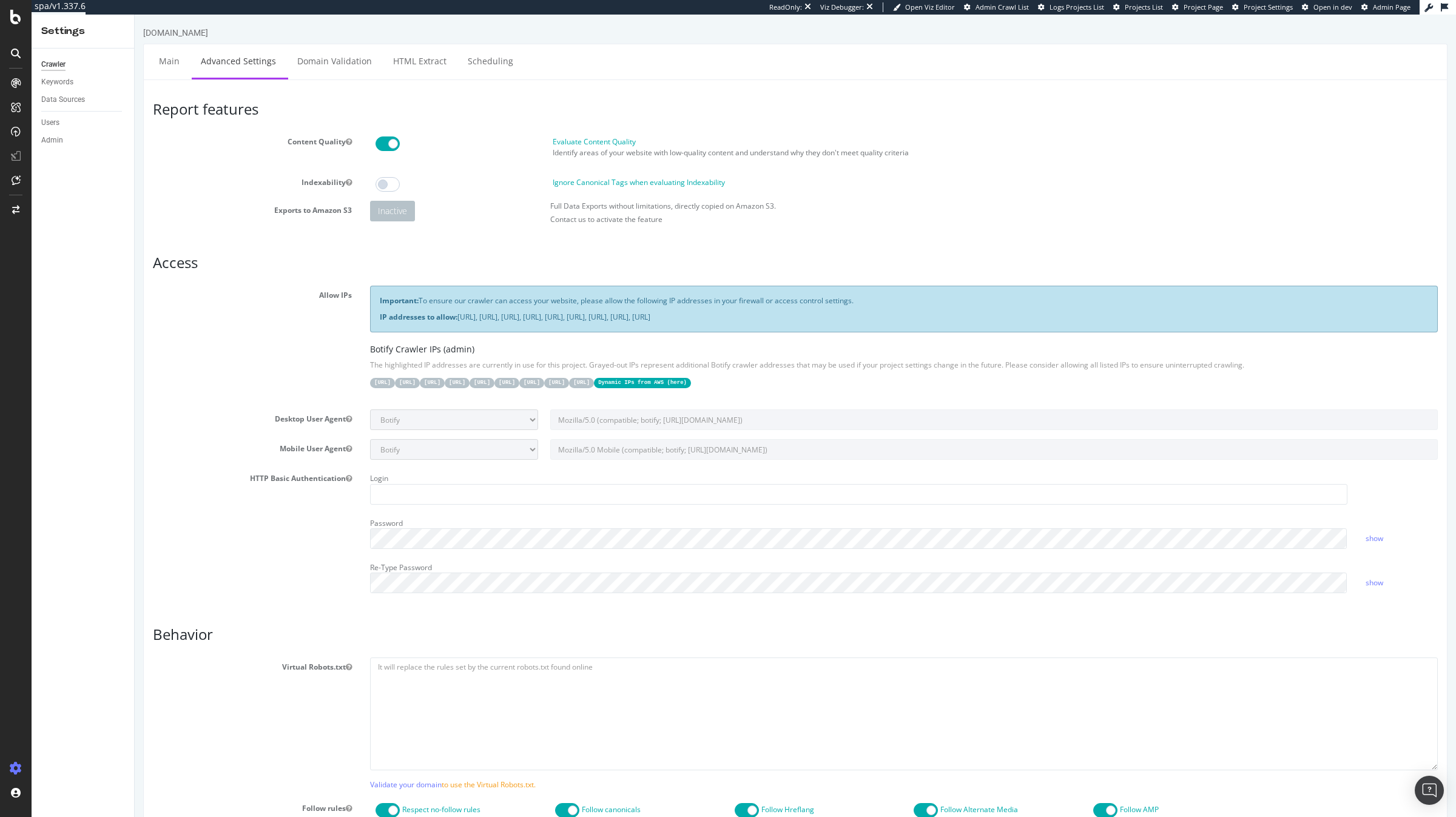
scroll to position [720, 0]
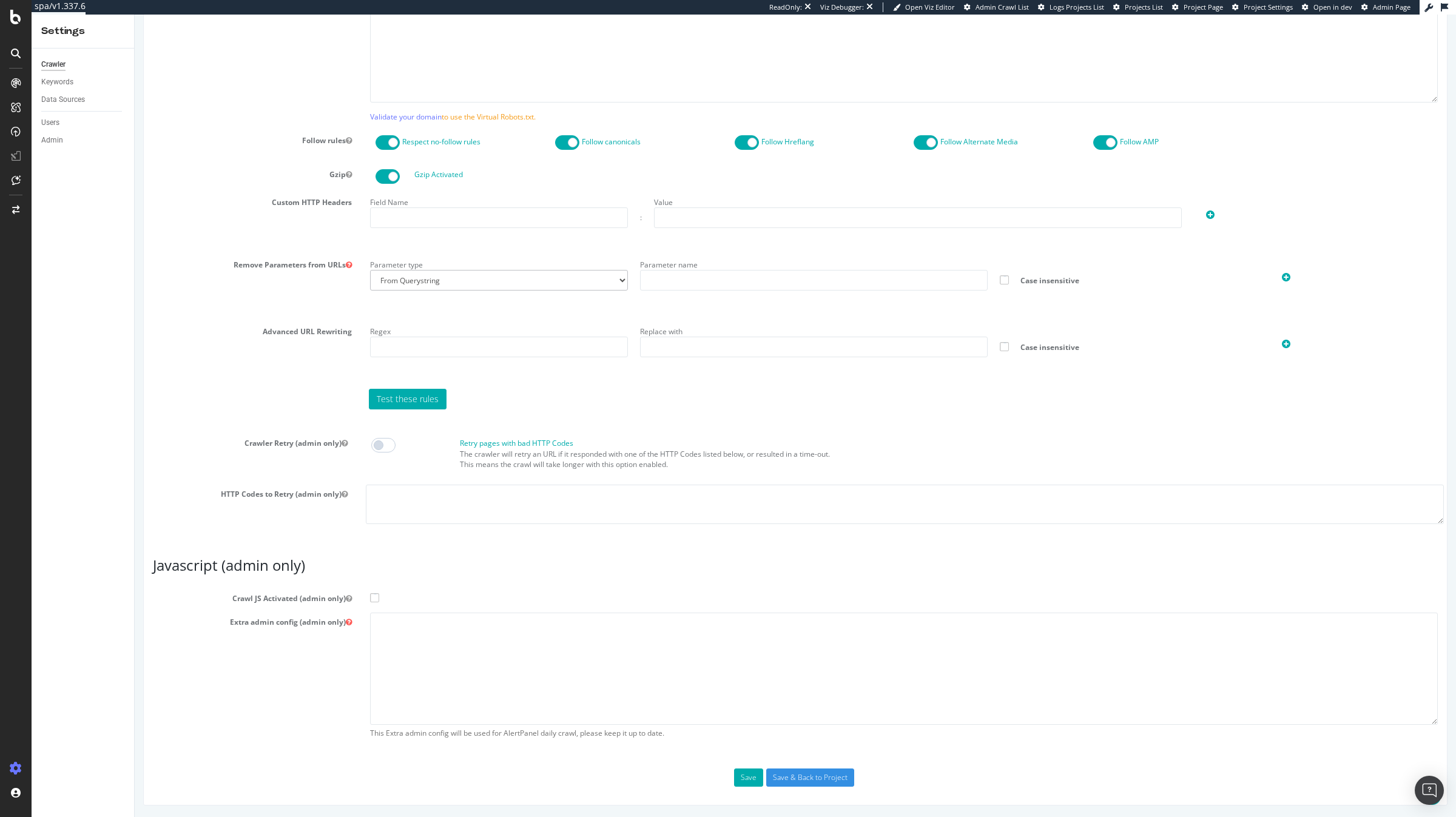
click at [381, 444] on span at bounding box center [383, 444] width 24 height 15
click at [397, 498] on textarea at bounding box center [905, 504] width 1078 height 39
type textarea "5xx"
click at [374, 597] on span at bounding box center [374, 597] width 9 height 9
click at [135, 15] on input "Crawl JS Activated (admin only)" at bounding box center [135, 15] width 0 height 0
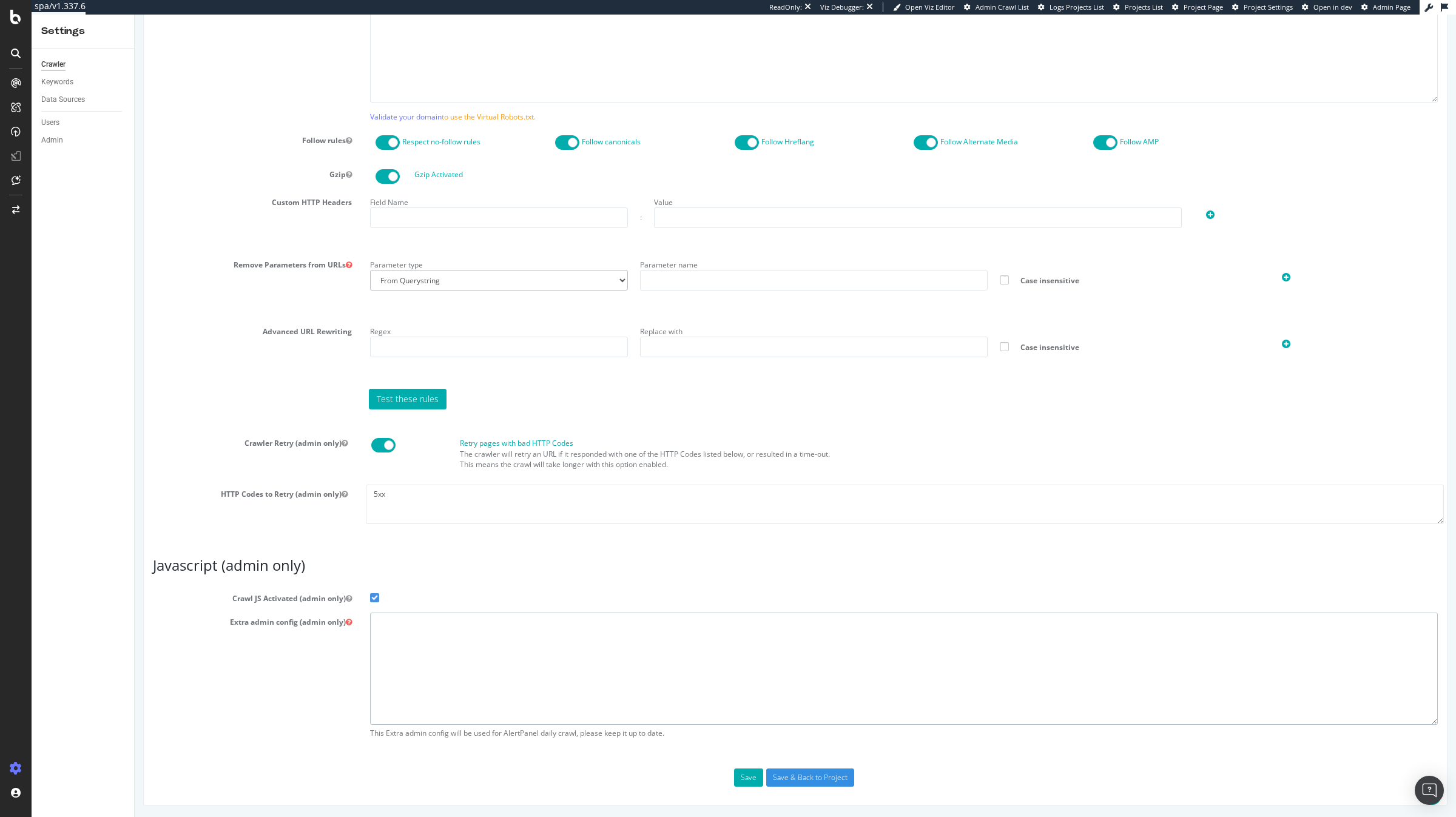
click at [442, 663] on textarea at bounding box center [904, 668] width 1068 height 112
paste textarea "{ "flags": [ "cube" ], "beta": { "pap_mini_rules": [ "++ *[DOMAIN_NAME][URL]", …"
click at [453, 627] on textarea "{ "flags": [ "cube" ], "beta": { "pap_mini_rules": [ "++ *[DOMAIN_NAME][URL]", …" at bounding box center [904, 668] width 1068 height 112
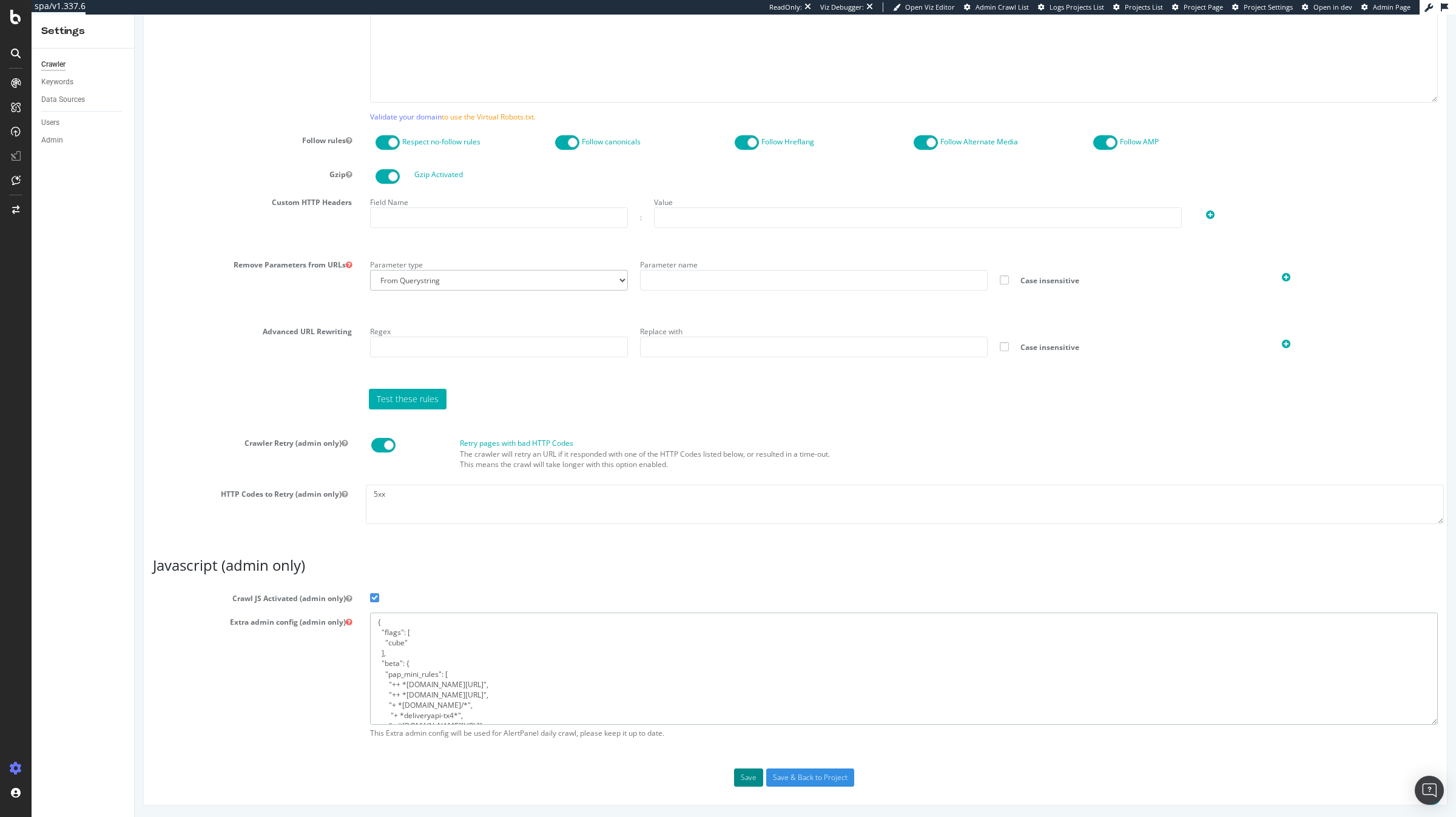
type textarea "{ "flags": [ "cube" ], "beta": { "pap_mini_rules": [ "++ *metrics.i-run.at/*", …"
click at [748, 779] on button "Save" at bounding box center [749, 777] width 29 height 18
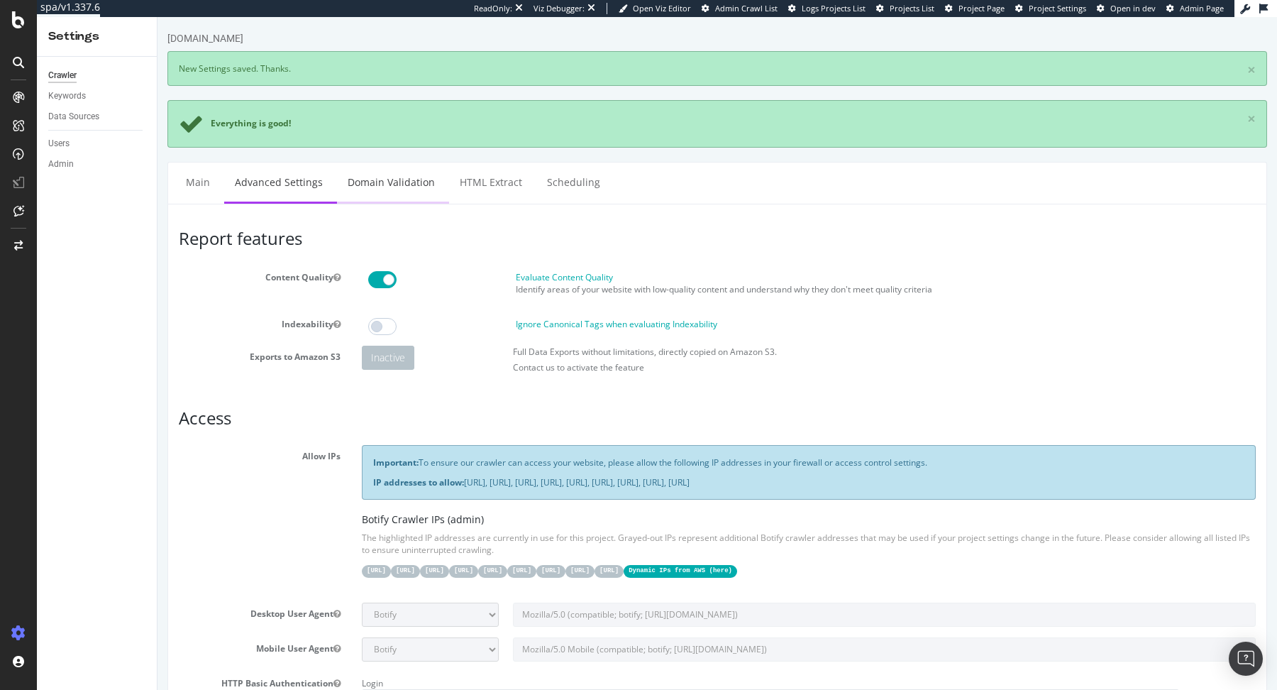
click at [380, 176] on link "Domain Validation" at bounding box center [391, 181] width 109 height 39
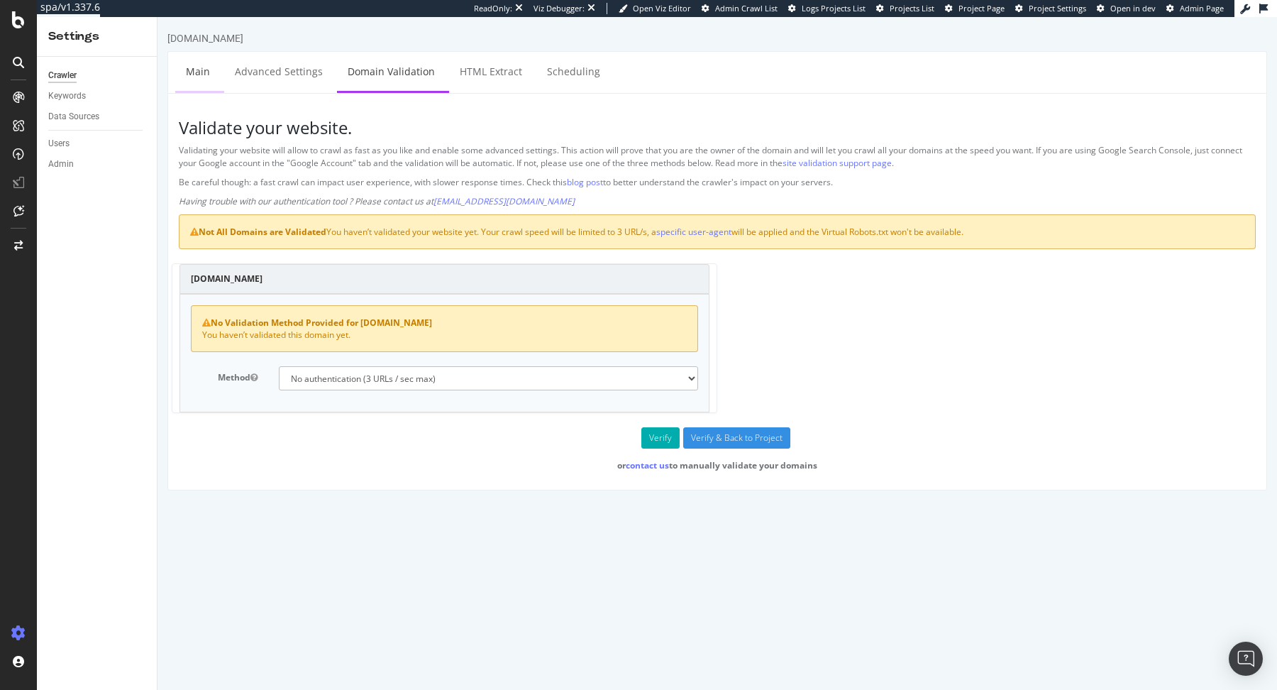
click at [209, 78] on link "Main" at bounding box center [197, 71] width 45 height 39
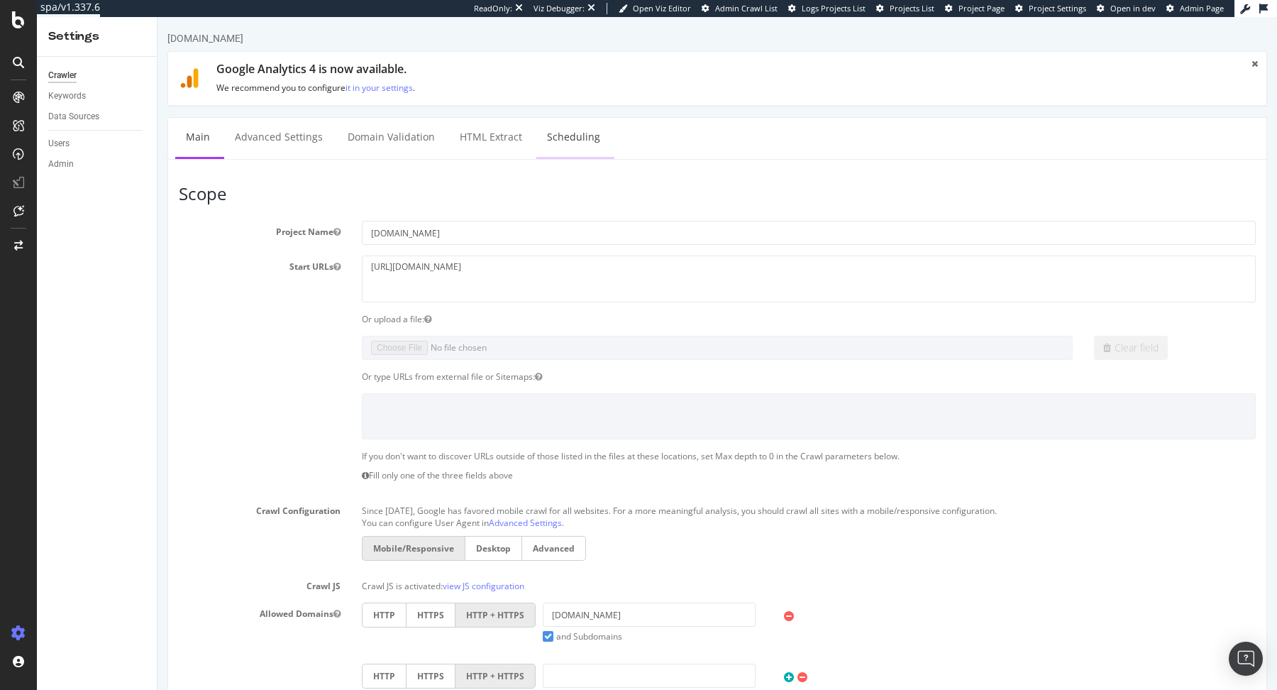
click at [543, 143] on link "Scheduling" at bounding box center [573, 137] width 74 height 39
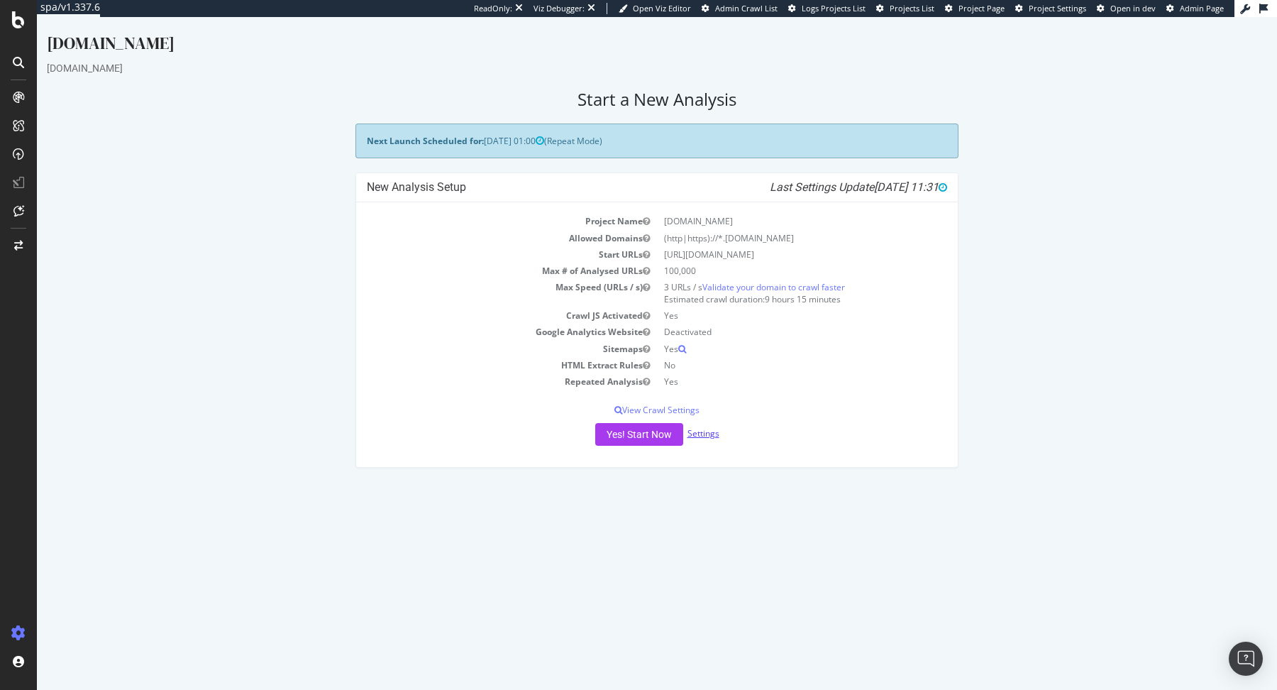
click at [703, 431] on link "Settings" at bounding box center [704, 433] width 32 height 12
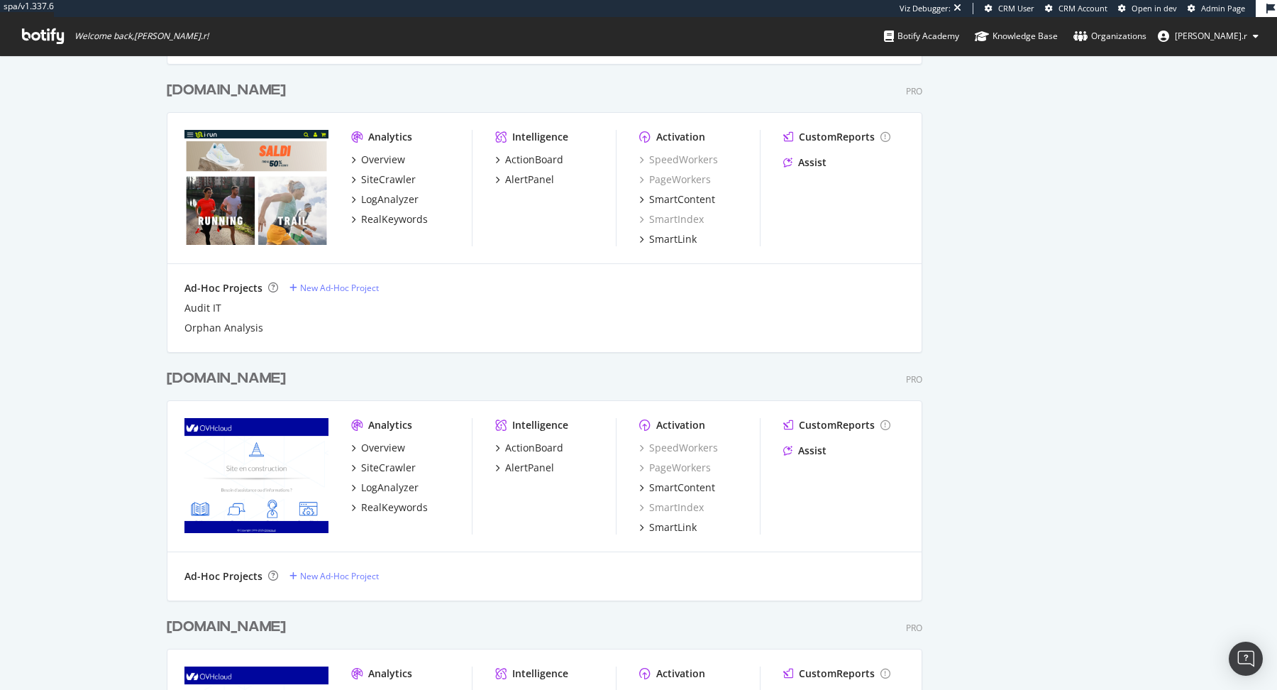
scroll to position [1189, 0]
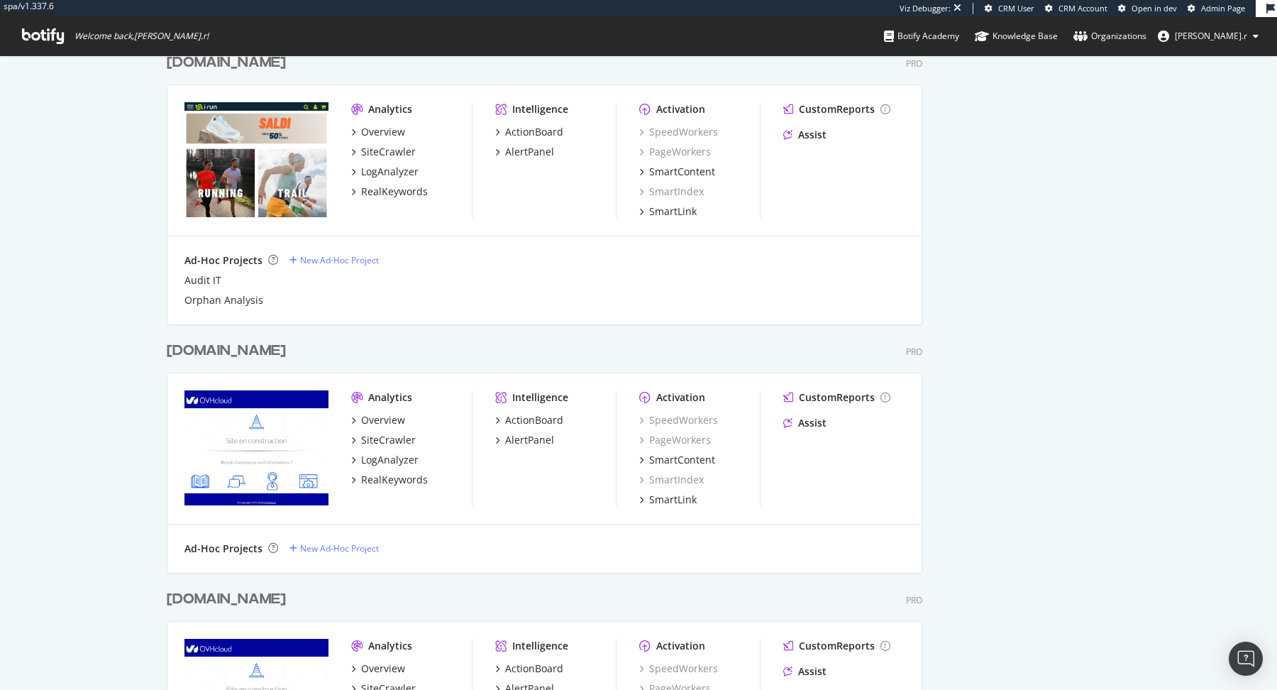
click at [185, 350] on div "[DOMAIN_NAME]" at bounding box center [226, 351] width 119 height 21
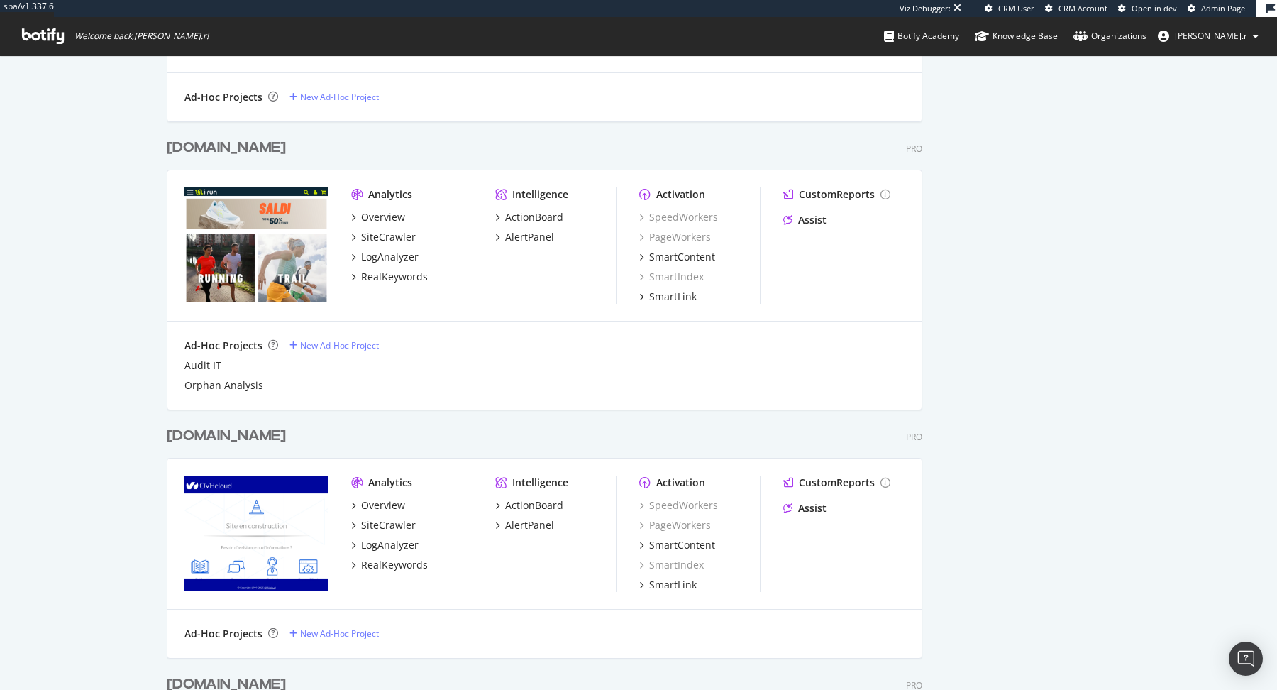
scroll to position [1086, 0]
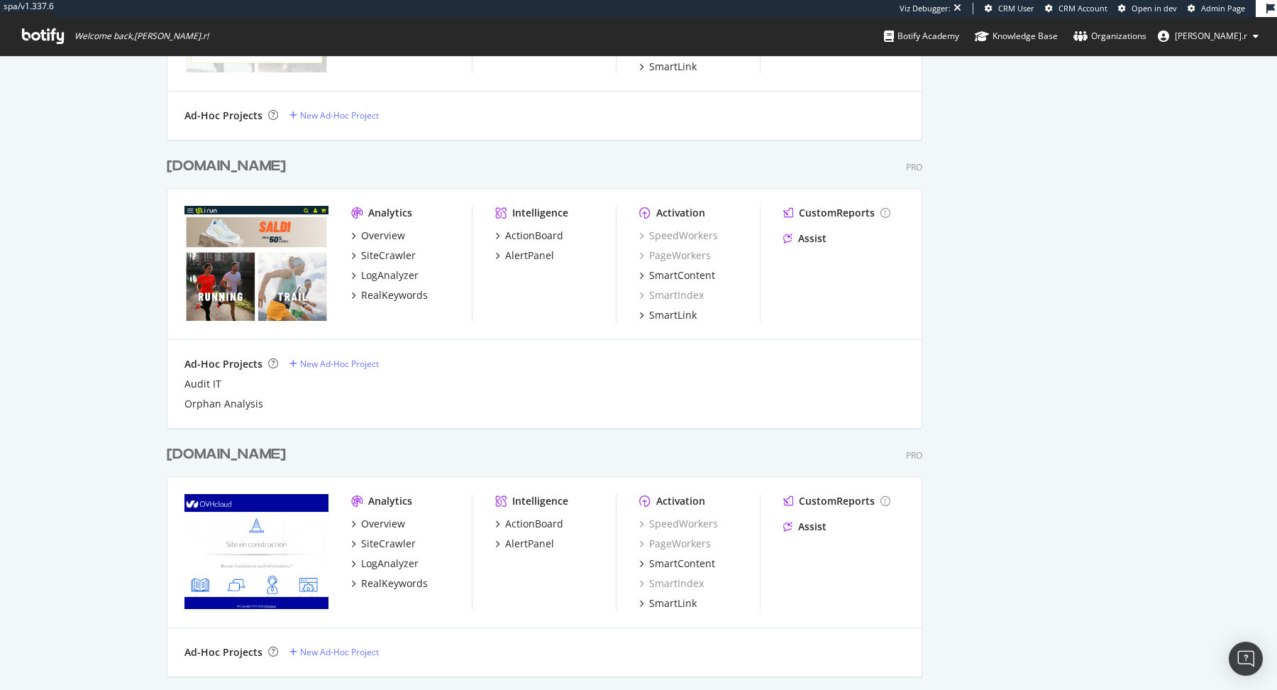
click at [197, 162] on div "i-run.it" at bounding box center [226, 166] width 119 height 21
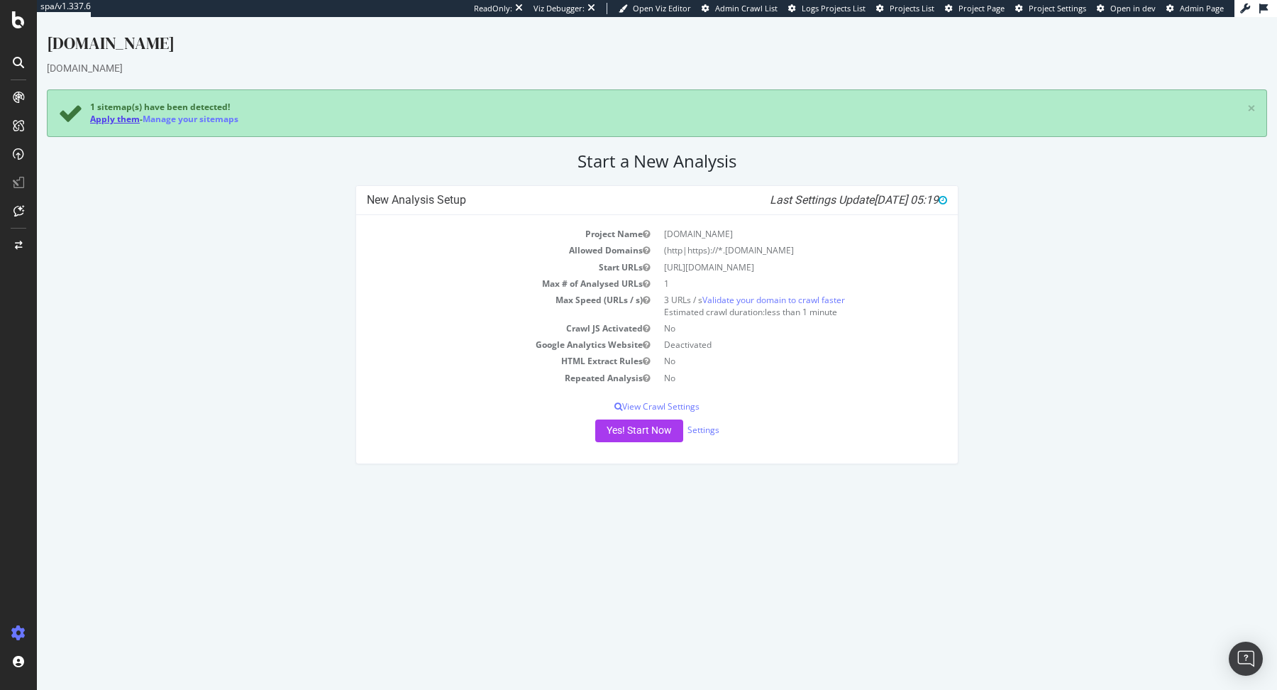
click at [116, 121] on link "Apply them" at bounding box center [115, 119] width 50 height 12
click at [697, 429] on link "Settings" at bounding box center [704, 430] width 32 height 12
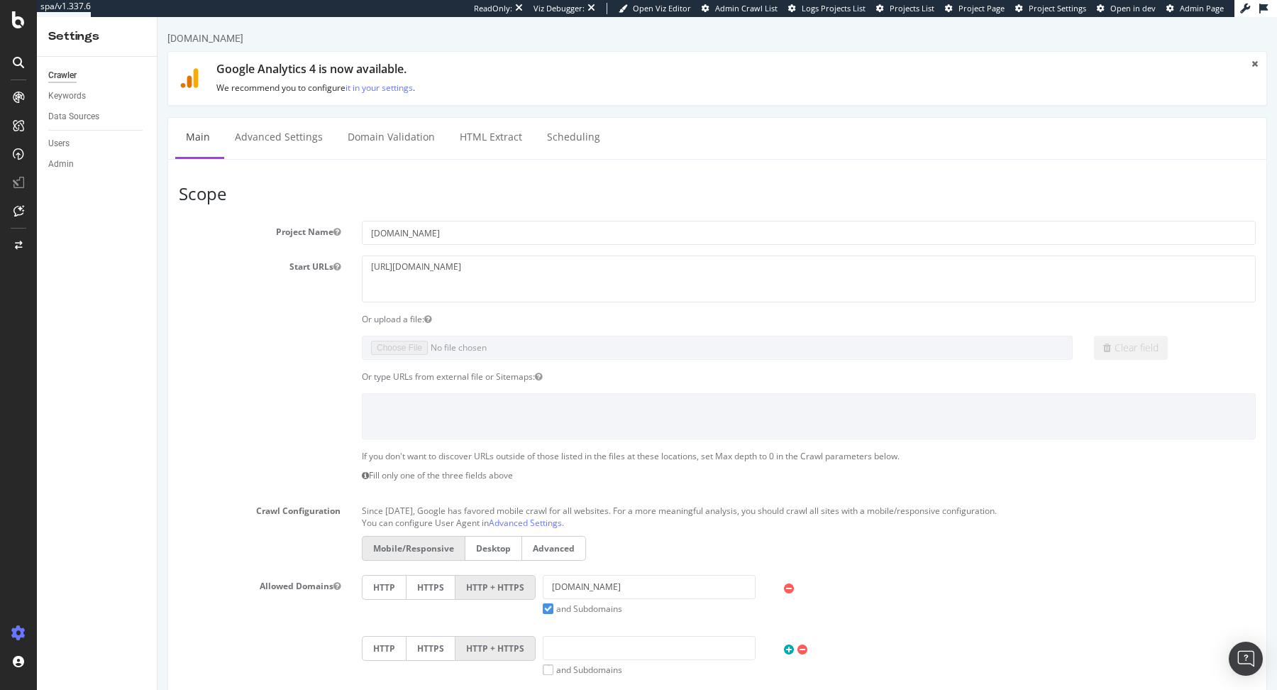
scroll to position [19, 0]
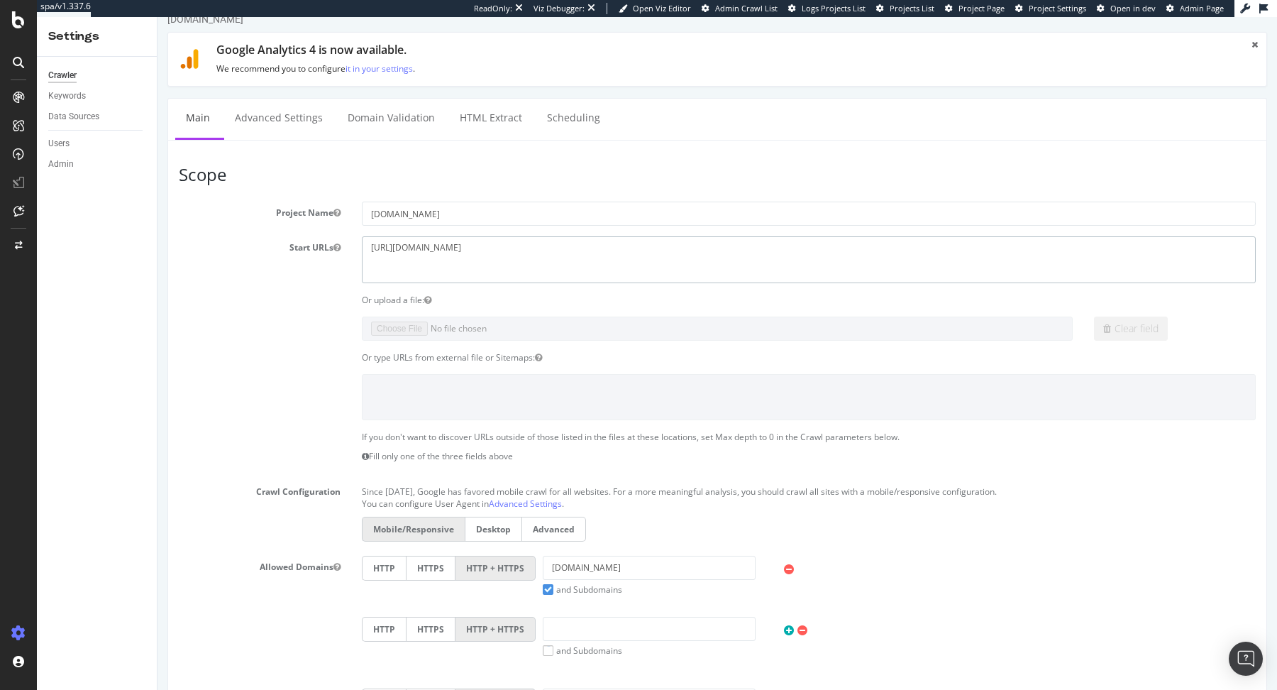
click at [454, 257] on textarea "http://i-run.it" at bounding box center [809, 259] width 894 height 46
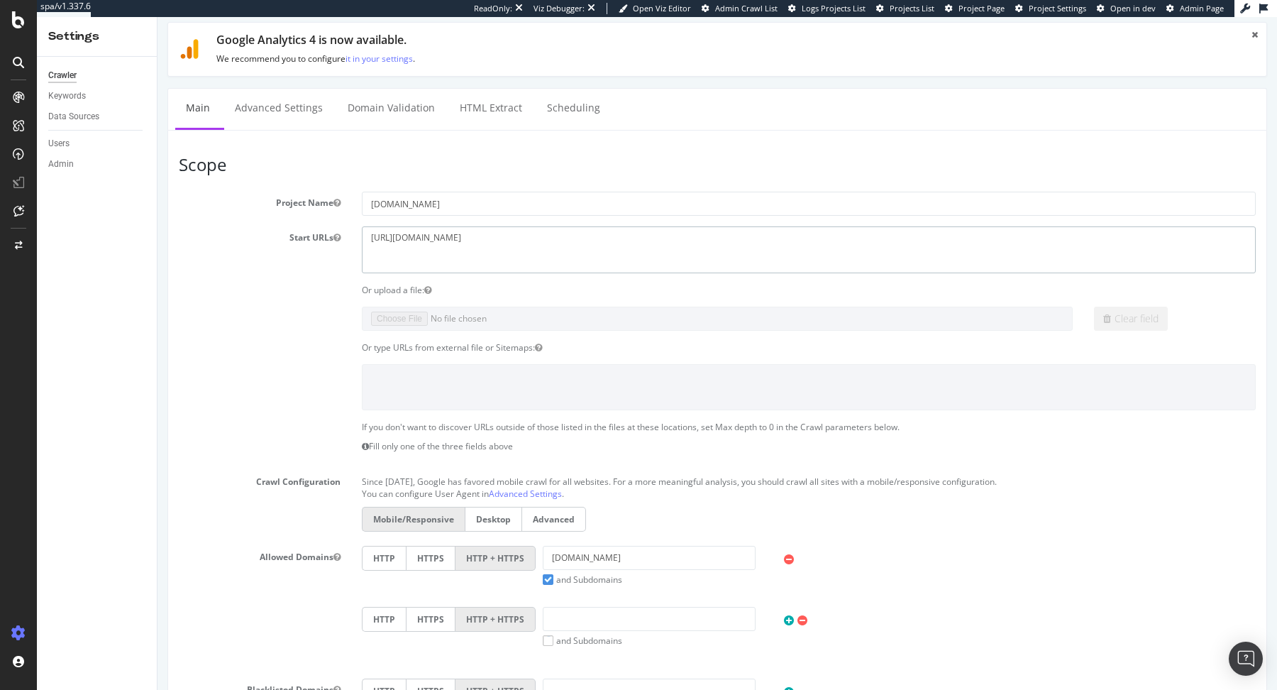
scroll to position [0, 0]
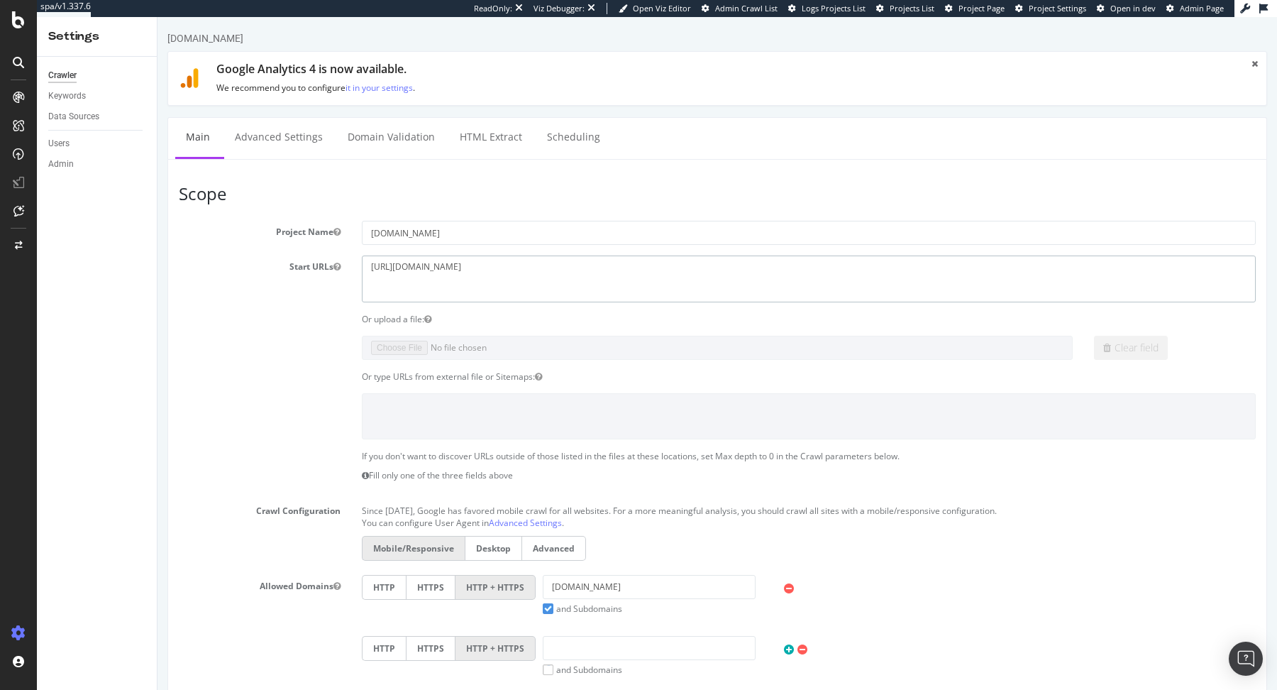
paste textarea "s://www.i-run.it/"
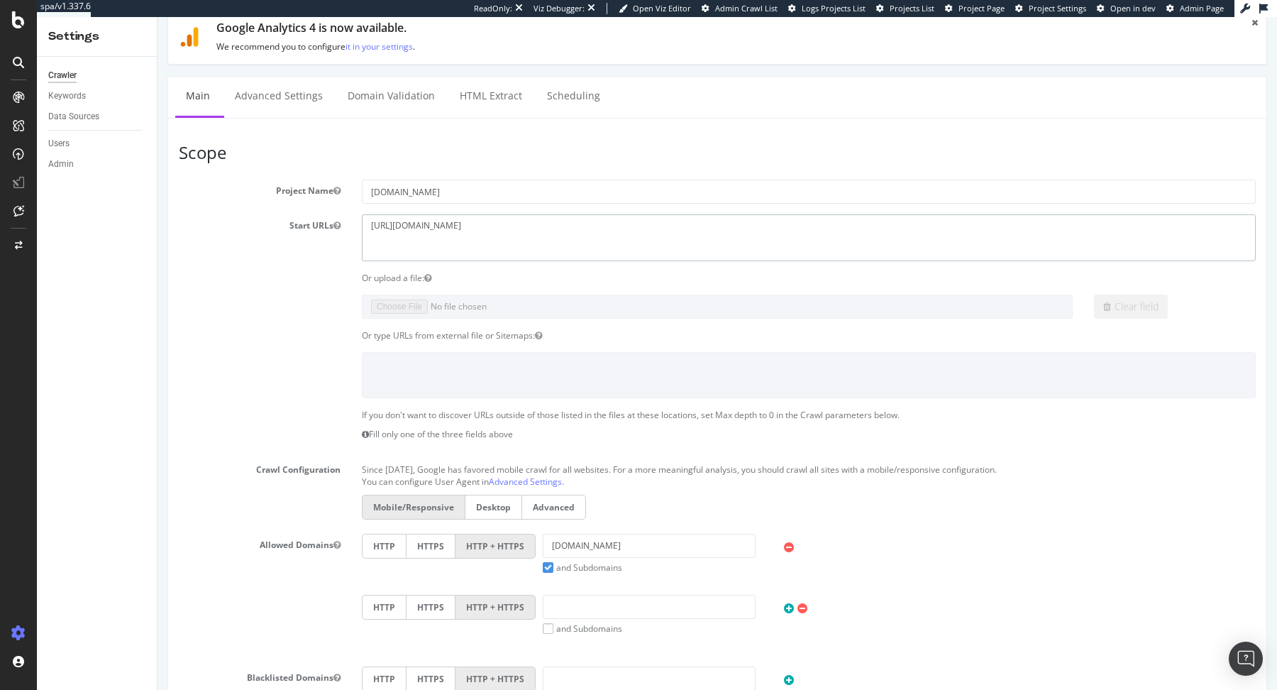
scroll to position [43, 0]
type textarea "[URL][DOMAIN_NAME]"
click at [375, 189] on input "[DOMAIN_NAME]" at bounding box center [809, 190] width 894 height 24
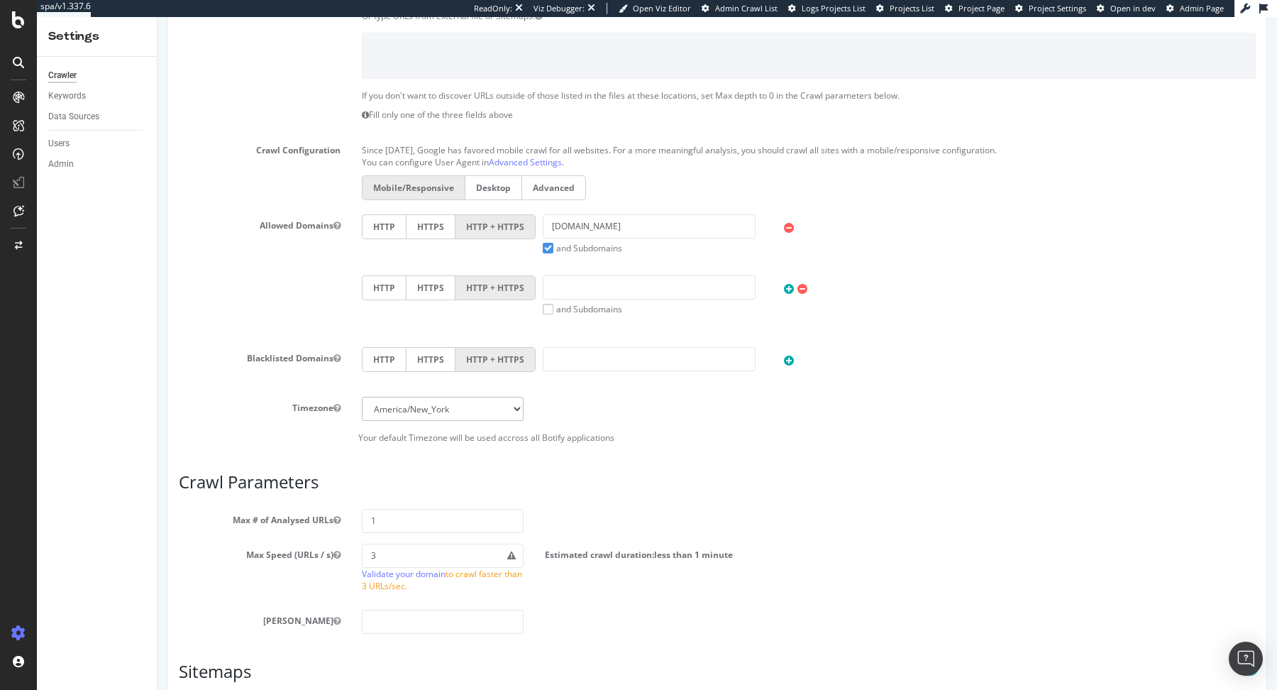
scroll to position [551, 0]
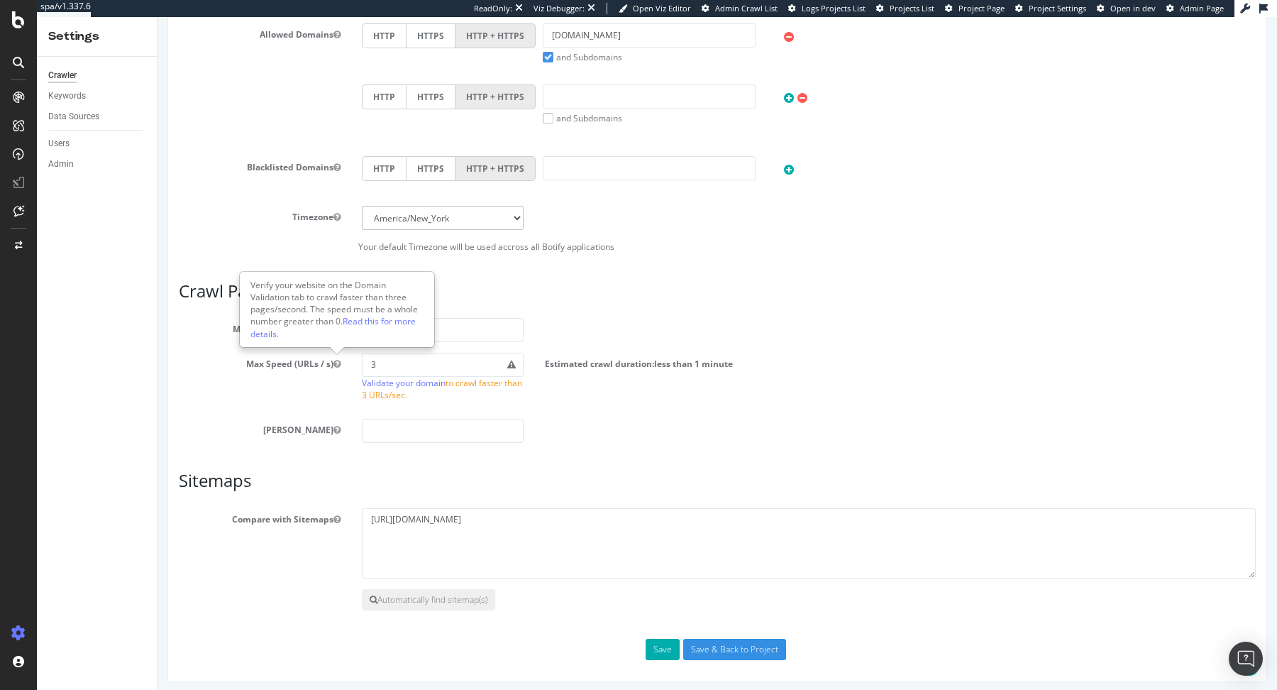
type input "[DOMAIN_NAME]"
click at [414, 329] on div "Verify your website on the Domain Validation tab to crawl faster than three pag…" at bounding box center [337, 309] width 193 height 74
click at [481, 329] on input "1" at bounding box center [443, 330] width 162 height 24
type input "100000"
click at [450, 216] on select "Africa/Abidjan Africa/Accra Africa/Addis_Ababa Africa/Algiers Africa/Asmara Afr…" at bounding box center [443, 218] width 162 height 24
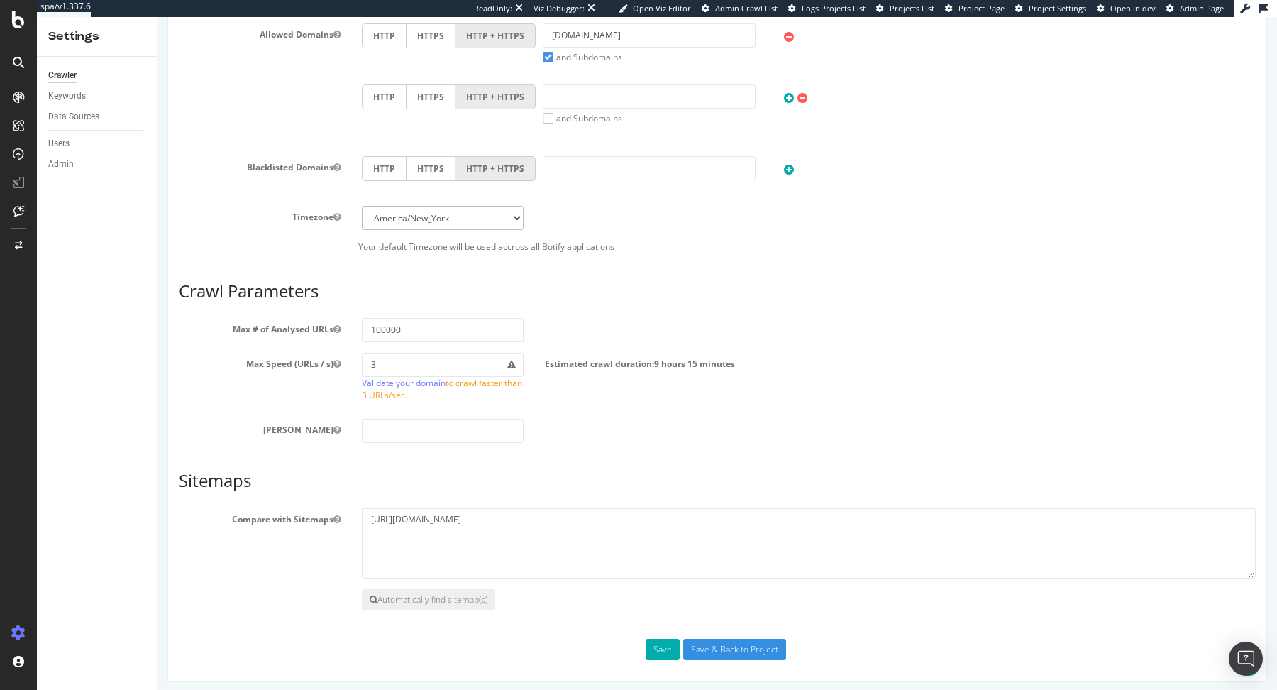
select select "Europe/[GEOGRAPHIC_DATA]"
click at [362, 206] on select "Africa/Abidjan Africa/Accra Africa/Addis_Ababa Africa/Algiers Africa/Asmara Afr…" at bounding box center [443, 218] width 162 height 24
click at [658, 639] on button "Save" at bounding box center [663, 649] width 34 height 21
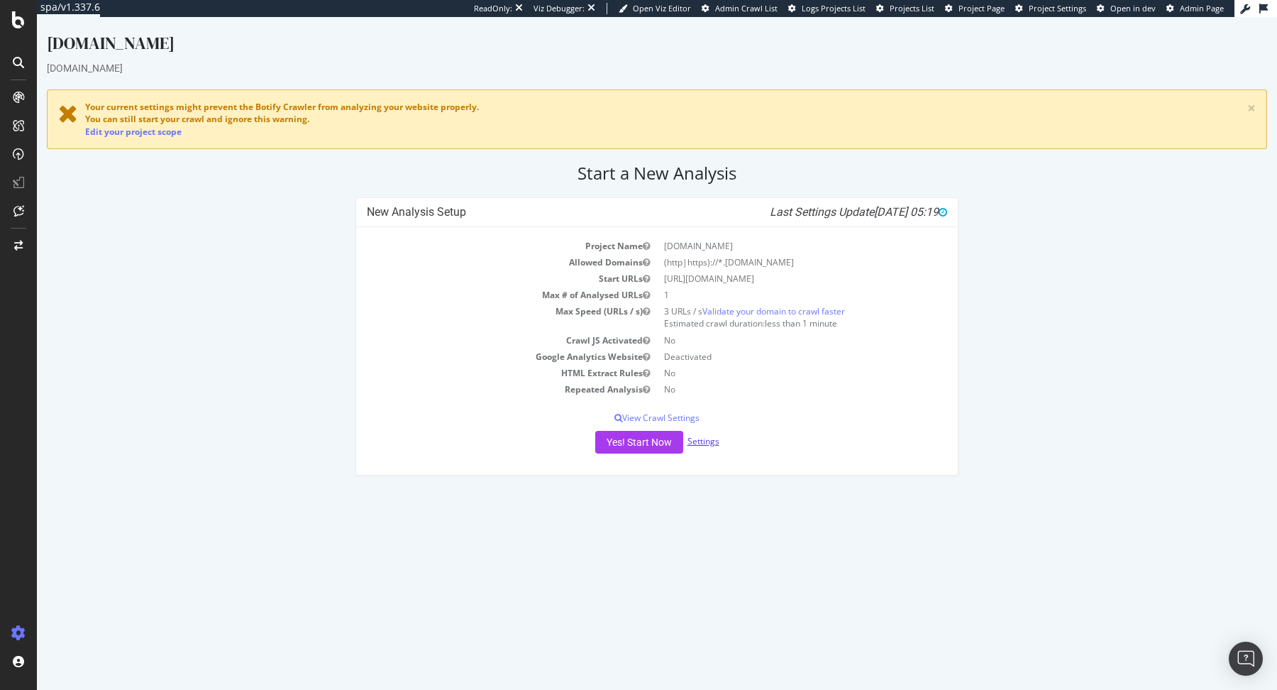
click at [701, 438] on link "Settings" at bounding box center [704, 441] width 32 height 12
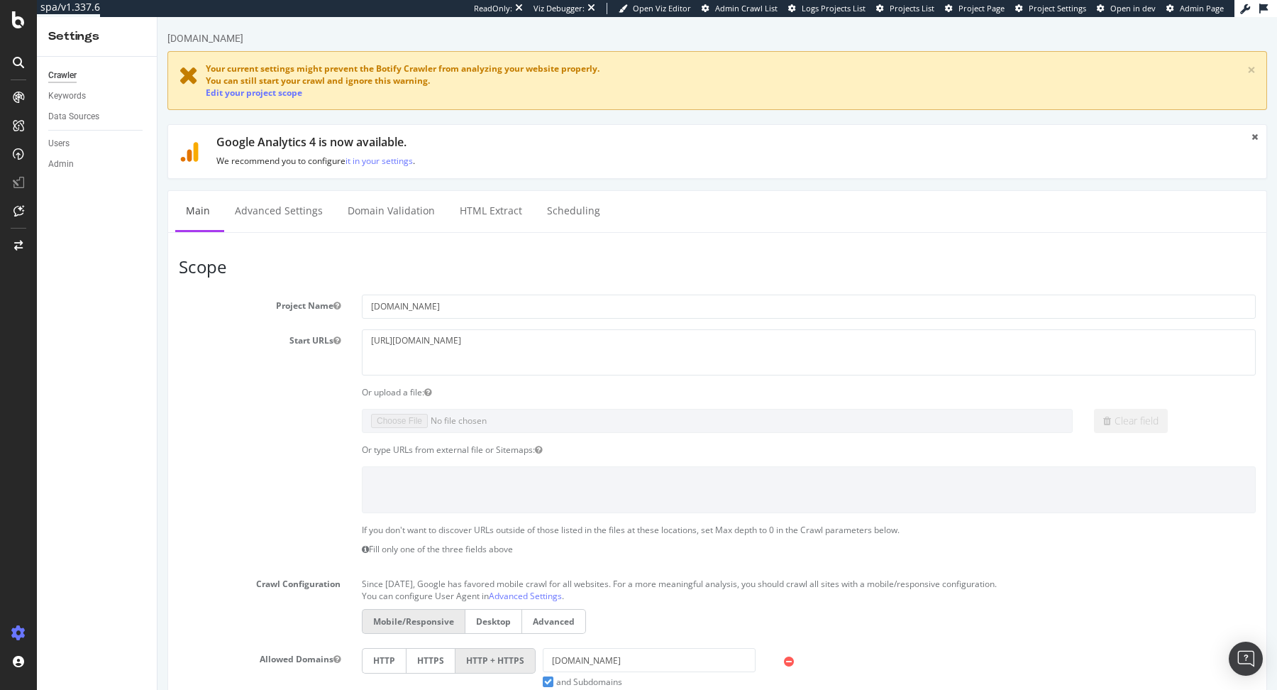
click at [507, 287] on article "Scope Project Name [DOMAIN_NAME] Start URLs [URL][DOMAIN_NAME] Or upload a file…" at bounding box center [717, 568] width 1077 height 620
click at [502, 303] on input "[DOMAIN_NAME]" at bounding box center [809, 306] width 894 height 24
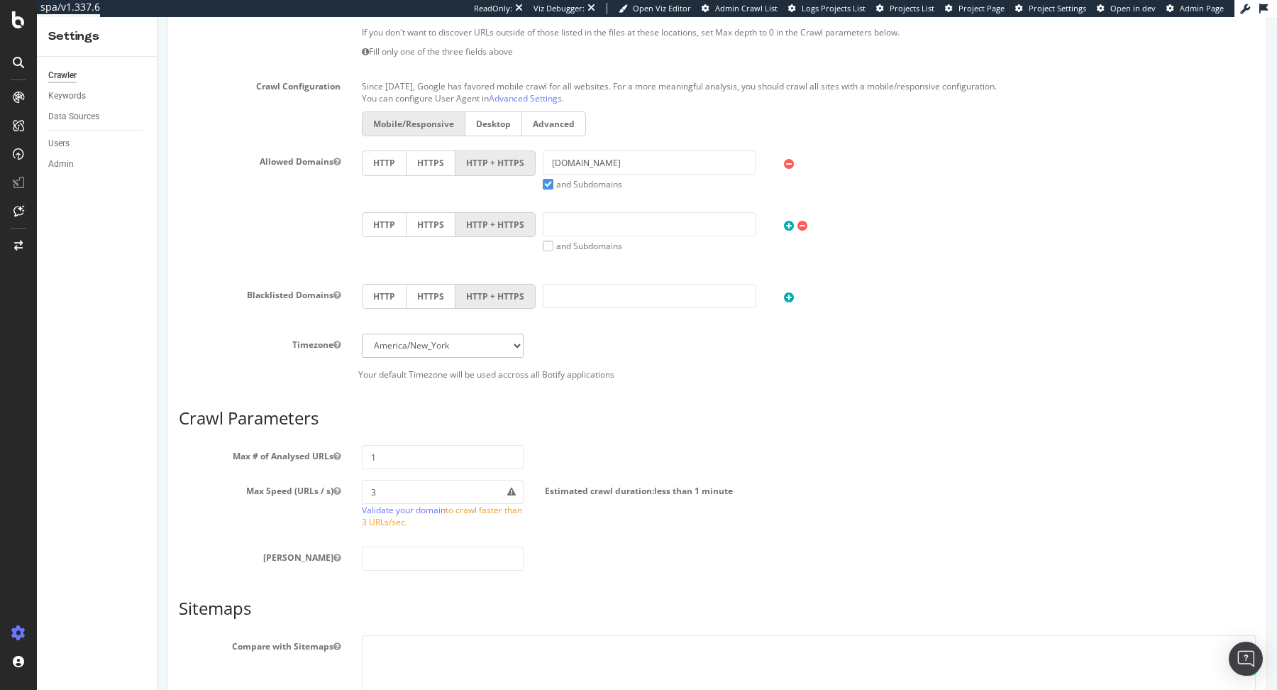
scroll to position [543, 0]
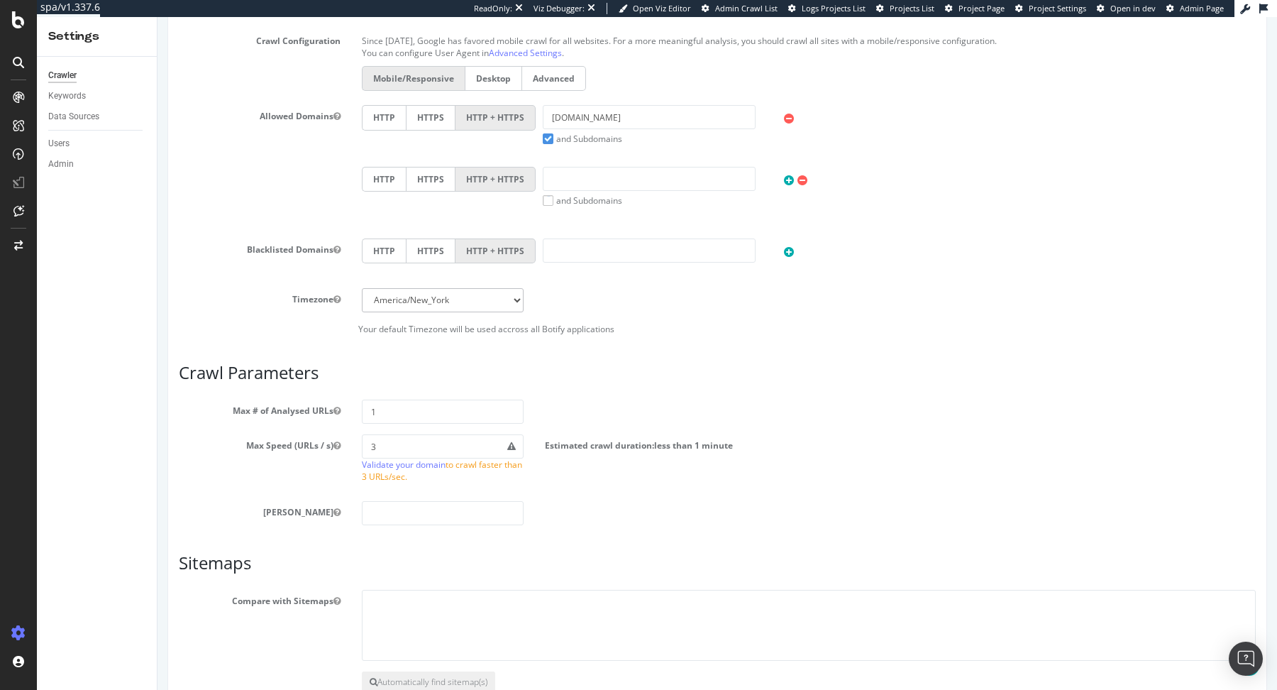
type input "[DOMAIN_NAME]"
click at [473, 301] on select "Africa/Abidjan Africa/Accra Africa/Addis_Ababa Africa/Algiers Africa/Asmara Afr…" at bounding box center [443, 300] width 162 height 24
select select "Europe/[GEOGRAPHIC_DATA]"
click at [362, 288] on select "Africa/Abidjan Africa/Accra Africa/Addis_Ababa Africa/Algiers Africa/Asmara Afr…" at bounding box center [443, 300] width 162 height 24
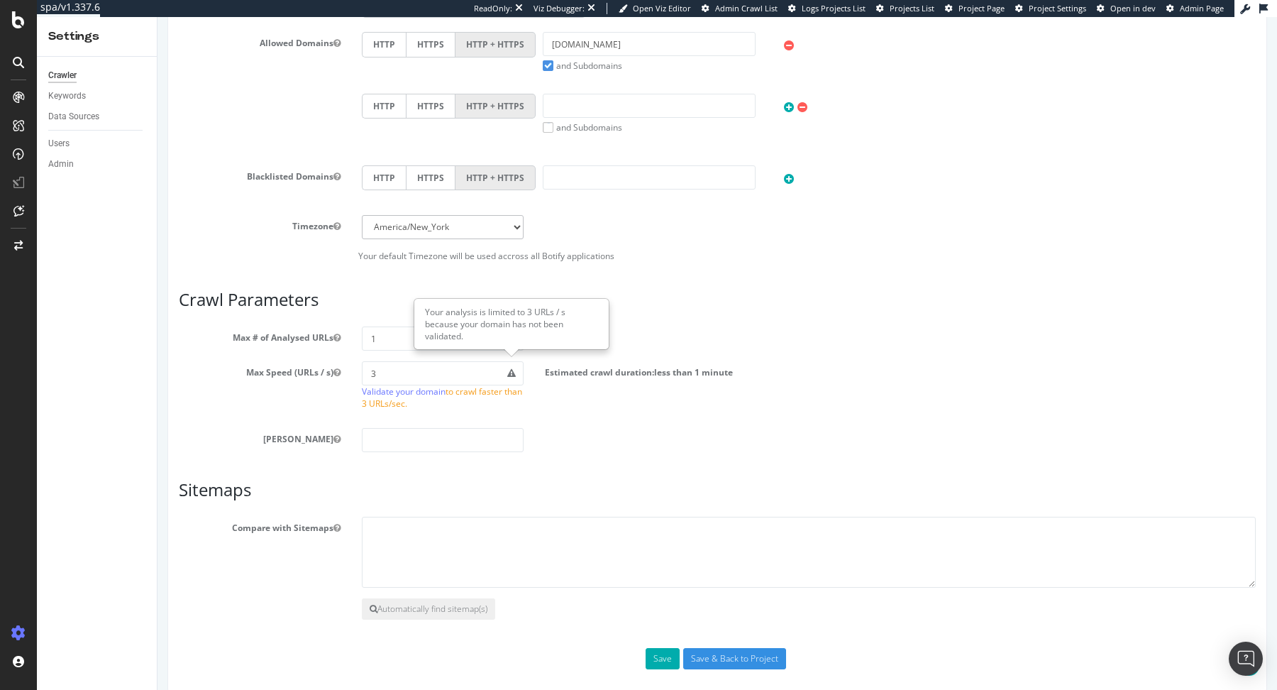
click at [501, 337] on div "Your analysis is limited to 3 URLs / s because your domain has not been validat…" at bounding box center [511, 323] width 193 height 49
click at [399, 328] on input "1" at bounding box center [443, 338] width 162 height 24
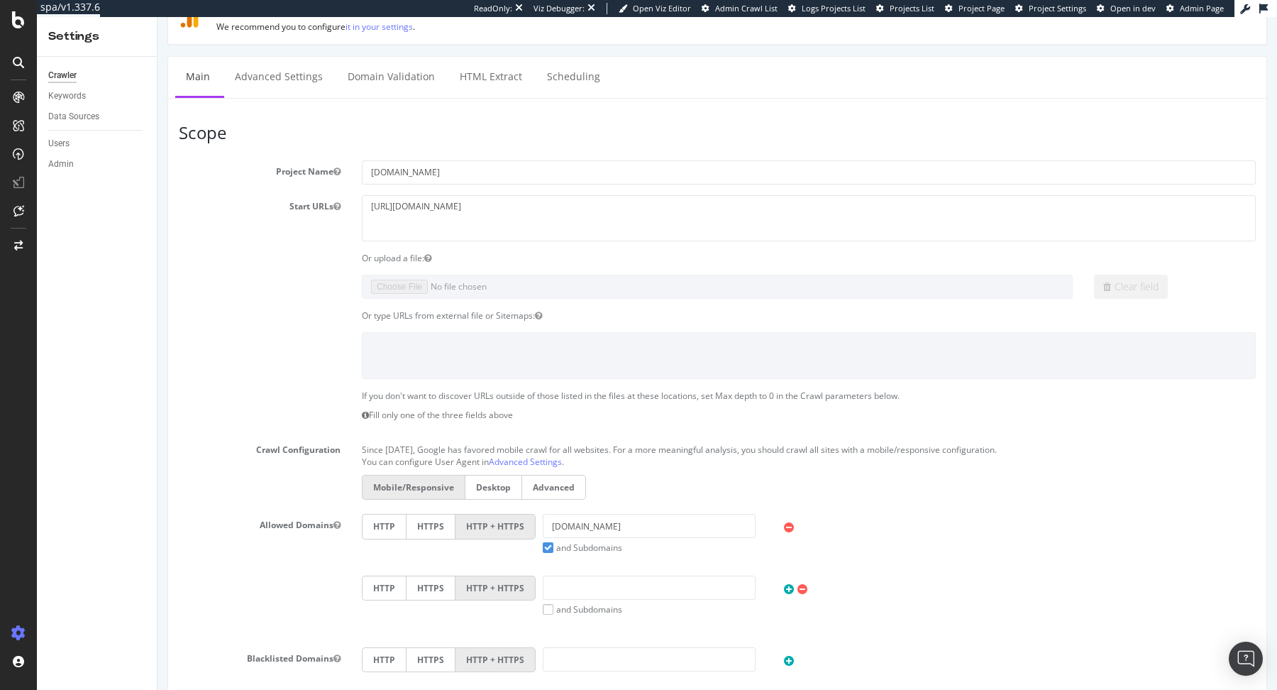
scroll to position [0, 0]
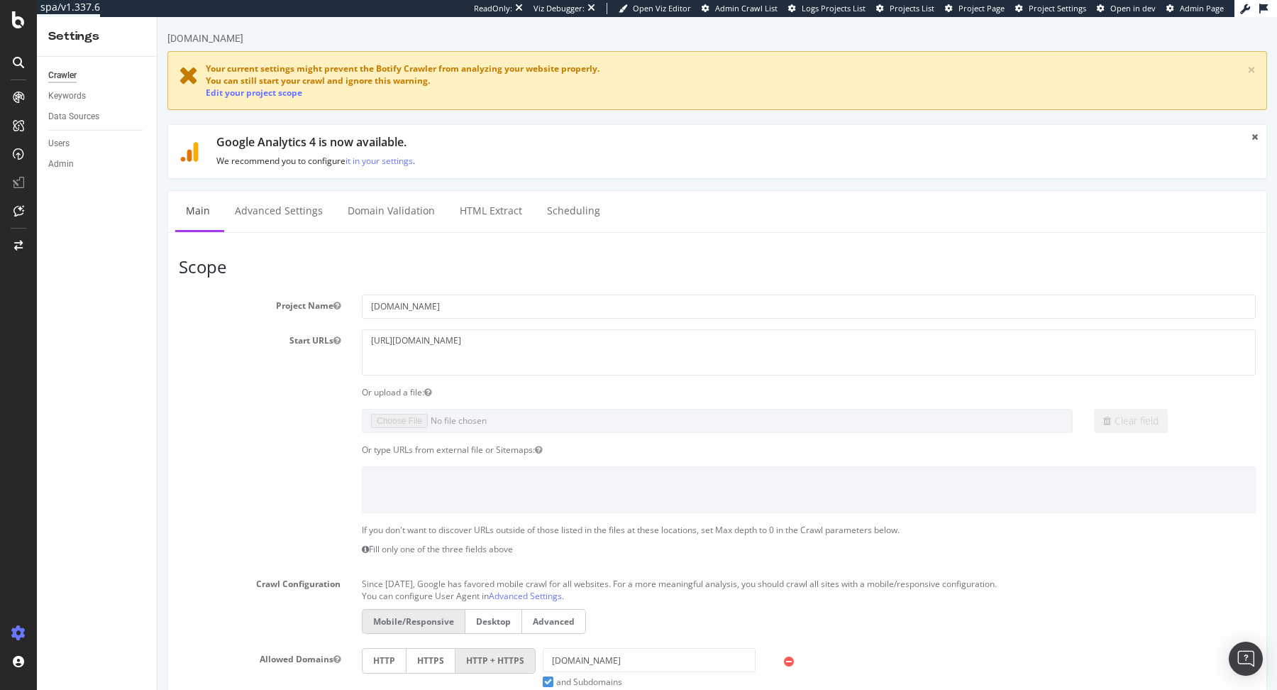
type input "100000"
click at [573, 381] on section "Project Name irun.ie Start URLs http://i-run.ie Or upload a file: Clear field O…" at bounding box center [717, 585] width 1077 height 583
click at [573, 330] on textarea "http://i-run.ie" at bounding box center [809, 352] width 894 height 46
paste textarea "s://www.i-run.ie/"
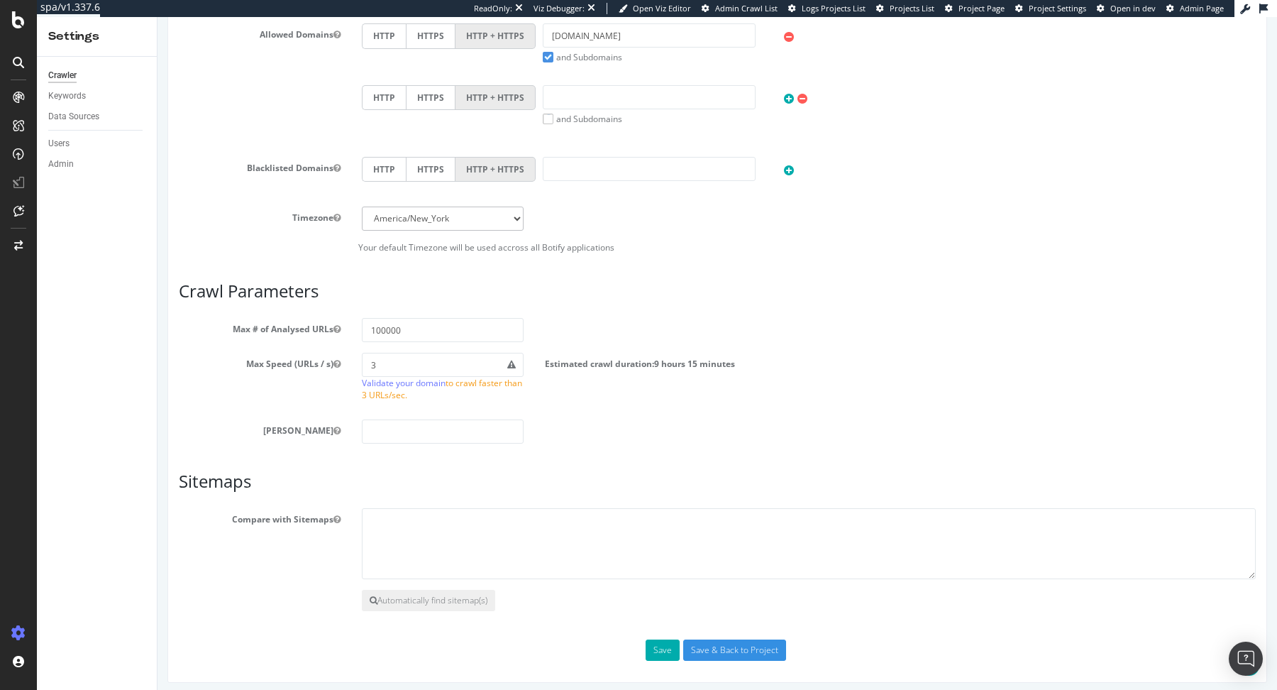
type textarea "[URL][DOMAIN_NAME]"
click at [663, 551] on button "Save" at bounding box center [663, 649] width 34 height 21
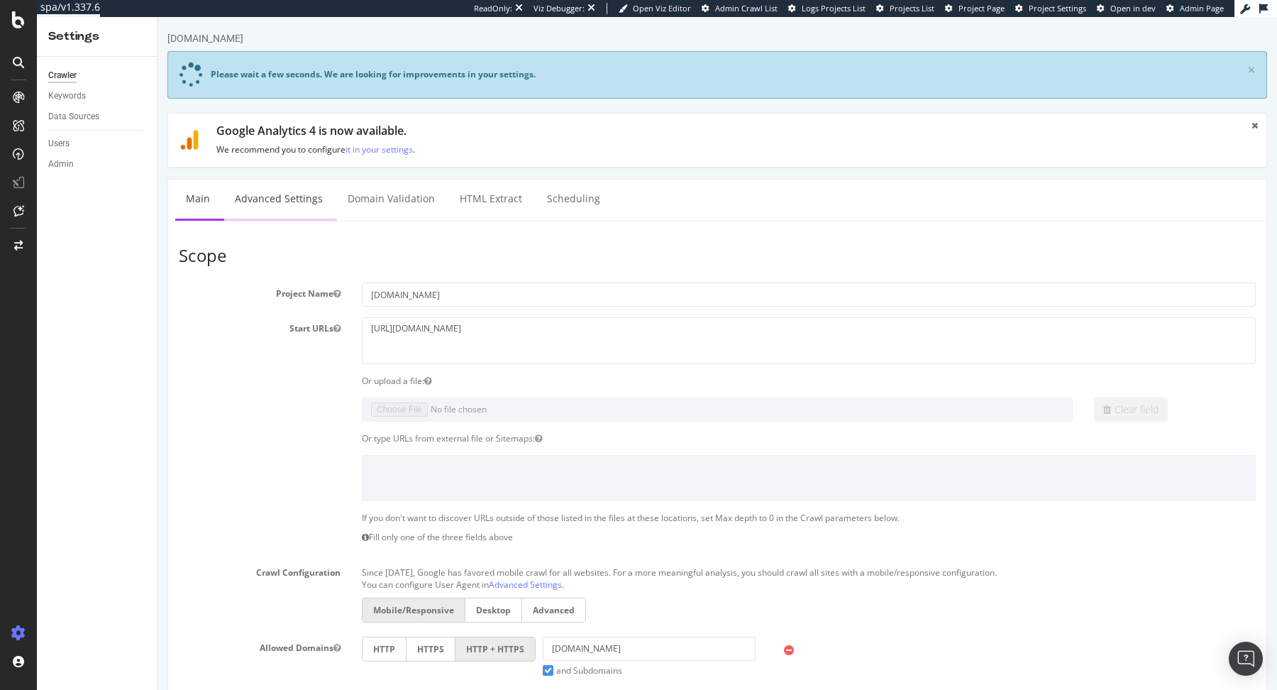
click at [298, 207] on link "Advanced Settings" at bounding box center [278, 199] width 109 height 39
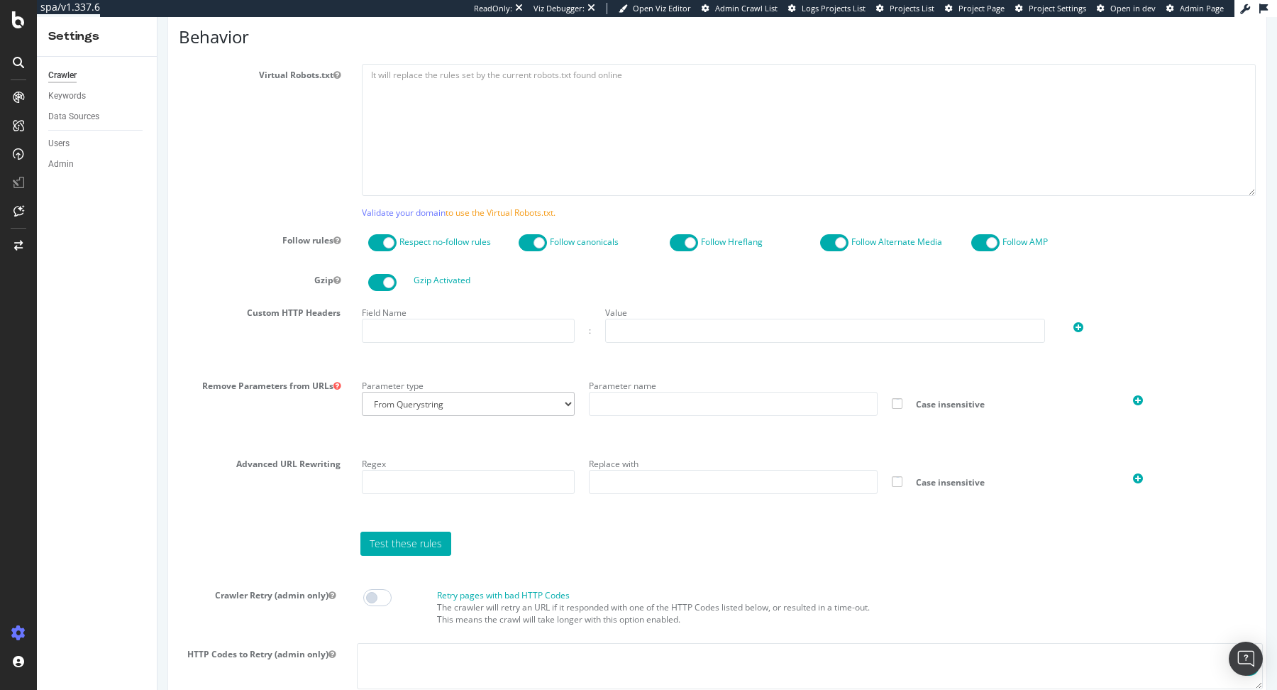
scroll to position [866, 0]
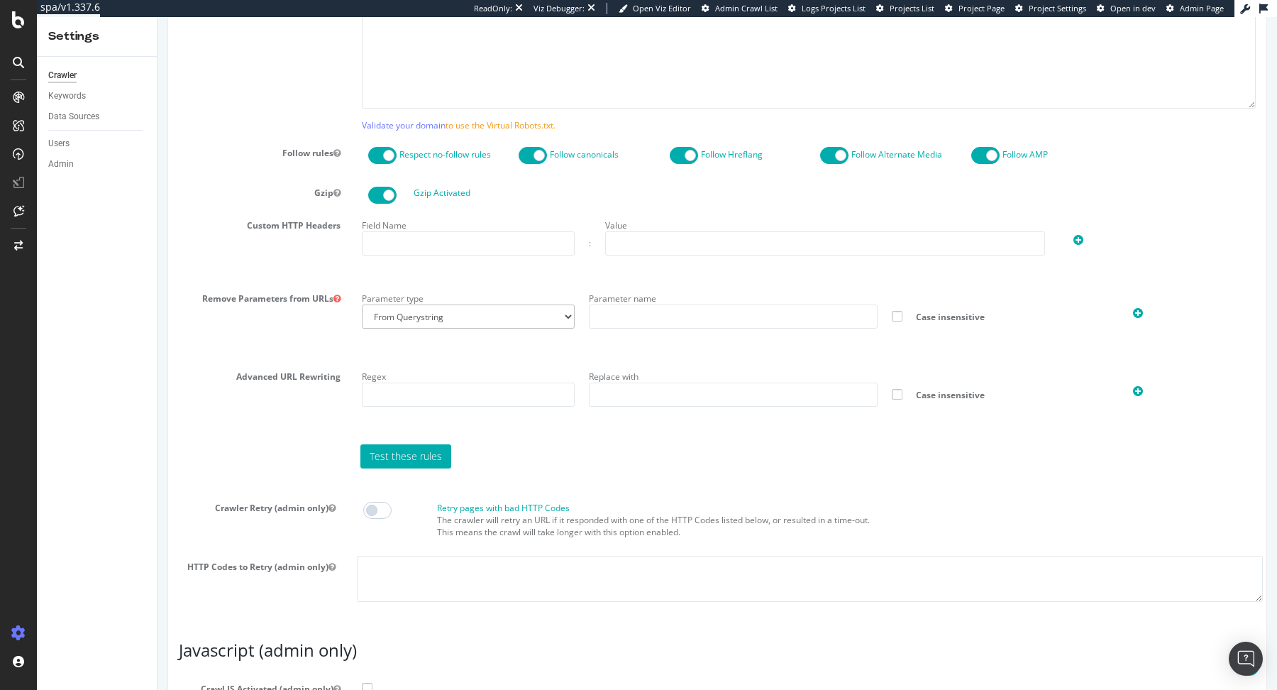
click at [377, 504] on span at bounding box center [377, 510] width 28 height 17
click at [387, 573] on textarea at bounding box center [810, 579] width 906 height 46
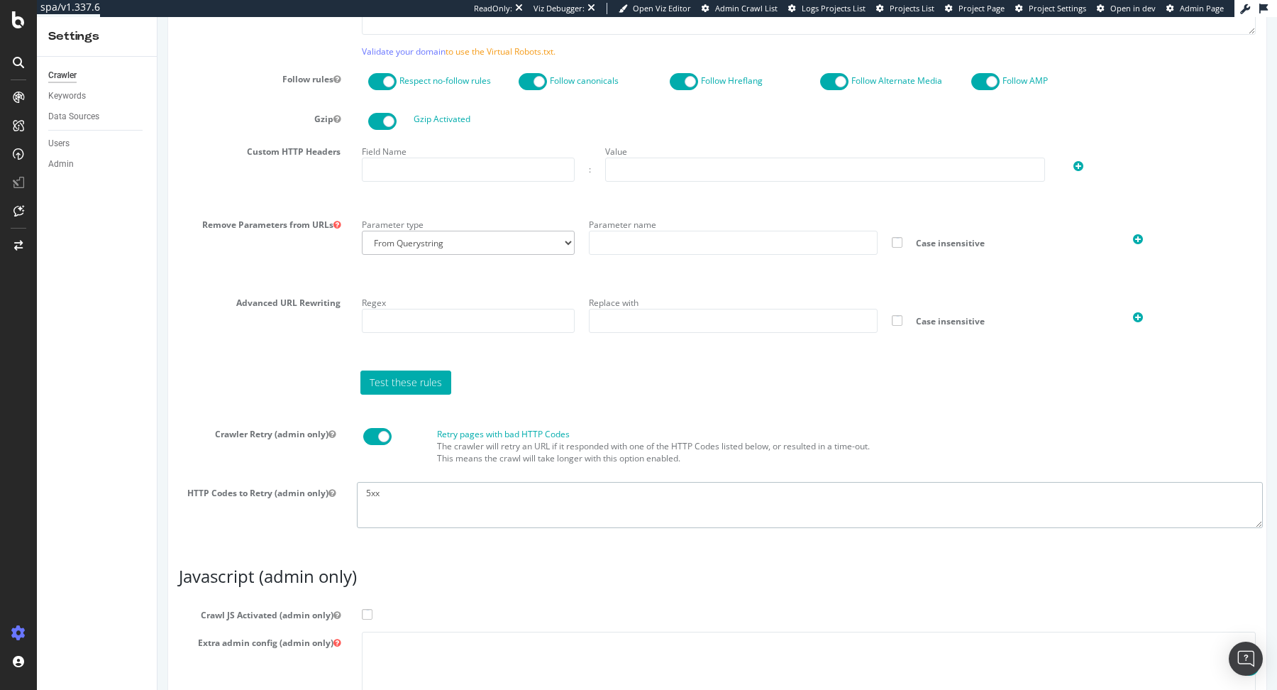
scroll to position [1115, 0]
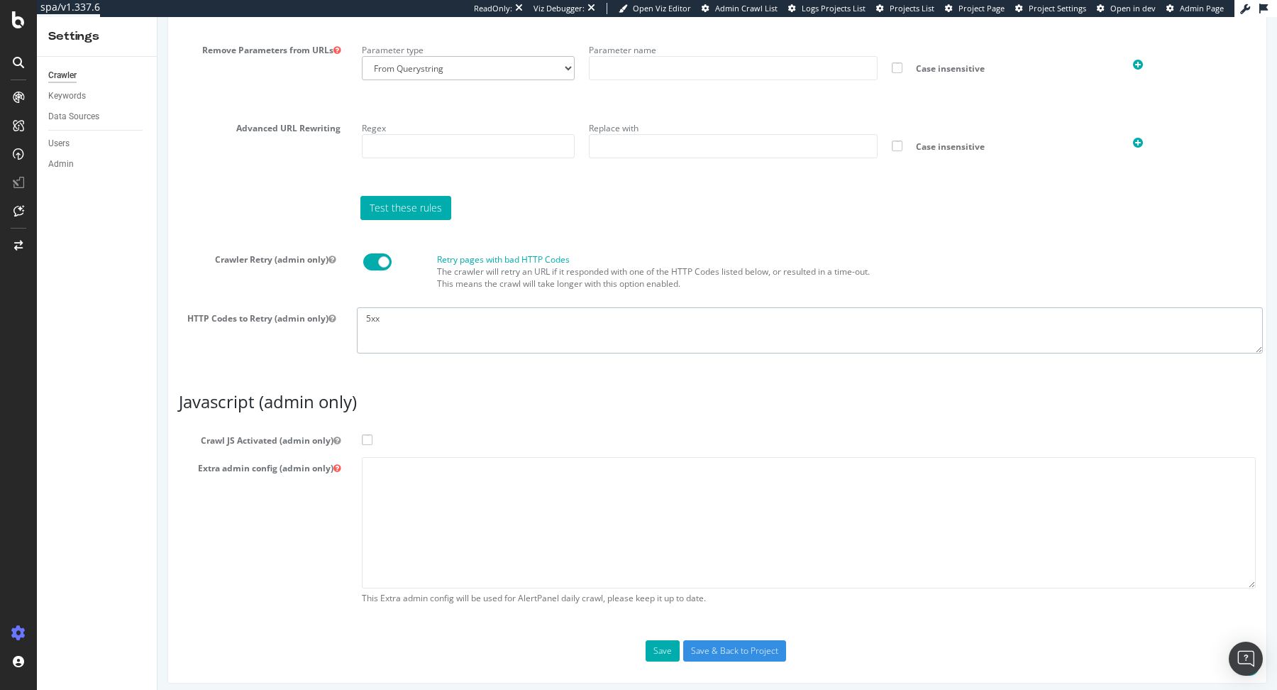
type textarea "5xx"
click at [369, 434] on span at bounding box center [367, 439] width 11 height 11
click at [158, 17] on input "Crawl JS Activated (admin only)" at bounding box center [158, 17] width 0 height 0
click at [465, 460] on textarea at bounding box center [809, 522] width 894 height 131
paste textarea "{ "flags": [ "cube" ], "beta": { "pap_mini_rules": [ "++ *[DOMAIN_NAME][URL]", …"
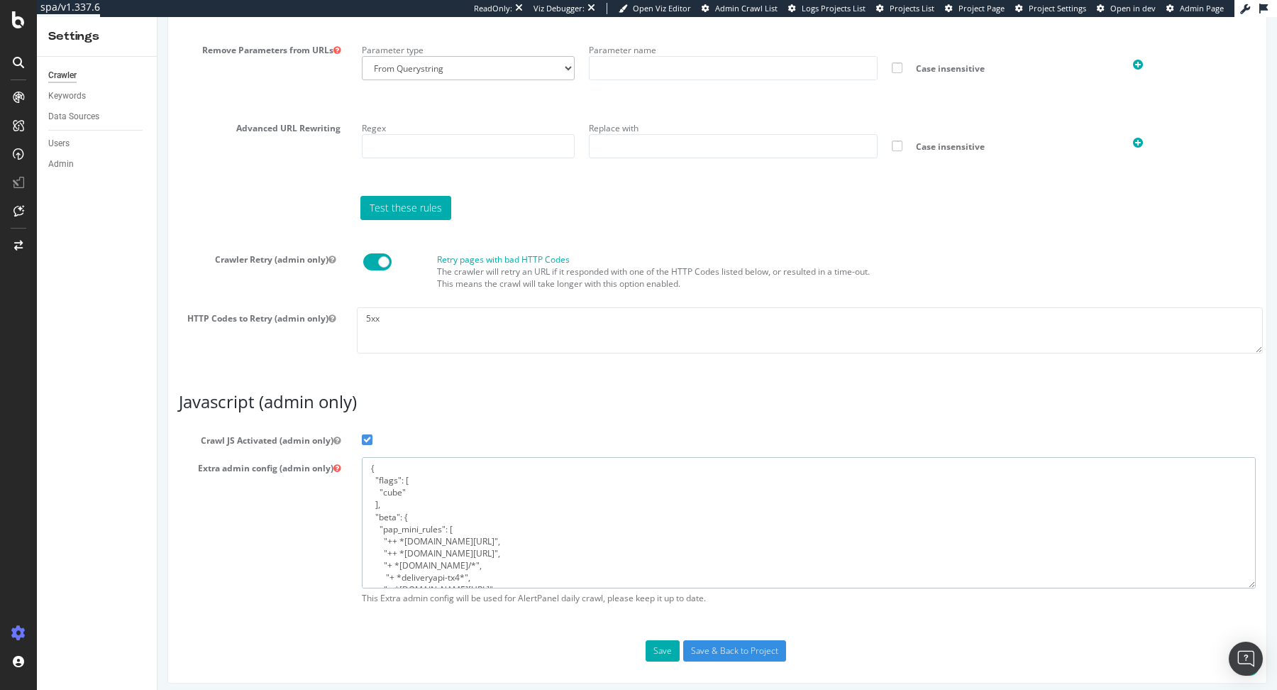
scroll to position [80, 0]
click at [460, 465] on textarea "{ "flags": [ "cube" ], "beta": { "pap_mini_rules": [ "++ *[DOMAIN_NAME][URL]", …" at bounding box center [809, 522] width 894 height 131
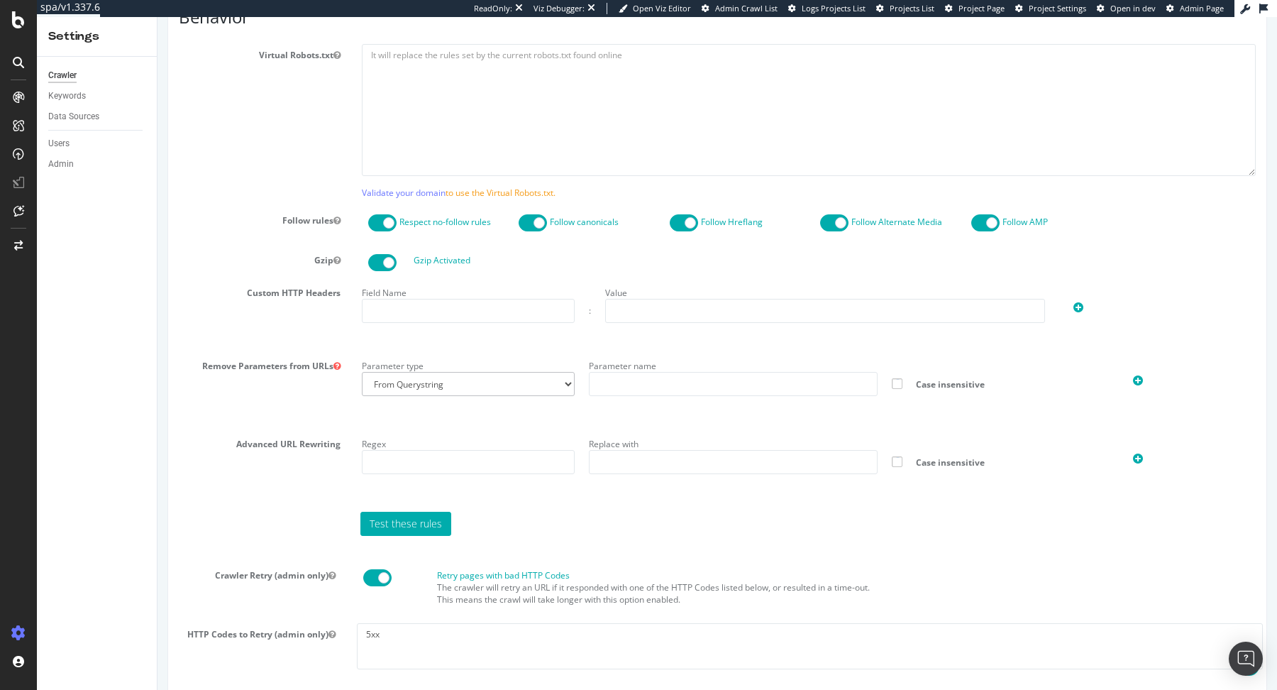
scroll to position [1115, 0]
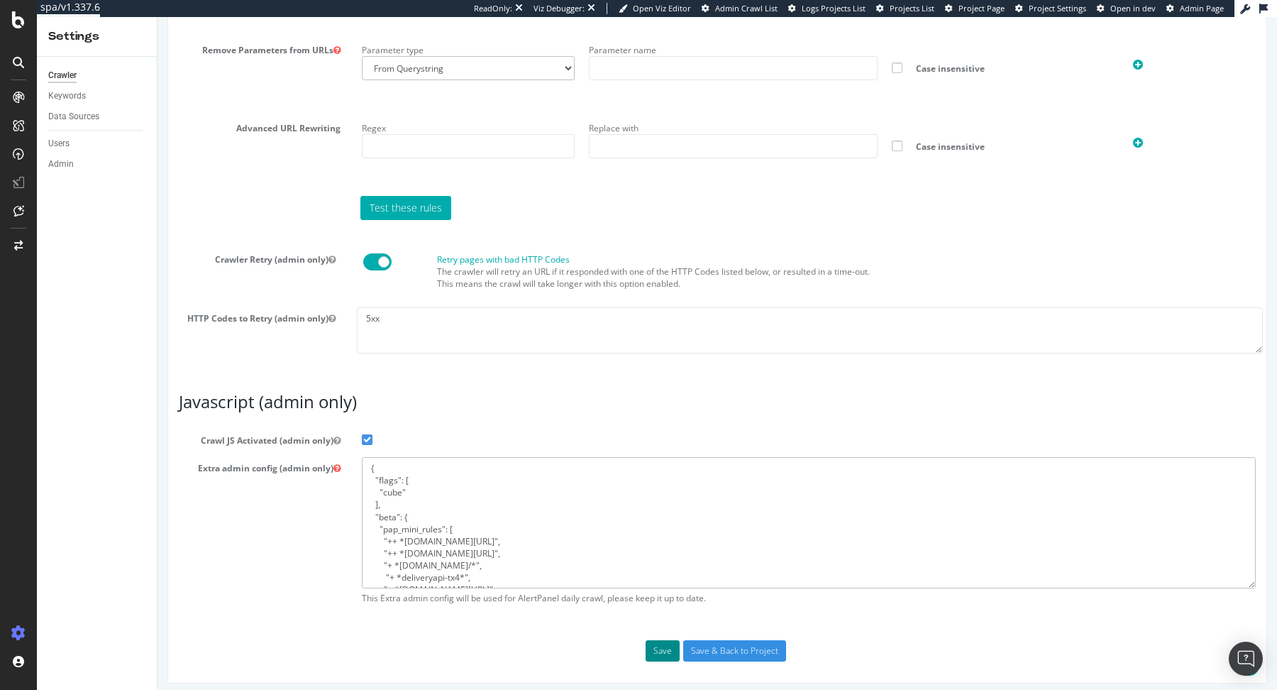
type textarea "{ "flags": [ "cube" ], "beta": { "pap_mini_rules": [ "++ *[DOMAIN_NAME][URL]", …"
click at [663, 650] on button "Save" at bounding box center [663, 650] width 34 height 21
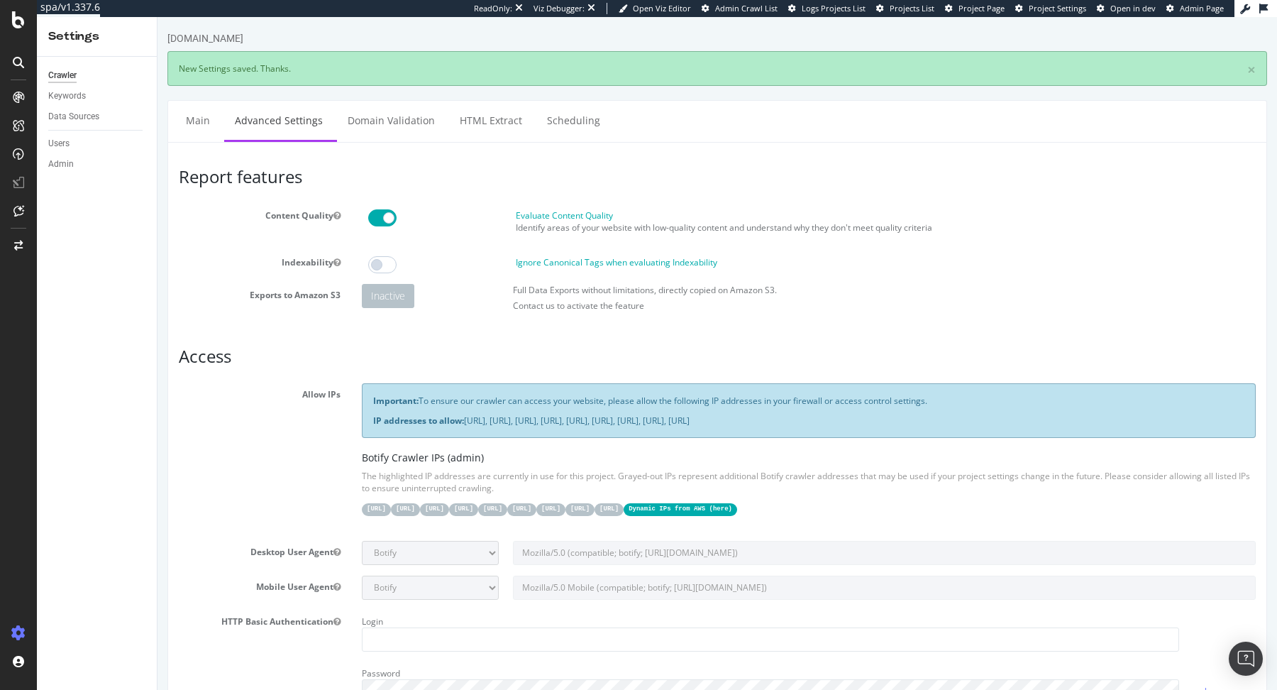
scroll to position [0, 0]
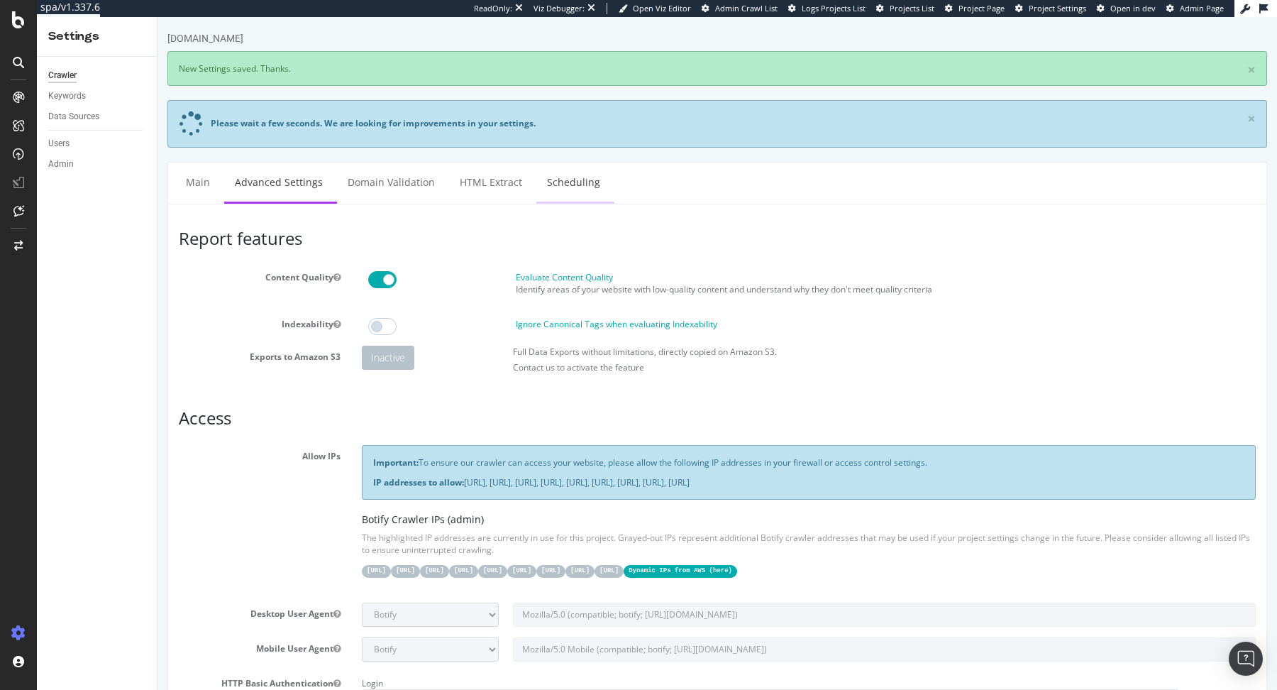
click at [558, 165] on link "Scheduling" at bounding box center [573, 181] width 74 height 39
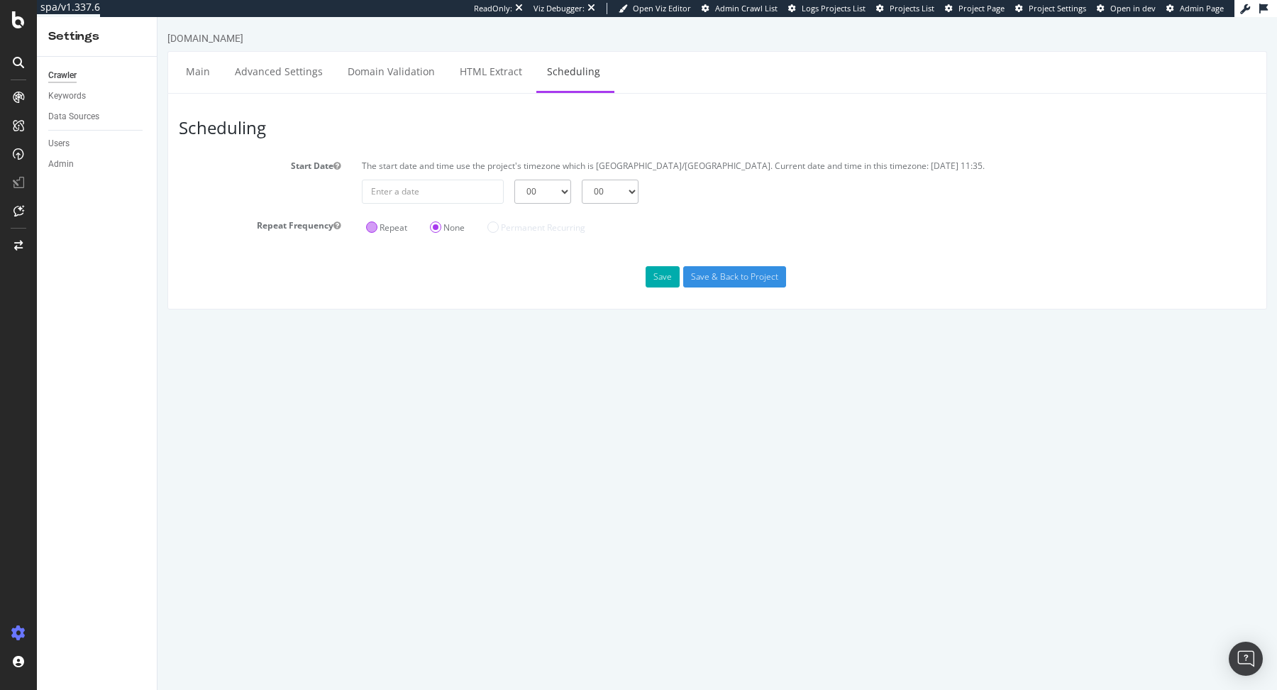
click at [380, 228] on label "Repeat" at bounding box center [386, 227] width 41 height 12
click at [158, 17] on input "Repeat" at bounding box center [158, 17] width 0 height 0
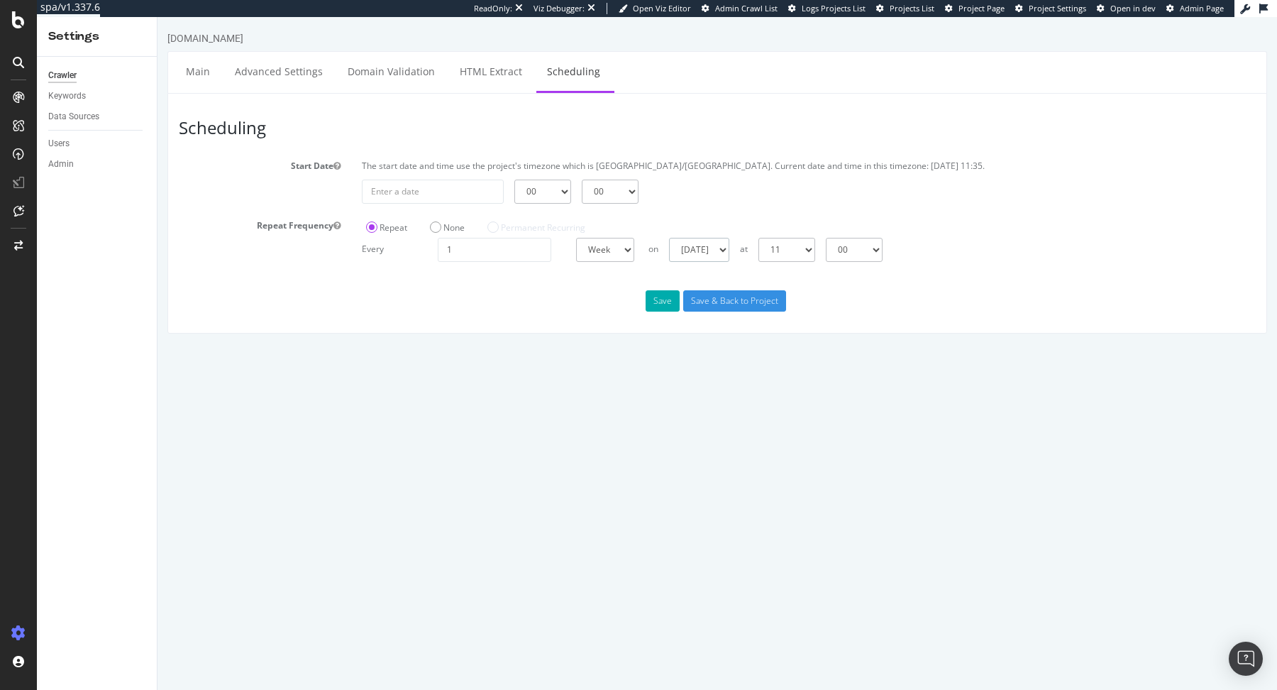
click at [691, 251] on select "Sunday Monday Tuesday Wednesday Thursday Friday Saturday" at bounding box center [699, 250] width 60 height 24
click at [805, 255] on select "00 01 02 03 04 05 06 07 08 09 10 11 12 13 14 15 16 17 18 19 20 21 22 23" at bounding box center [786, 250] width 57 height 24
select select "1"
click at [758, 238] on select "00 01 02 03 04 05 06 07 08 09 10 11 12 13 14 15 16 17 18 19 20 21 22 23" at bounding box center [786, 250] width 57 height 24
click at [658, 298] on button "Save" at bounding box center [663, 300] width 34 height 21
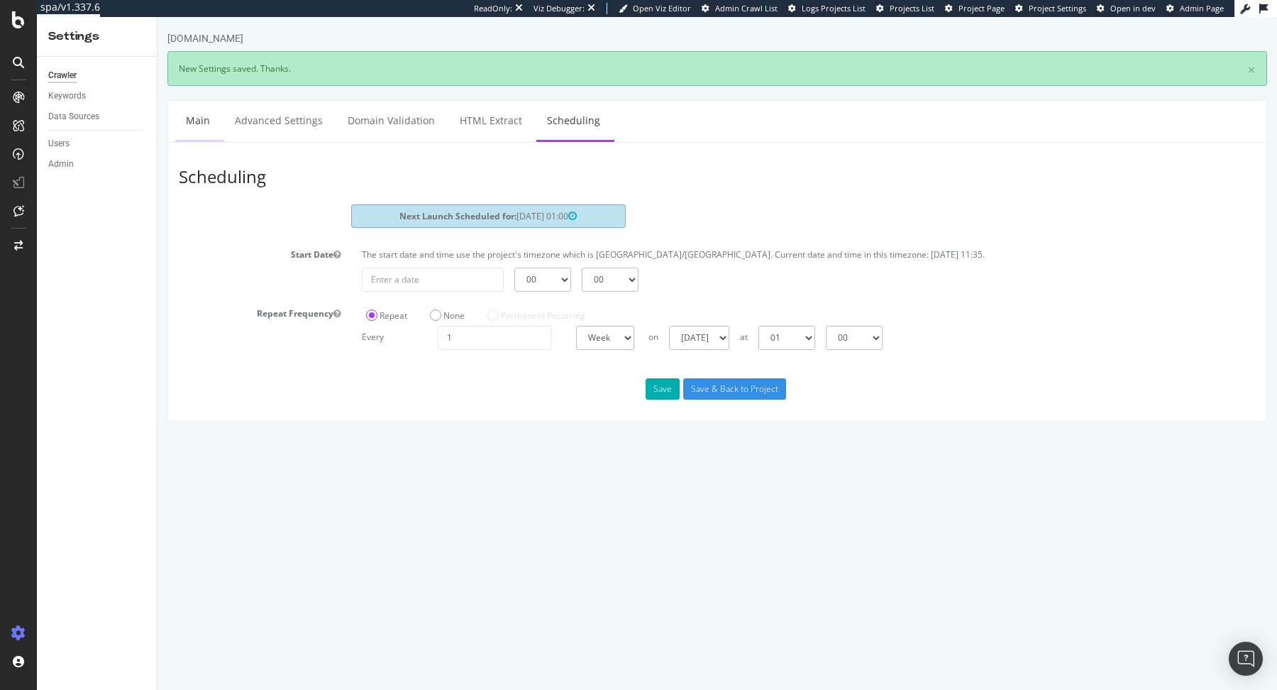
click at [196, 126] on link "Main" at bounding box center [197, 120] width 45 height 39
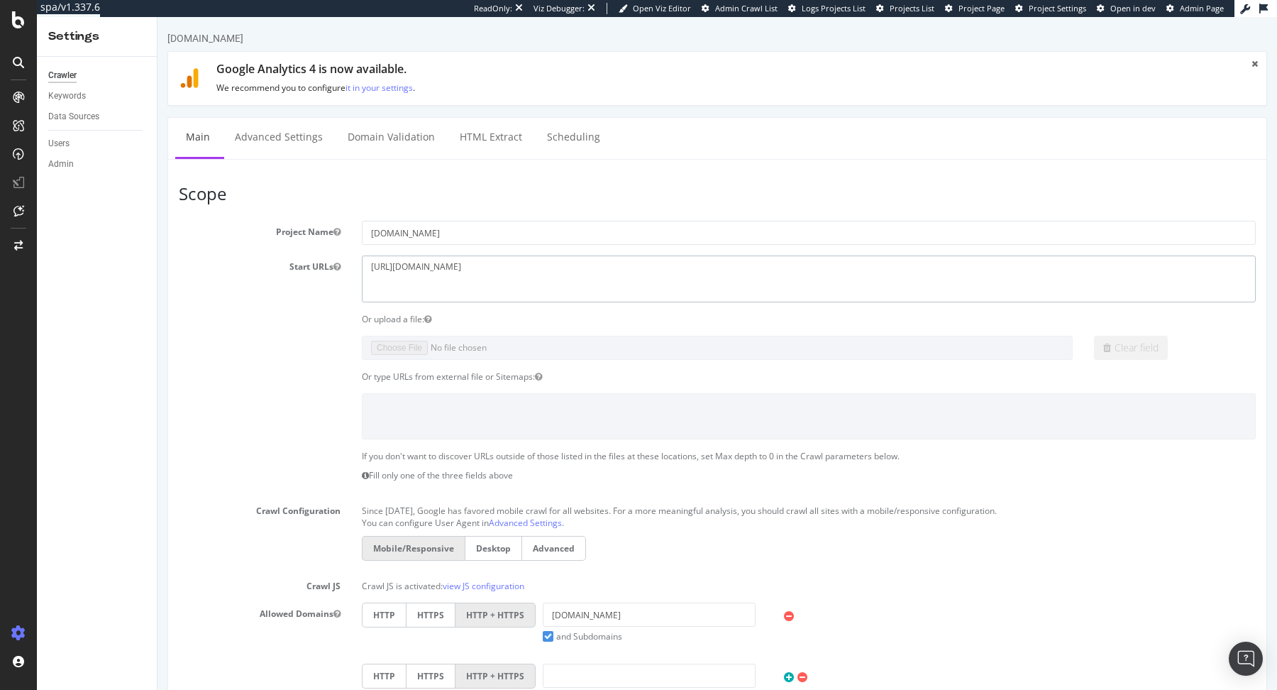
click at [596, 276] on textarea "https://www.i-run.it/" at bounding box center [809, 278] width 894 height 46
paste textarea "e/index.html"
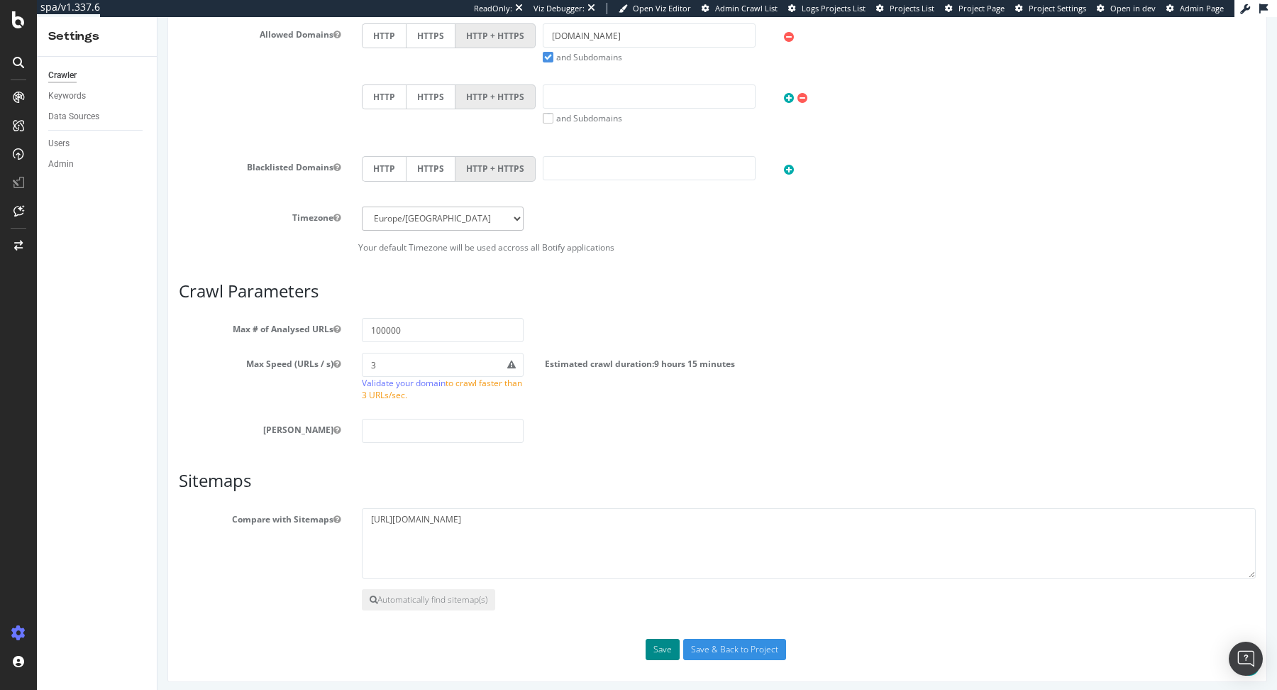
type textarea "https://www.i-run.ie/"
click at [658, 646] on button "Save" at bounding box center [663, 649] width 34 height 21
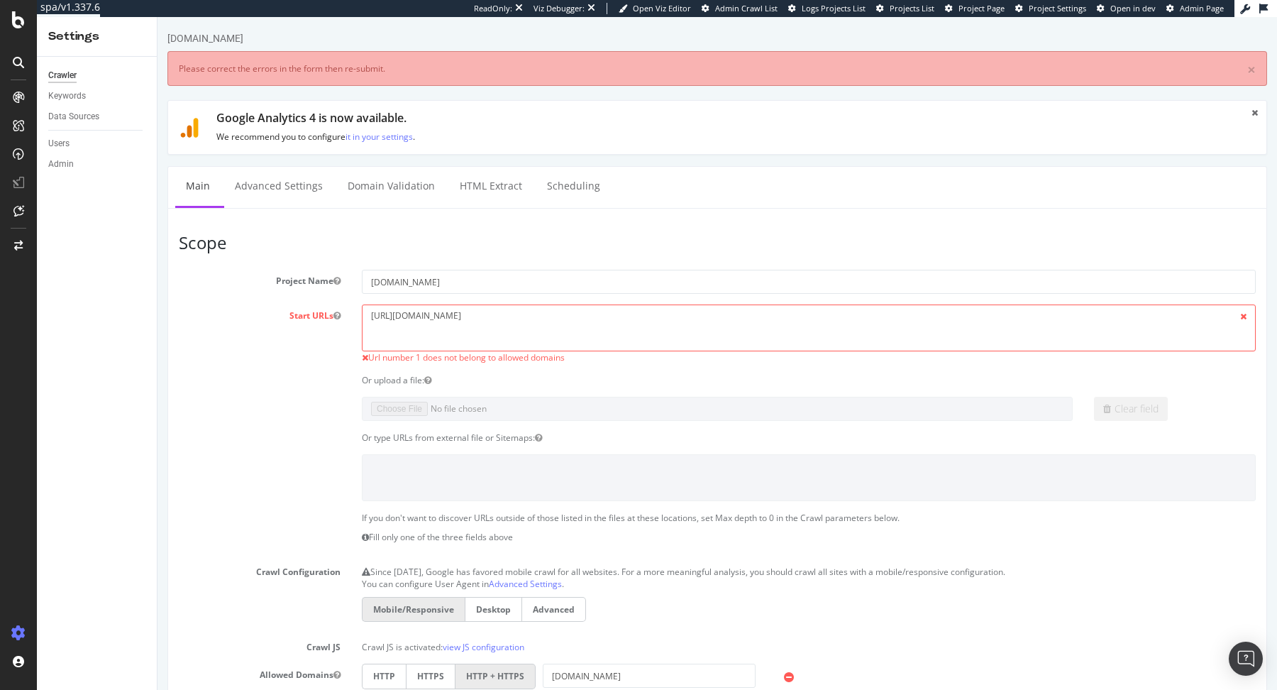
scroll to position [0, 0]
click at [577, 326] on textarea "https://www.i-run.ie/" at bounding box center [809, 327] width 894 height 46
click at [287, 383] on div "Or upload a file:" at bounding box center [717, 380] width 1098 height 12
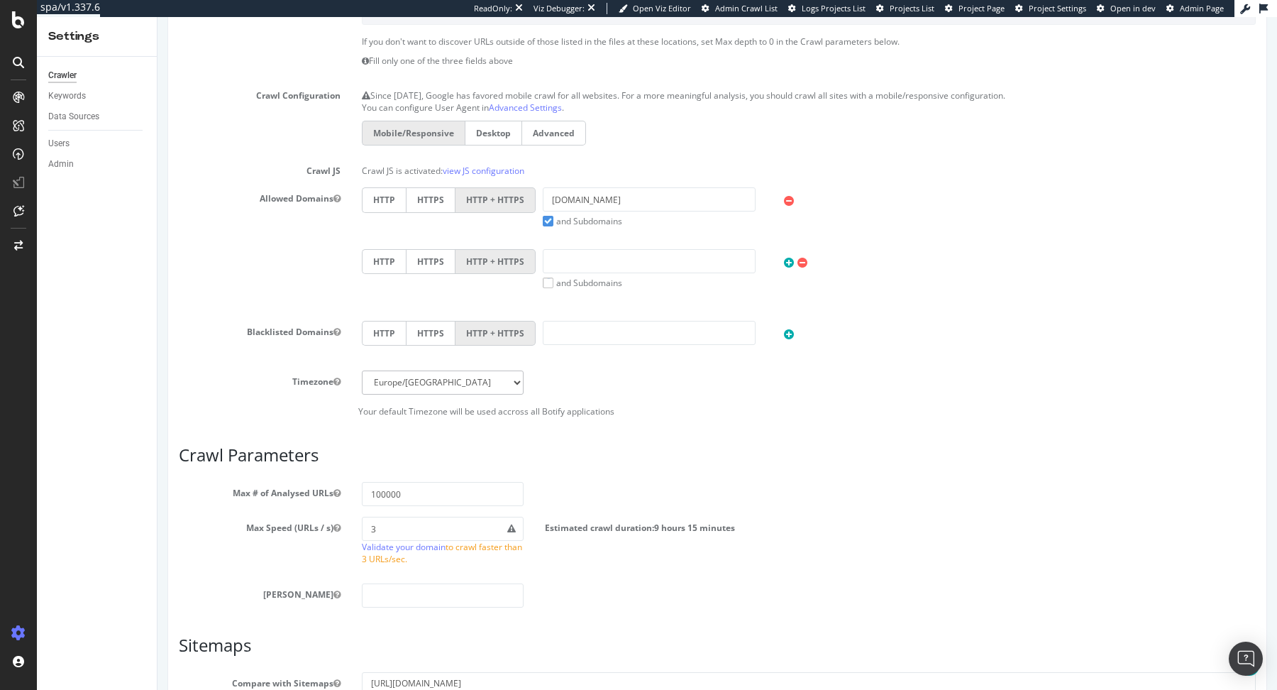
scroll to position [640, 0]
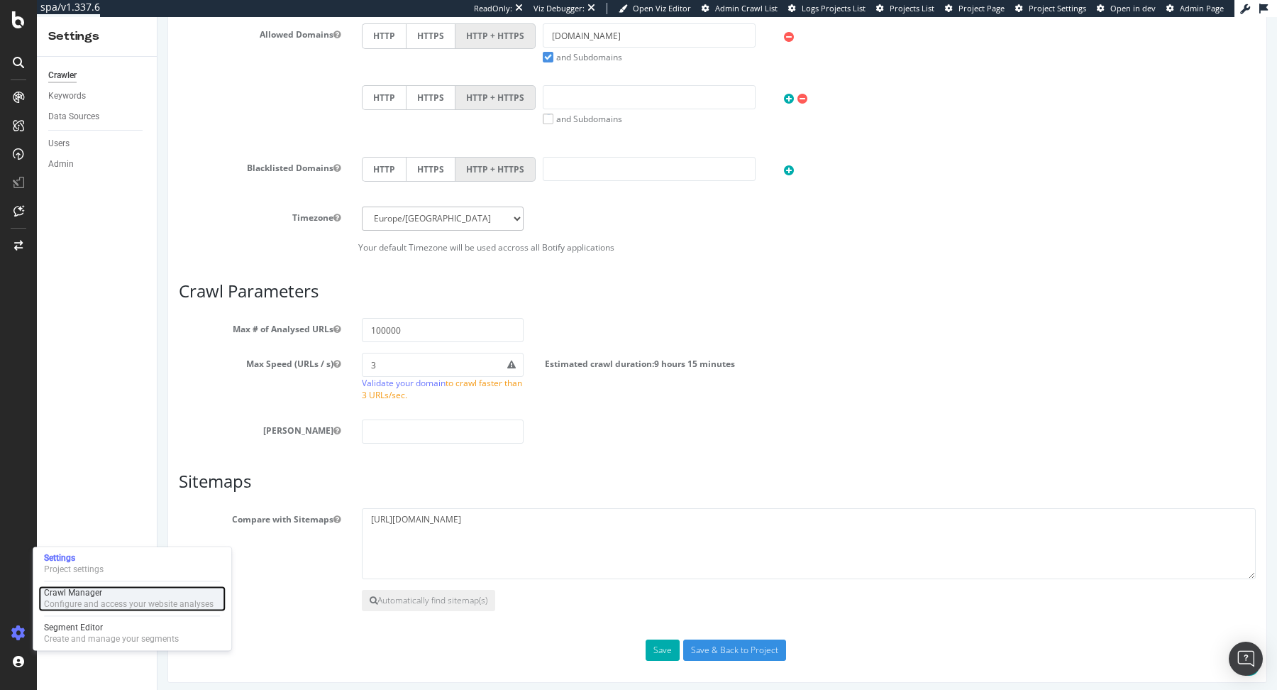
click at [72, 605] on div "Configure and access your website analyses" at bounding box center [129, 603] width 170 height 11
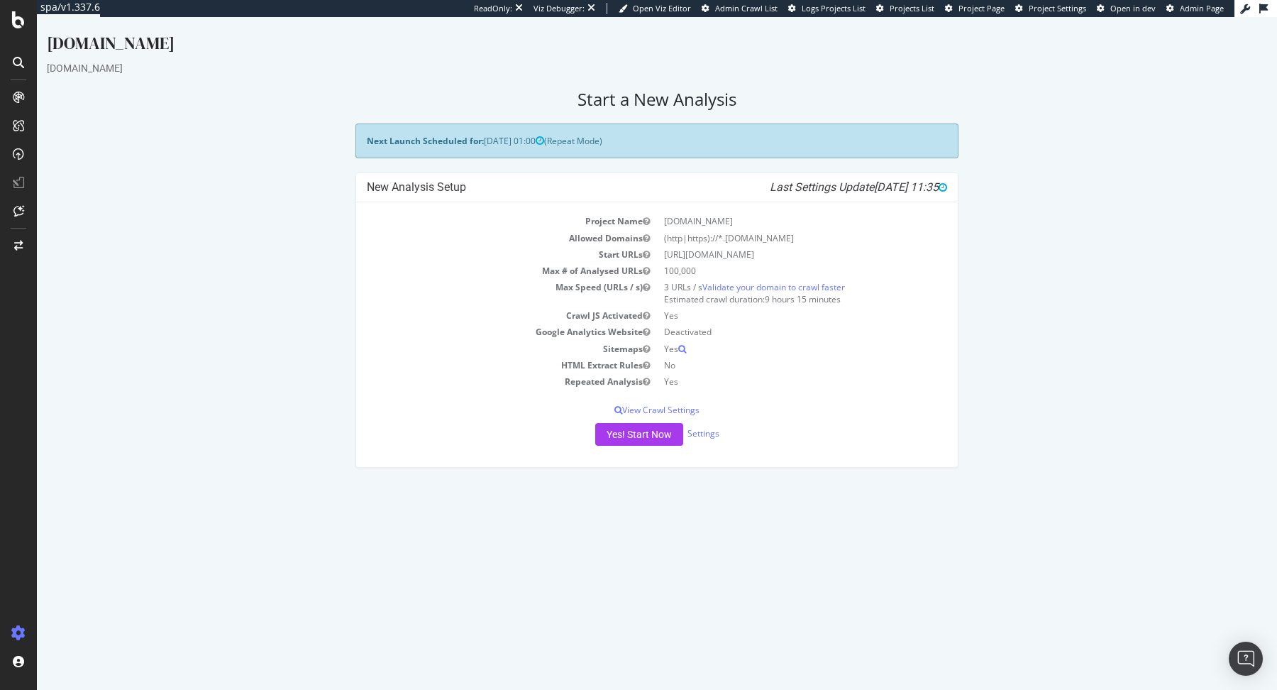
click at [635, 55] on div "[DOMAIN_NAME]" at bounding box center [657, 46] width 1220 height 30
click at [978, 11] on span "Project Page" at bounding box center [982, 8] width 46 height 11
click at [988, 9] on span "Project Page" at bounding box center [982, 8] width 46 height 11
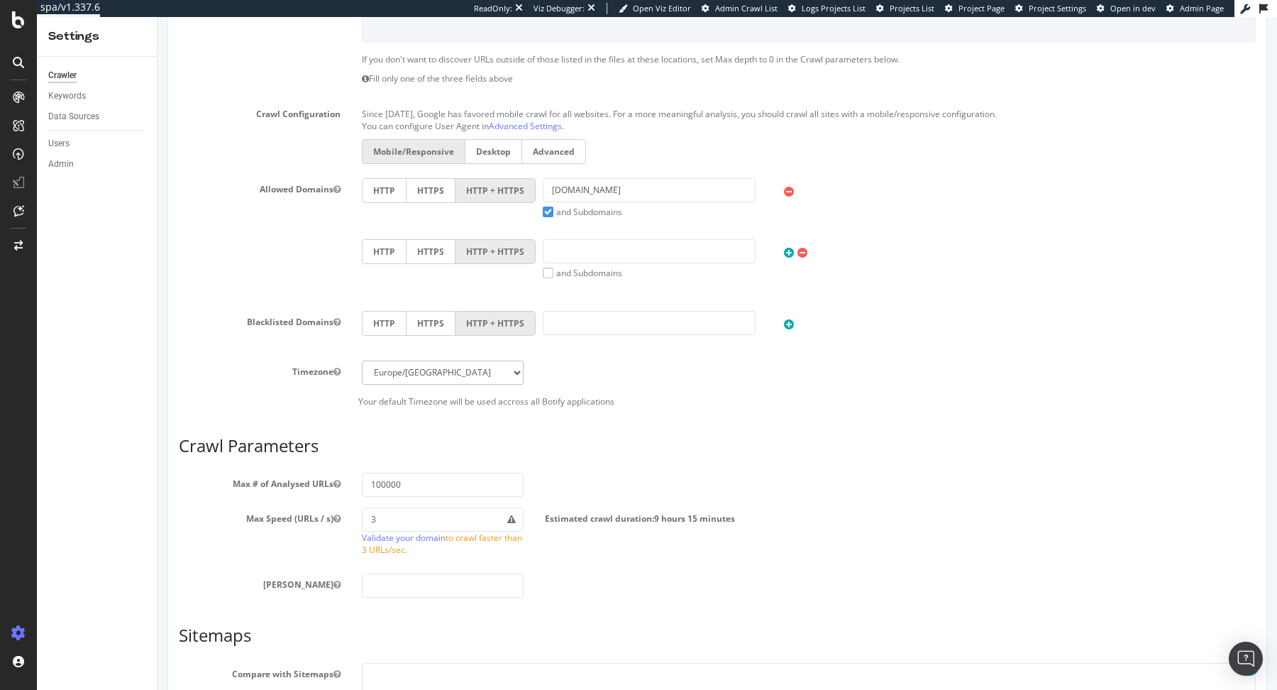
scroll to position [612, 0]
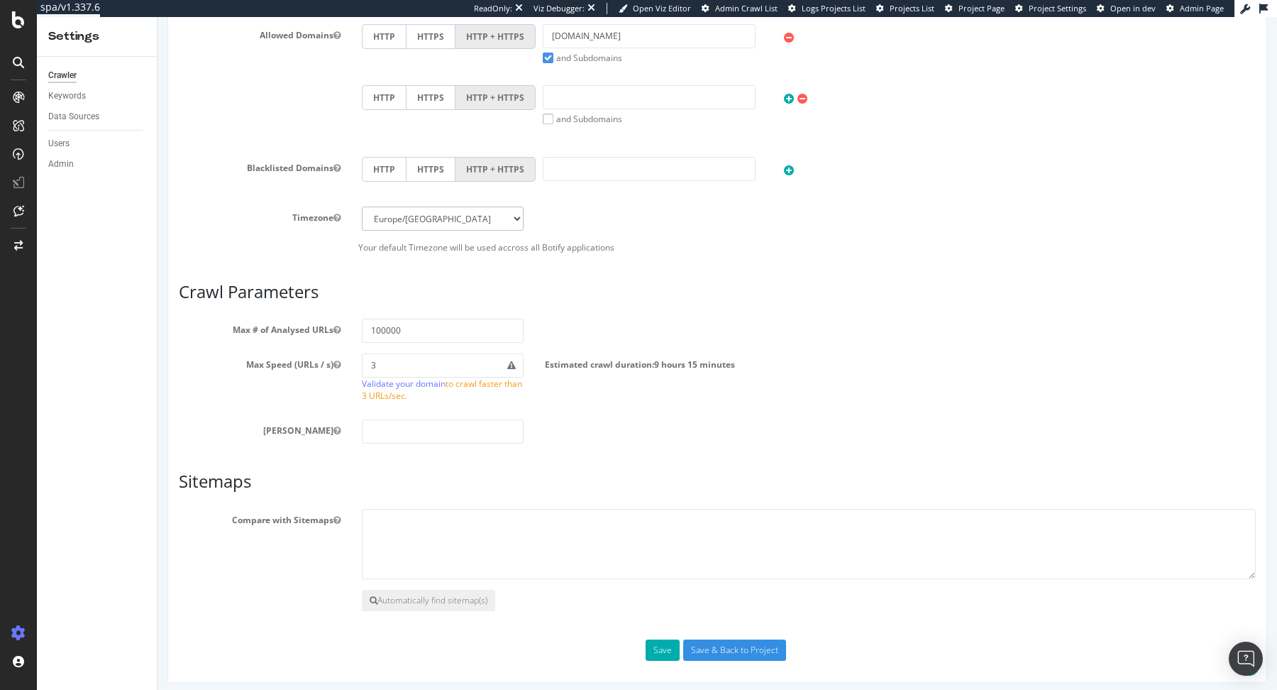
click at [480, 582] on section "Compare with Sitemaps Automatically find sitemap(s)" at bounding box center [717, 560] width 1077 height 103
click at [475, 590] on button "Automatically find sitemap(s)" at bounding box center [428, 600] width 133 height 21
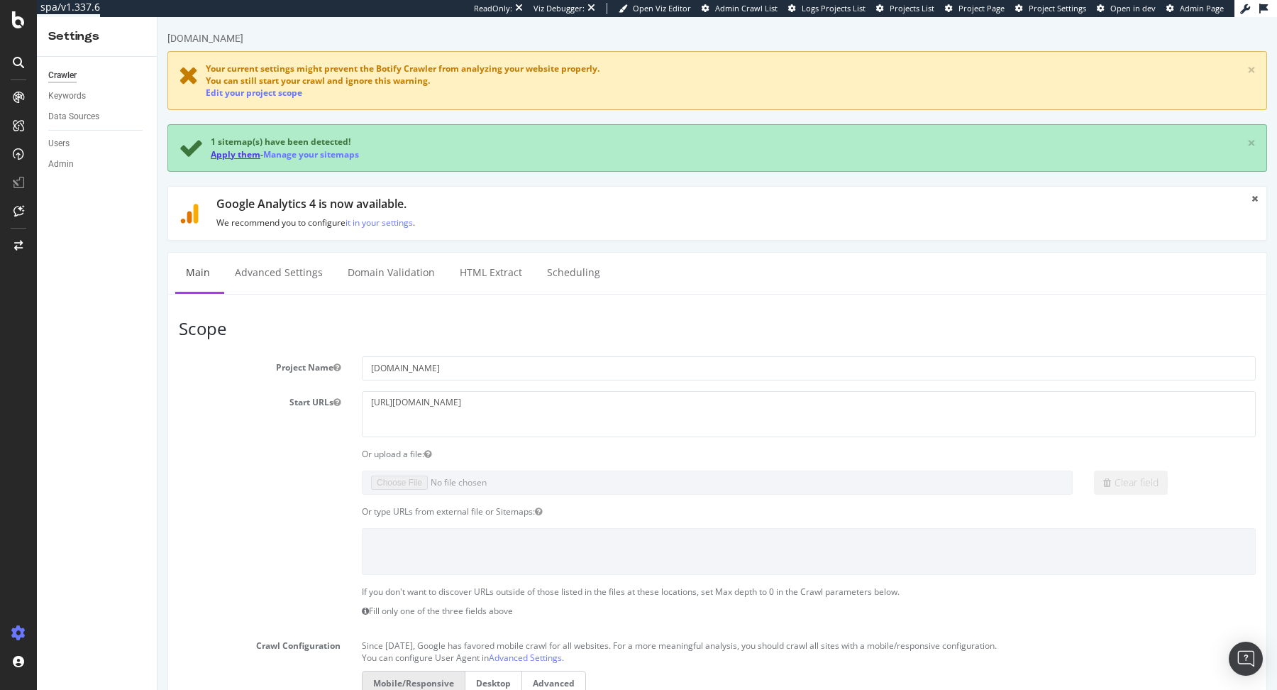
click at [229, 158] on link "Apply them" at bounding box center [236, 154] width 50 height 12
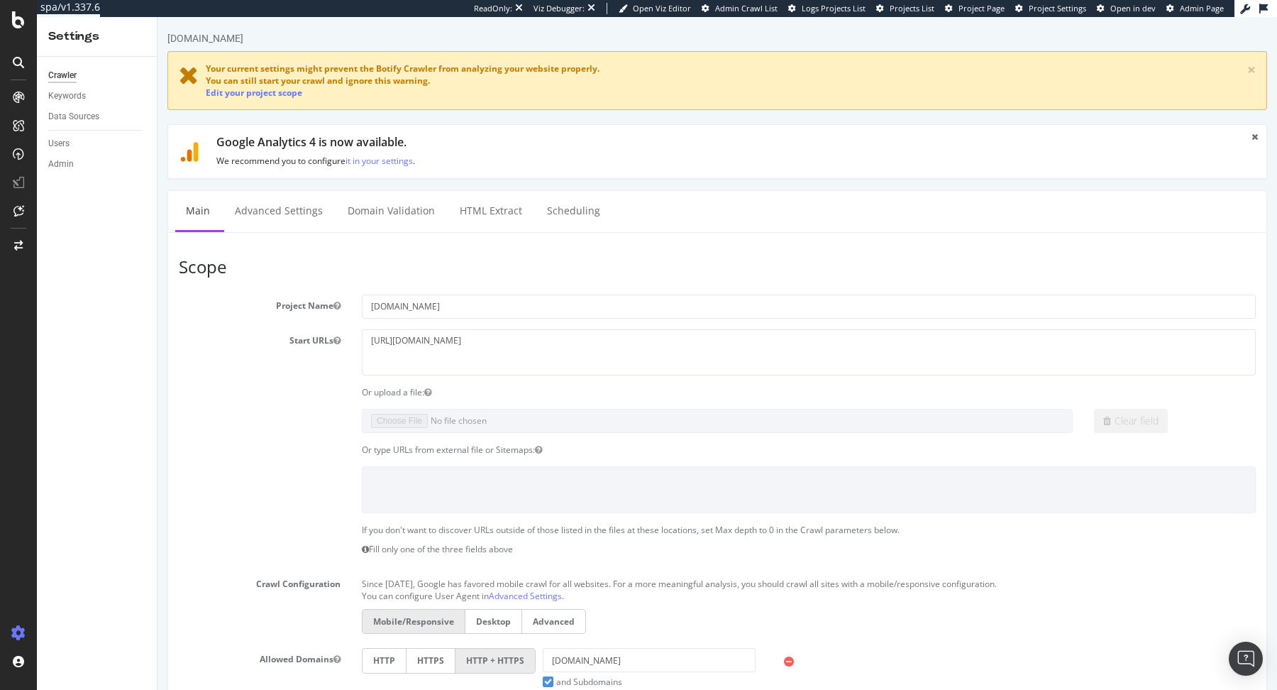
scroll to position [624, 0]
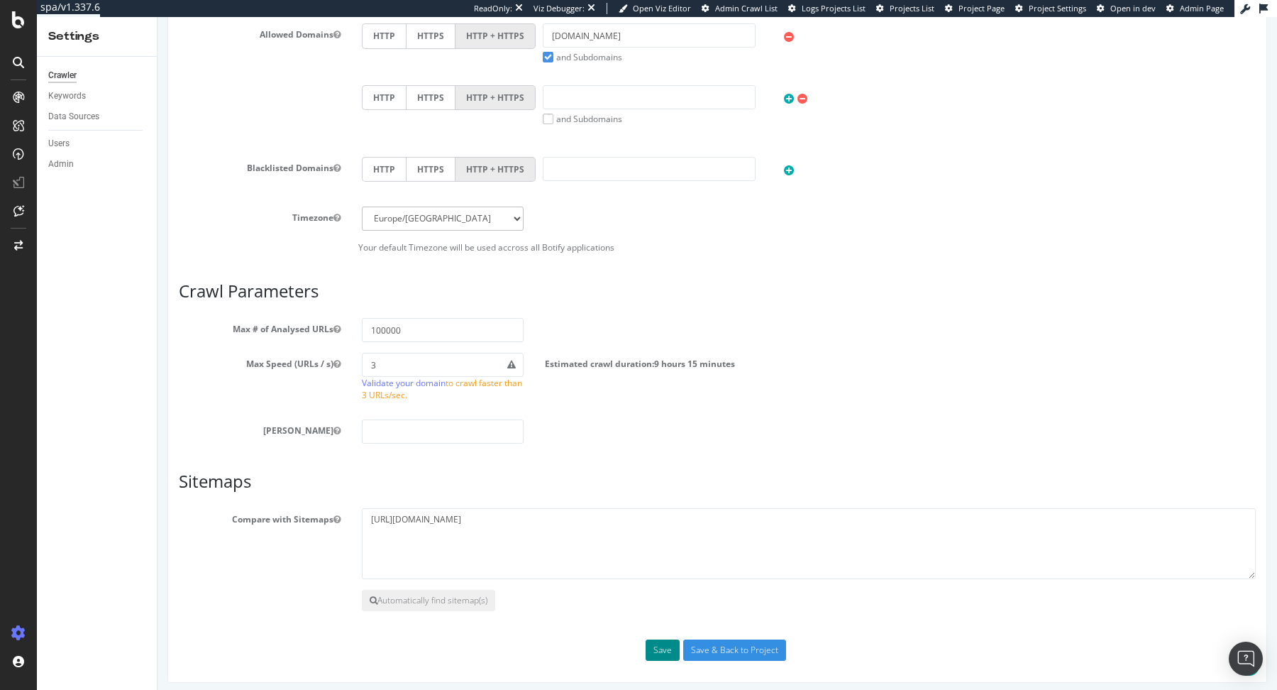
click at [651, 652] on button "Save" at bounding box center [663, 649] width 34 height 21
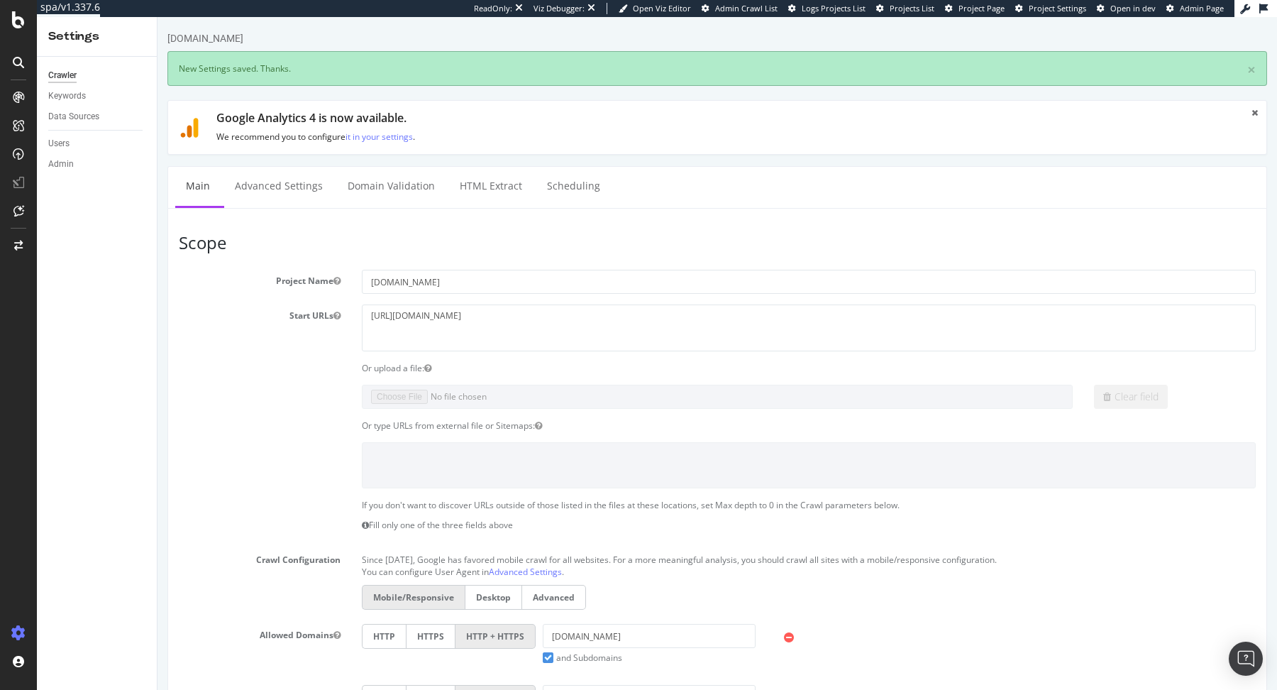
scroll to position [0, 0]
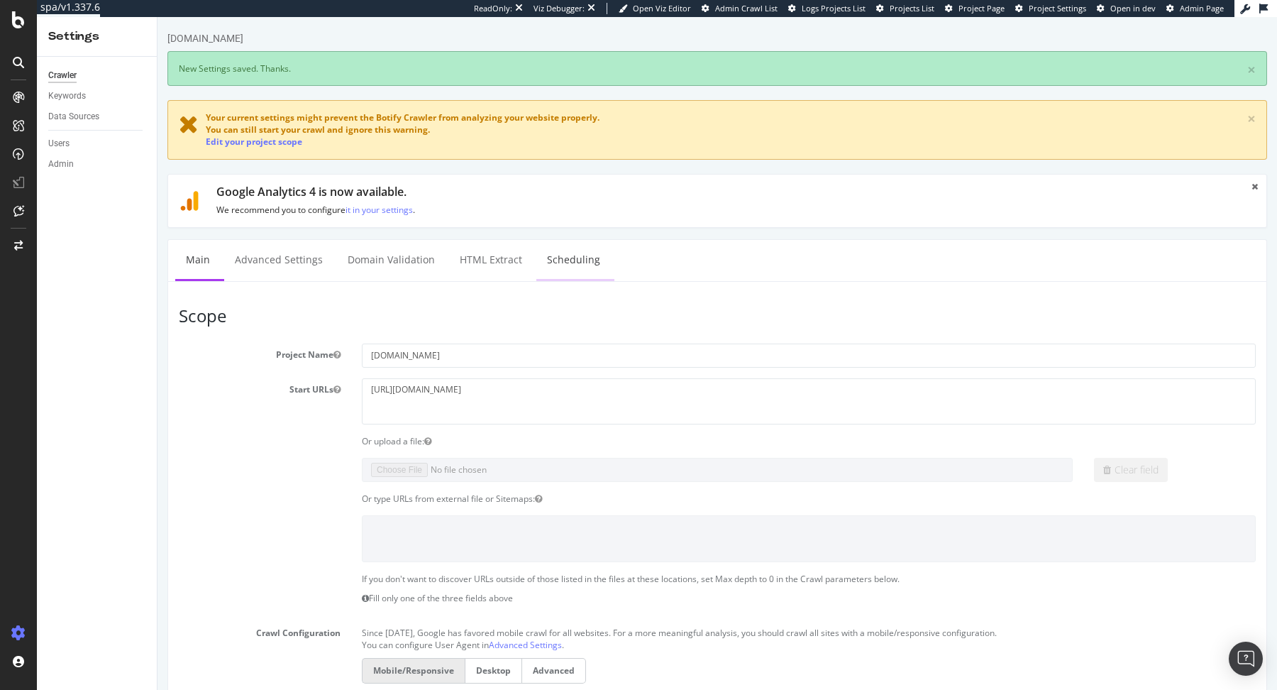
click at [550, 265] on link "Scheduling" at bounding box center [573, 259] width 74 height 39
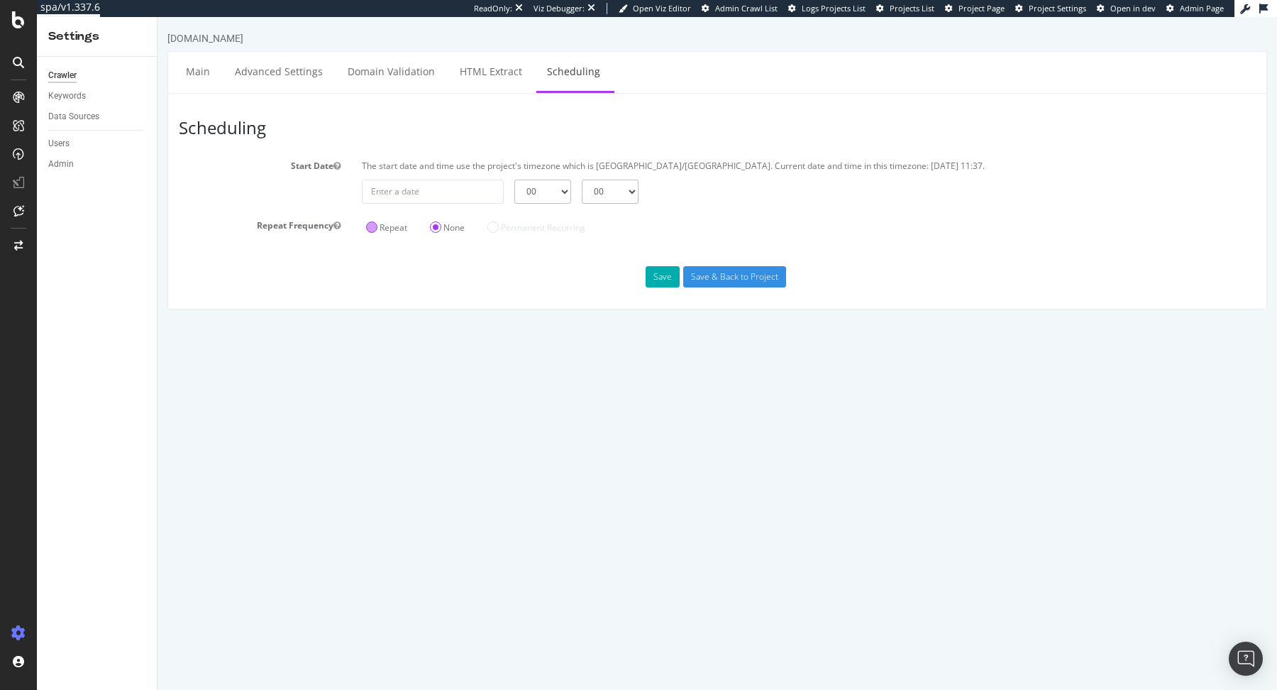
click at [392, 229] on label "Repeat" at bounding box center [386, 227] width 41 height 12
click at [158, 17] on input "Repeat" at bounding box center [158, 17] width 0 height 0
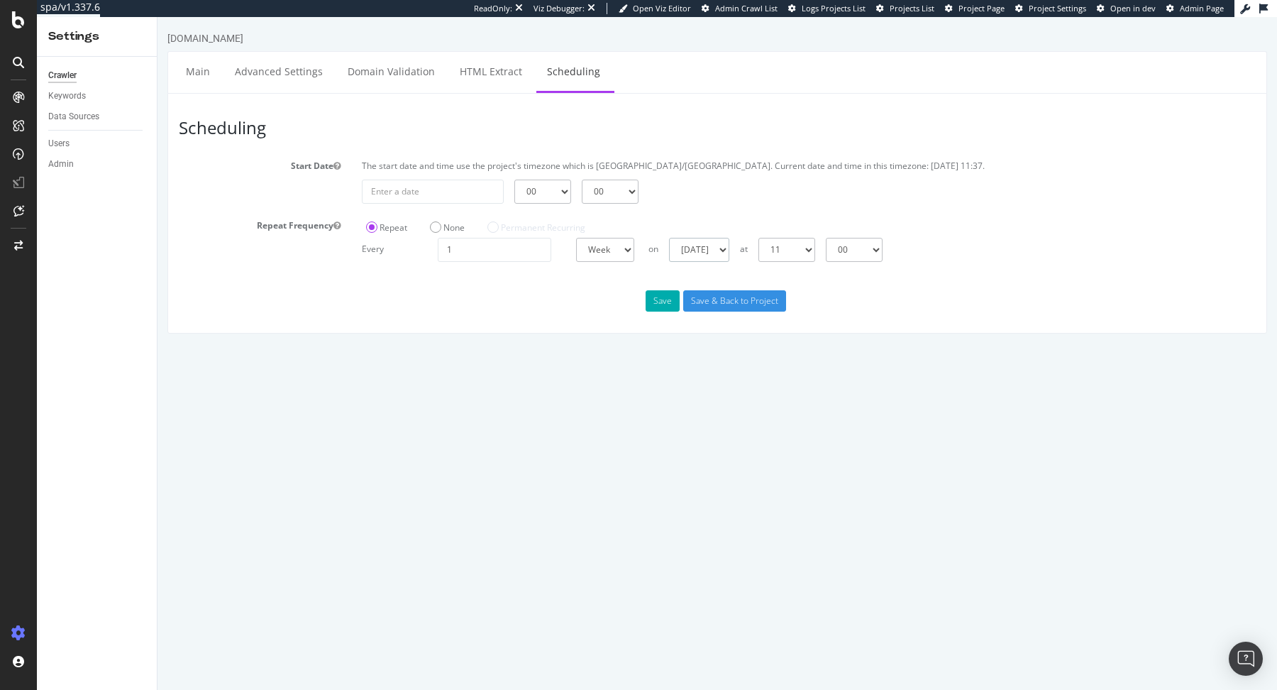
click at [691, 241] on select "Sunday Monday Tuesday Wednesday Thursday Friday Saturday" at bounding box center [699, 250] width 60 height 24
select select "5"
click at [669, 238] on select "Sunday Monday Tuesday Wednesday Thursday Friday Saturday" at bounding box center [699, 250] width 60 height 24
click at [797, 255] on select "00 01 02 03 04 05 06 07 08 09 10 11 12 13 14 15 16 17 18 19 20 21 22 23" at bounding box center [786, 250] width 57 height 24
select select "1"
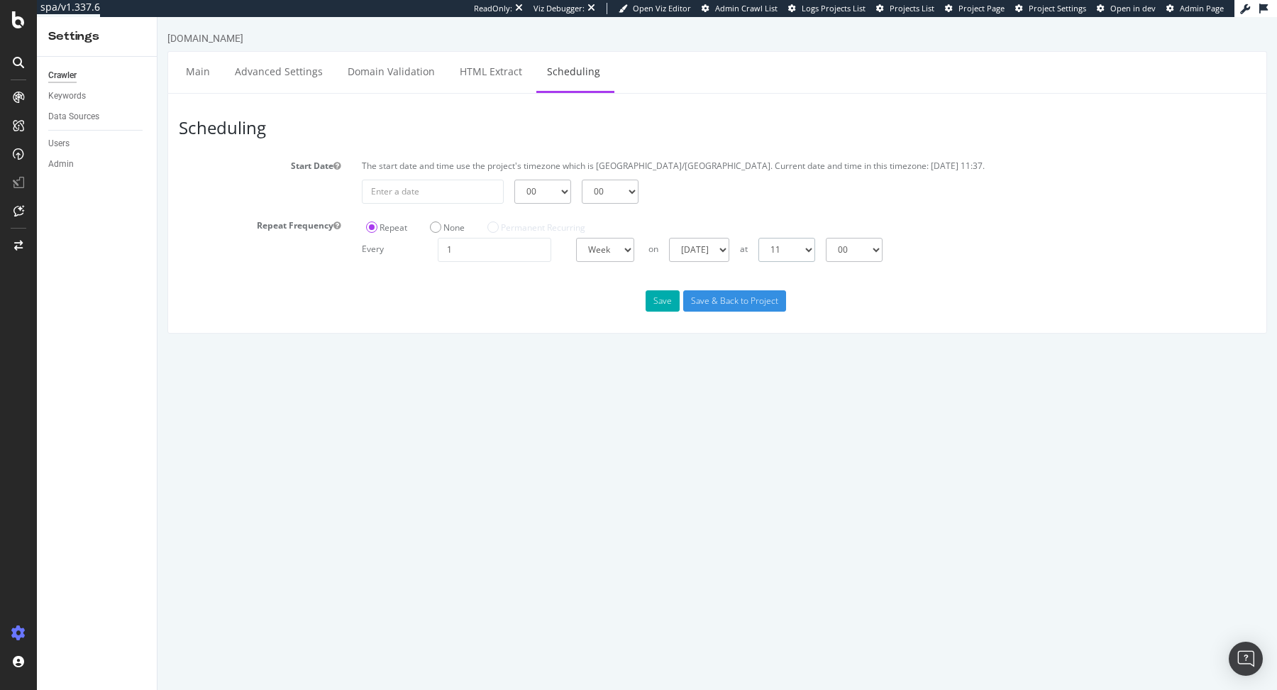
click at [758, 238] on select "00 01 02 03 04 05 06 07 08 09 10 11 12 13 14 15 16 17 18 19 20 21 22 23" at bounding box center [786, 250] width 57 height 24
click at [667, 300] on button "Save" at bounding box center [663, 300] width 34 height 21
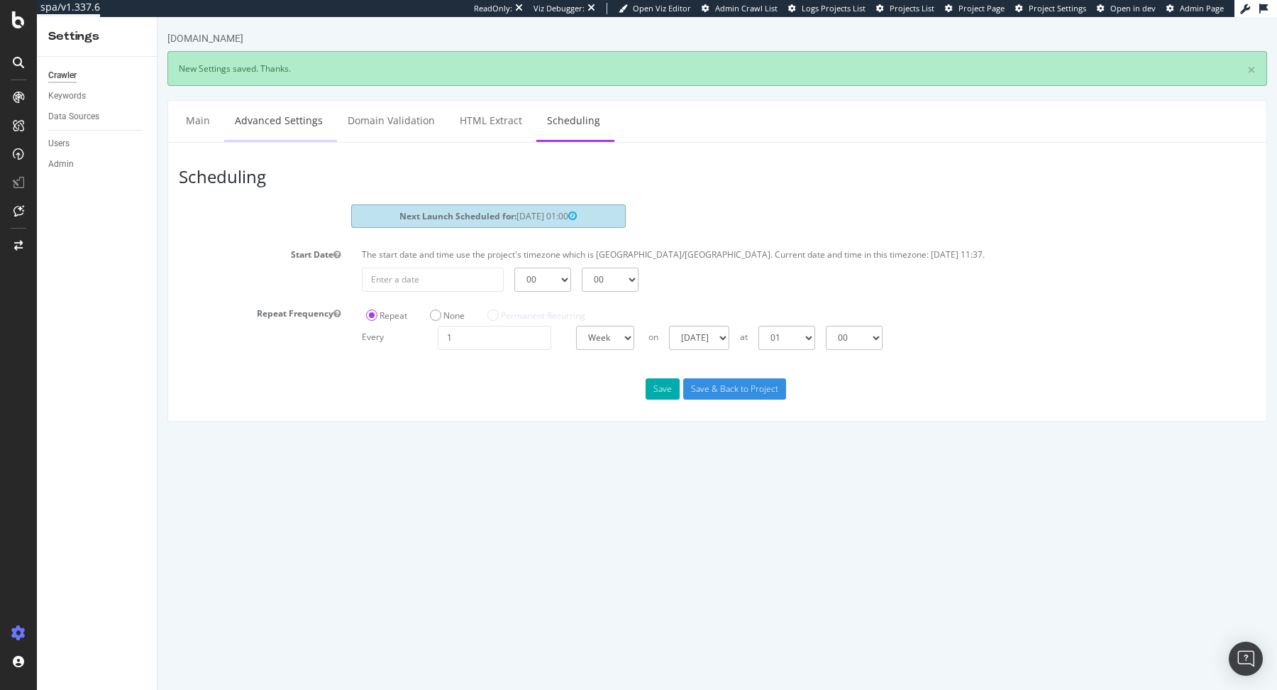
click at [323, 121] on link "Advanced Settings" at bounding box center [278, 120] width 109 height 39
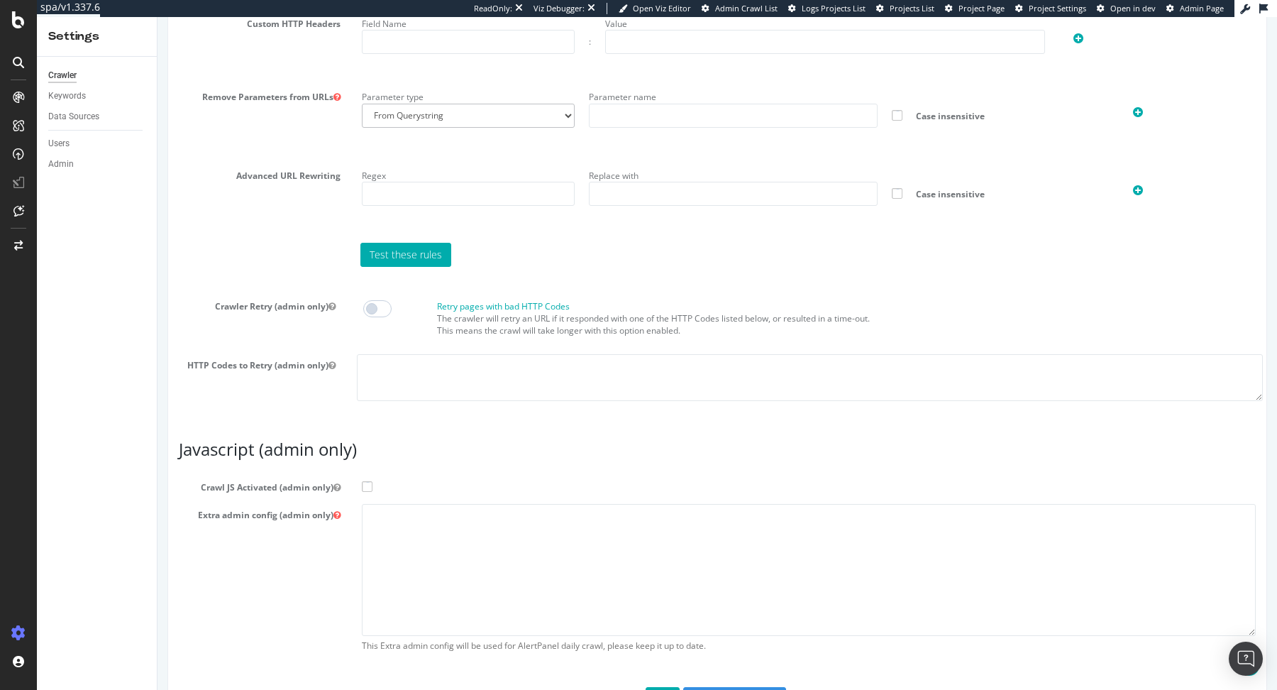
scroll to position [1127, 0]
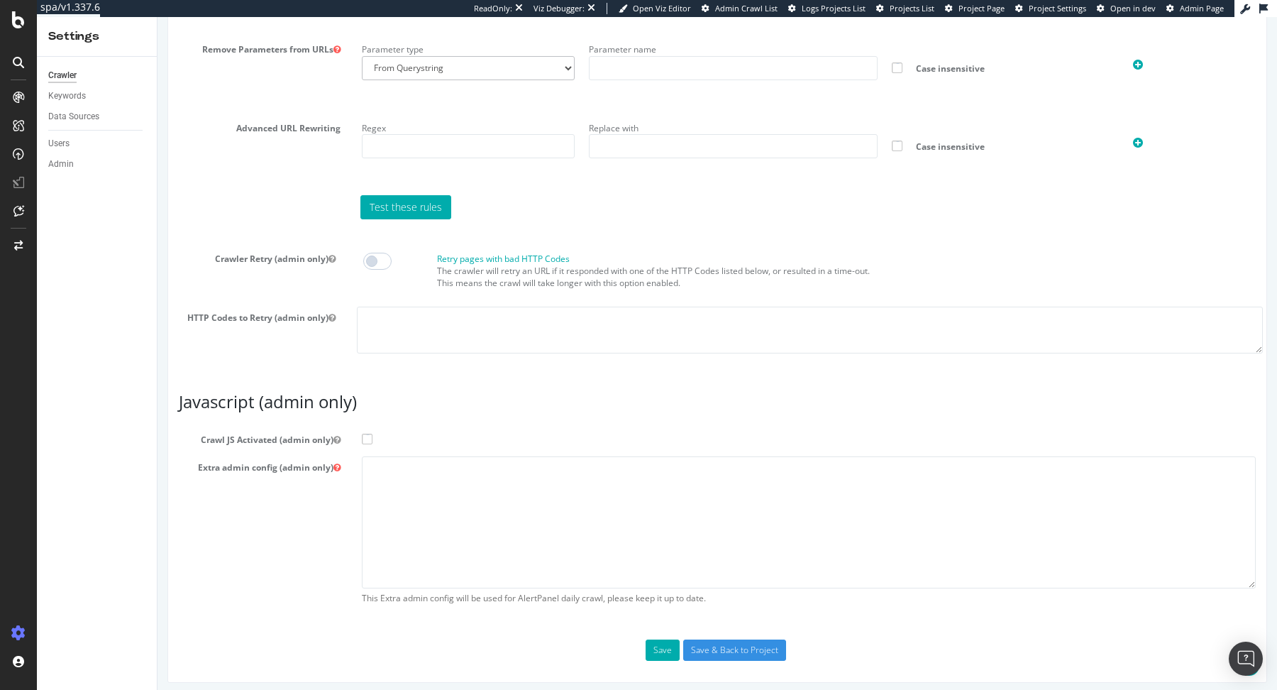
click at [375, 256] on span at bounding box center [377, 261] width 28 height 17
click at [376, 307] on textarea at bounding box center [810, 330] width 906 height 46
type textarea "5xx"
click at [365, 434] on span at bounding box center [367, 439] width 11 height 11
click at [158, 17] on input "Crawl JS Activated (admin only)" at bounding box center [158, 17] width 0 height 0
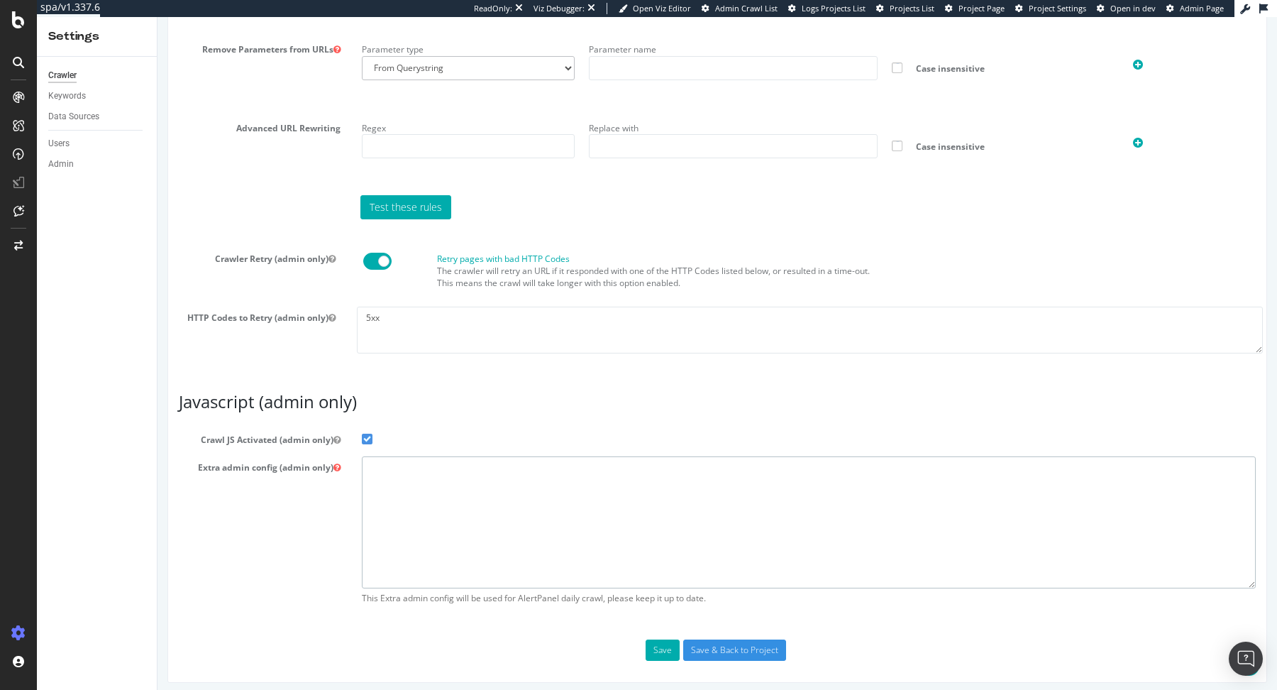
click at [388, 479] on textarea at bounding box center [809, 521] width 894 height 131
click at [453, 504] on textarea at bounding box center [809, 521] width 894 height 131
paste textarea "{ "flags": [ "cube" ], "beta": { "pap_mini_rules": [ "++ *metrics.i-run.de/*", …"
click at [457, 468] on textarea "{ "flags": [ "cube" ], "beta": { "pap_mini_rules": [ "++ *metrics.i-run.de/*", …" at bounding box center [809, 521] width 894 height 131
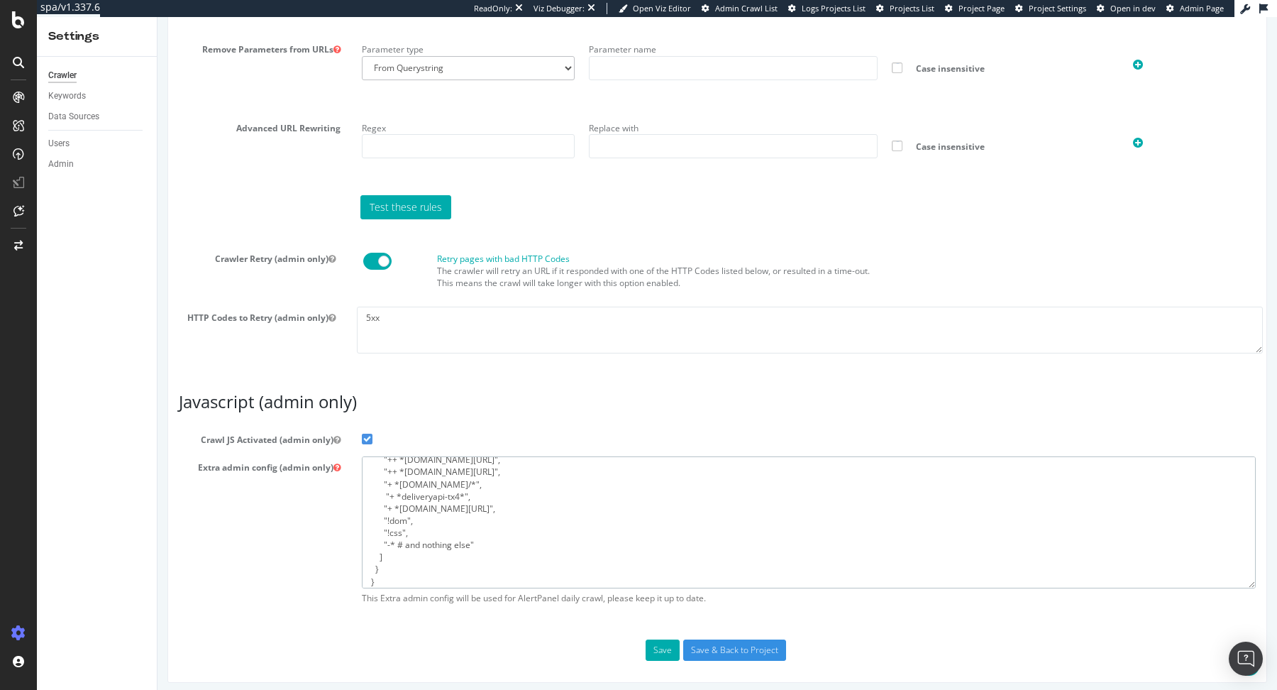
scroll to position [77, 0]
type textarea "{ "flags": [ "cube" ], "beta": { "pap_mini_rules": [ "++ *metrics.i-run.ie/*", …"
click at [661, 639] on button "Save" at bounding box center [663, 649] width 34 height 21
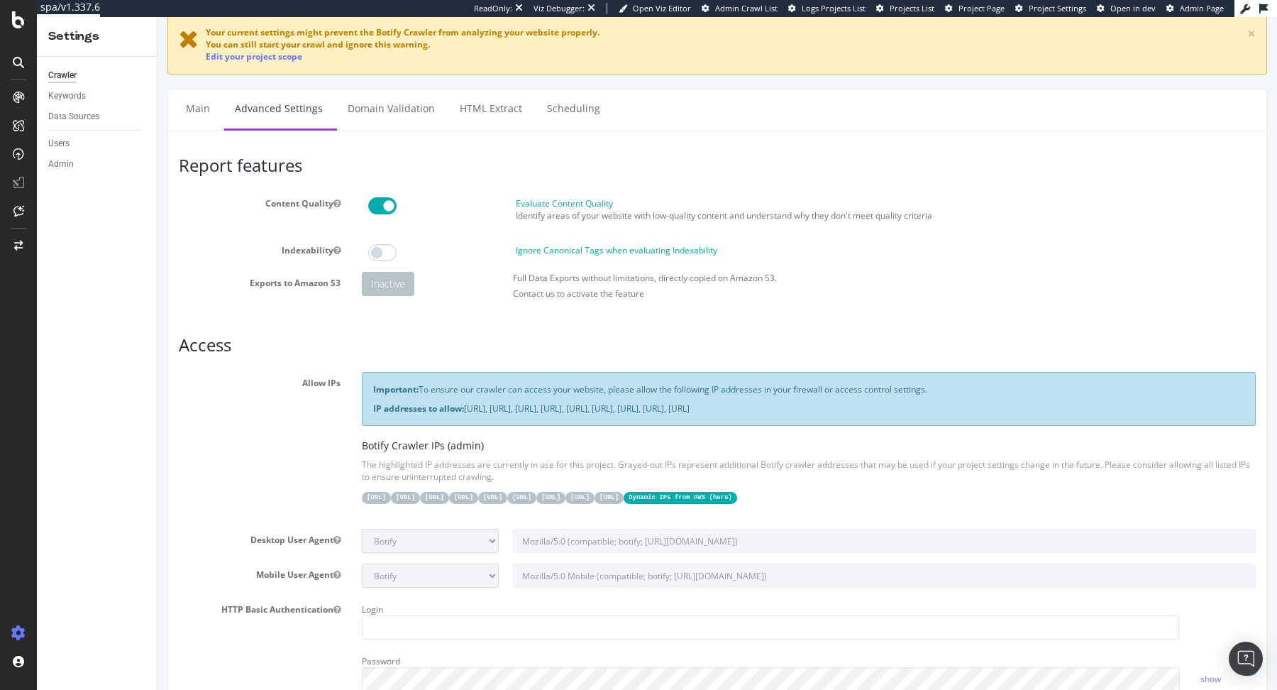
scroll to position [0, 0]
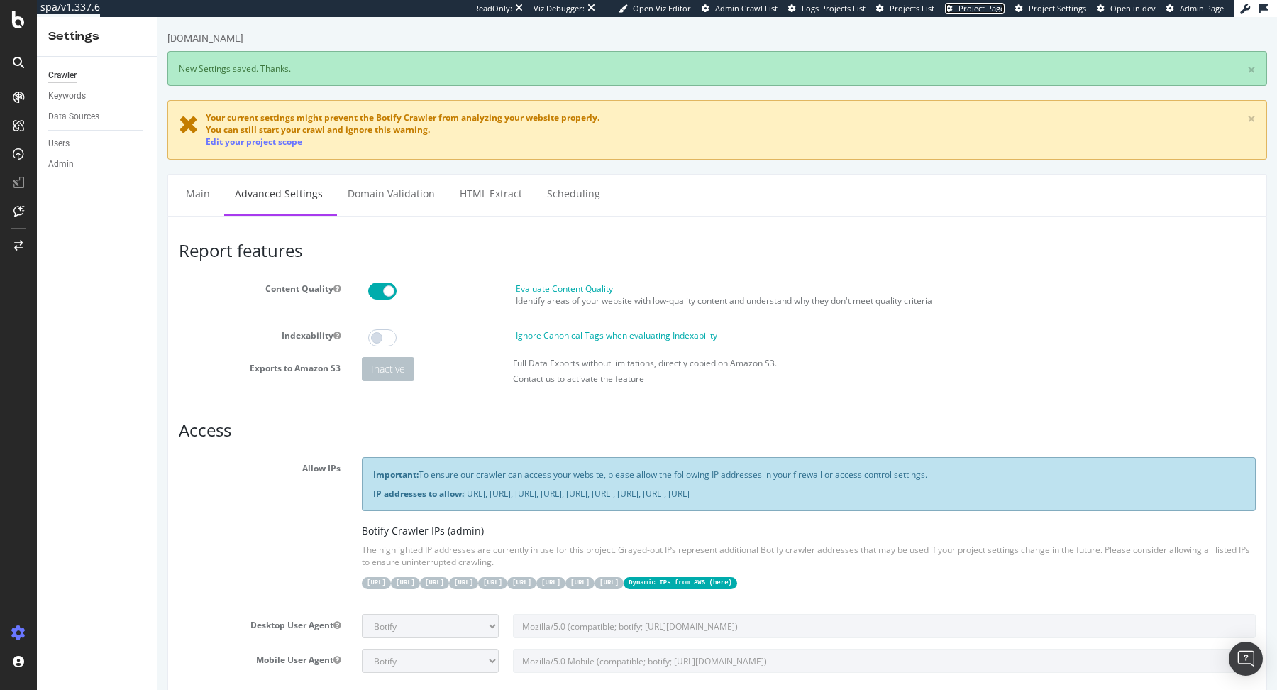
click at [993, 6] on span "Project Page" at bounding box center [982, 8] width 46 height 11
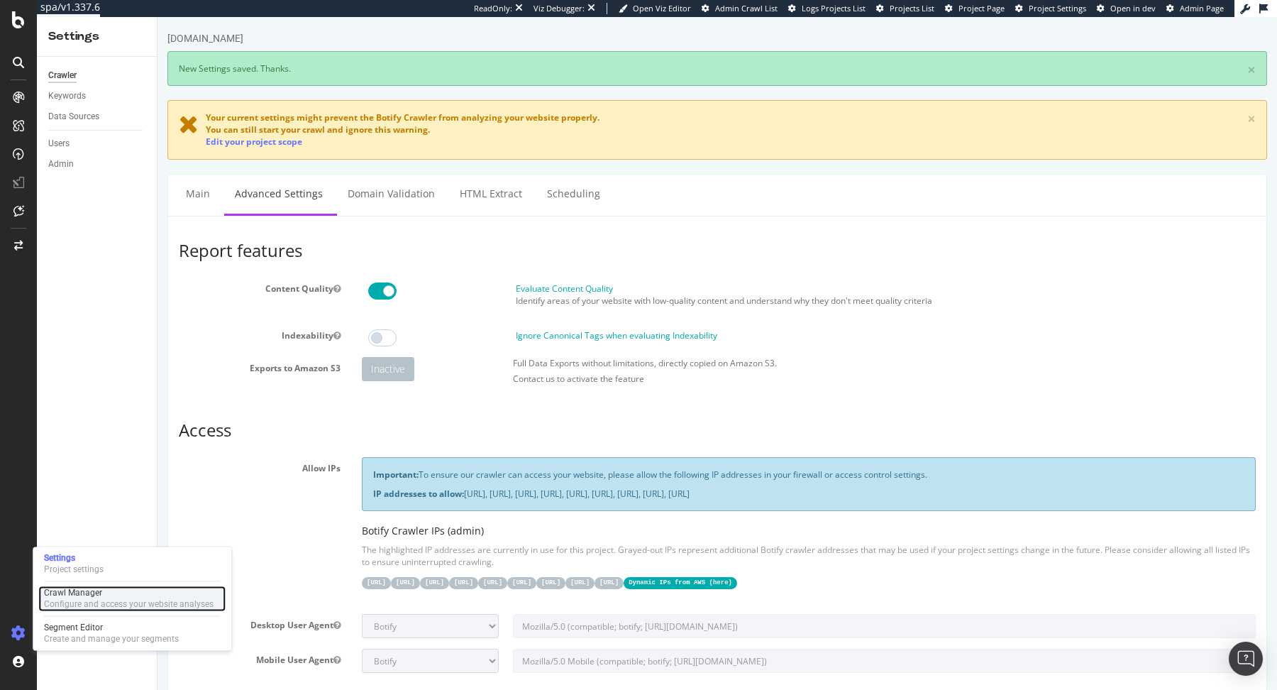
click at [82, 605] on div "Configure and access your website analyses" at bounding box center [129, 603] width 170 height 11
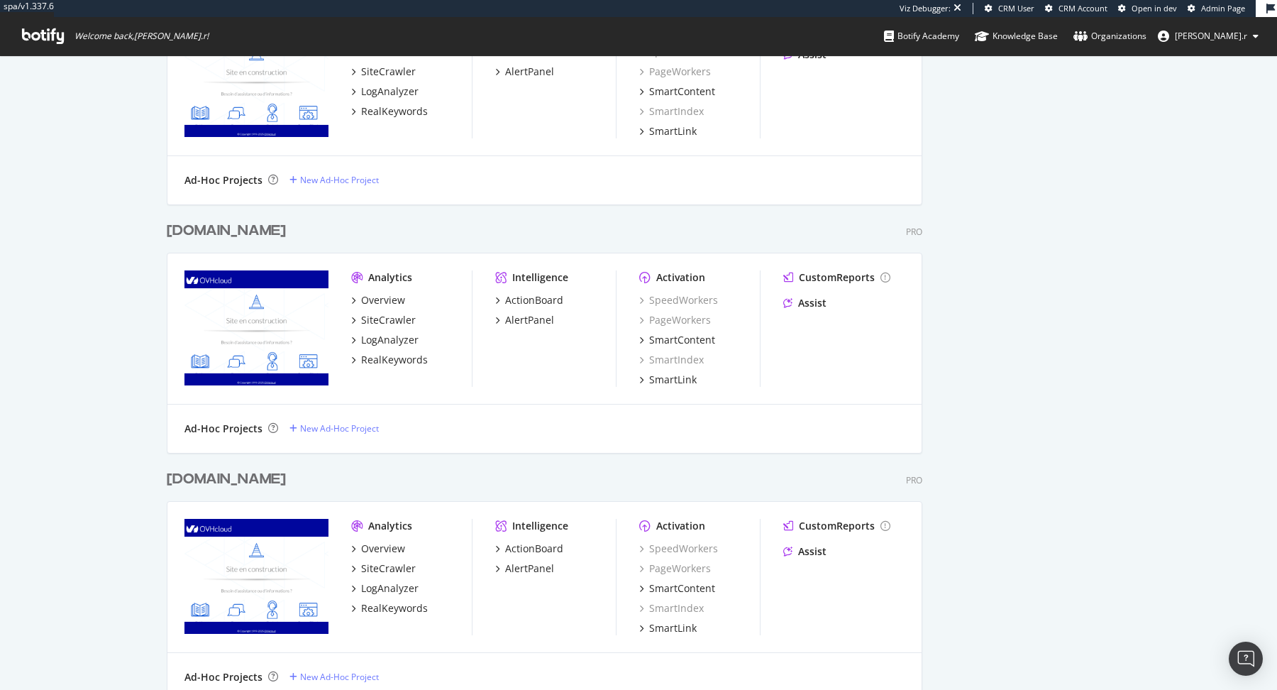
scroll to position [1590, 0]
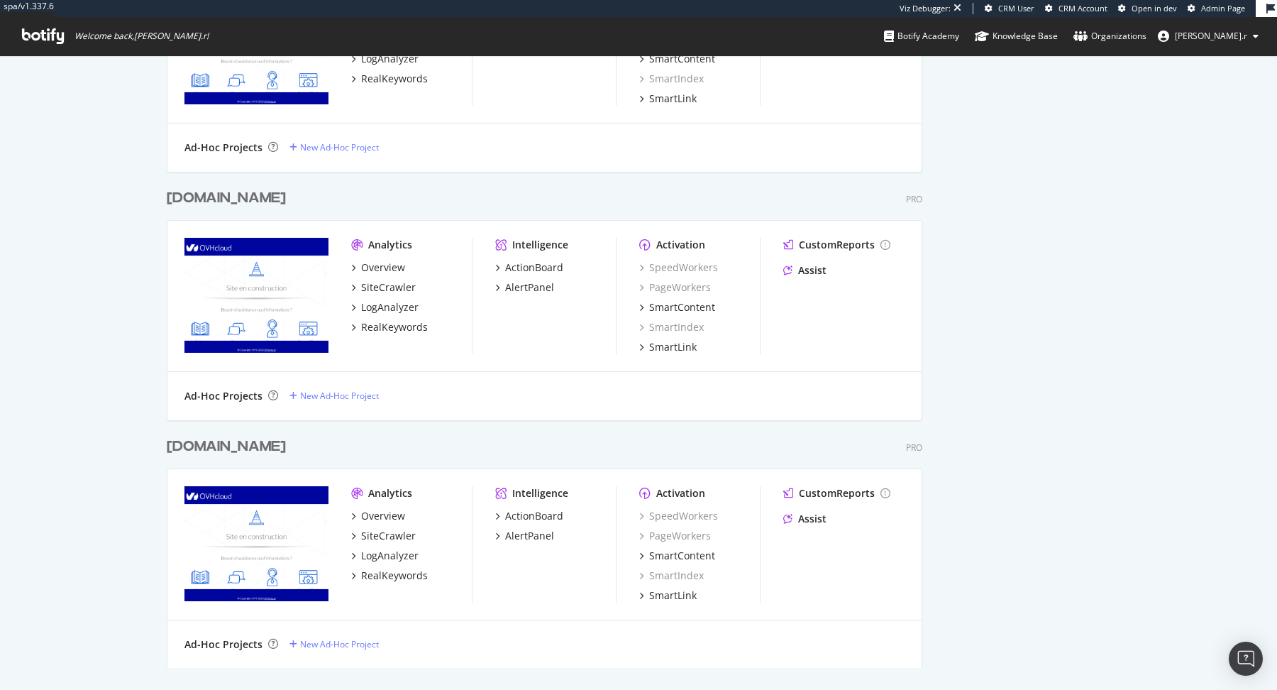
click at [204, 440] on div "[DOMAIN_NAME]" at bounding box center [226, 446] width 119 height 21
click at [189, 197] on div "[DOMAIN_NAME]" at bounding box center [226, 198] width 119 height 21
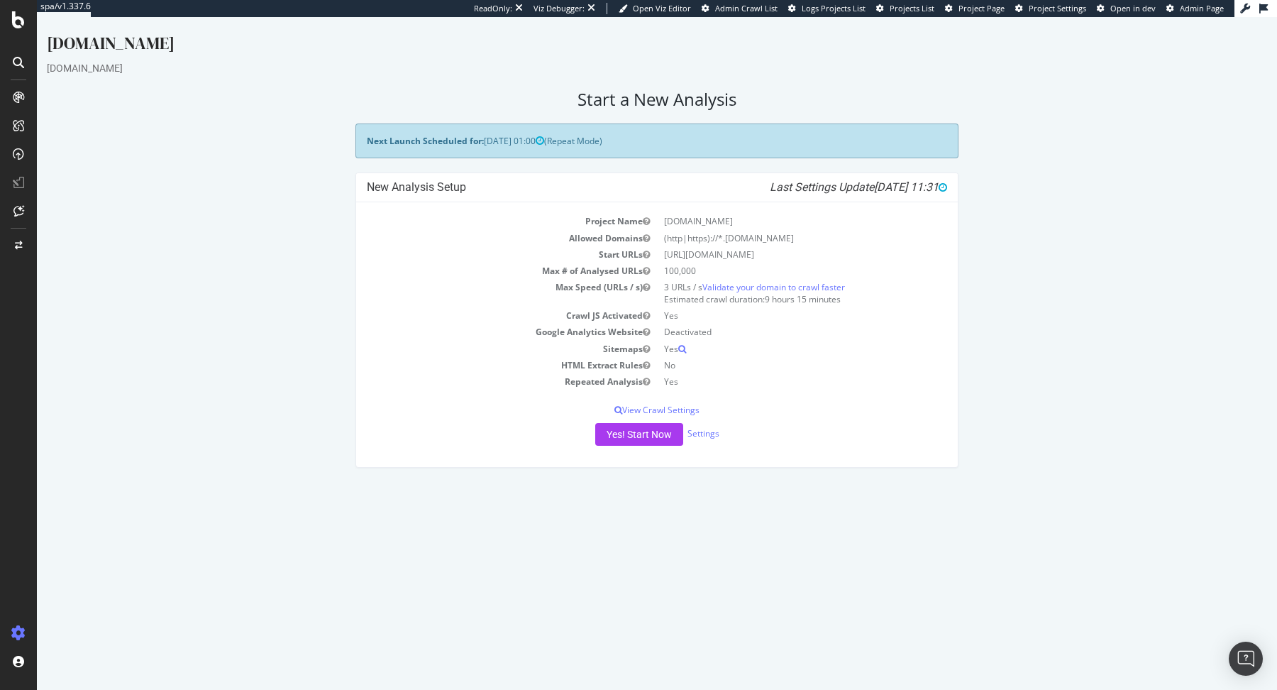
click at [976, 9] on span "Project Page" at bounding box center [982, 8] width 46 height 11
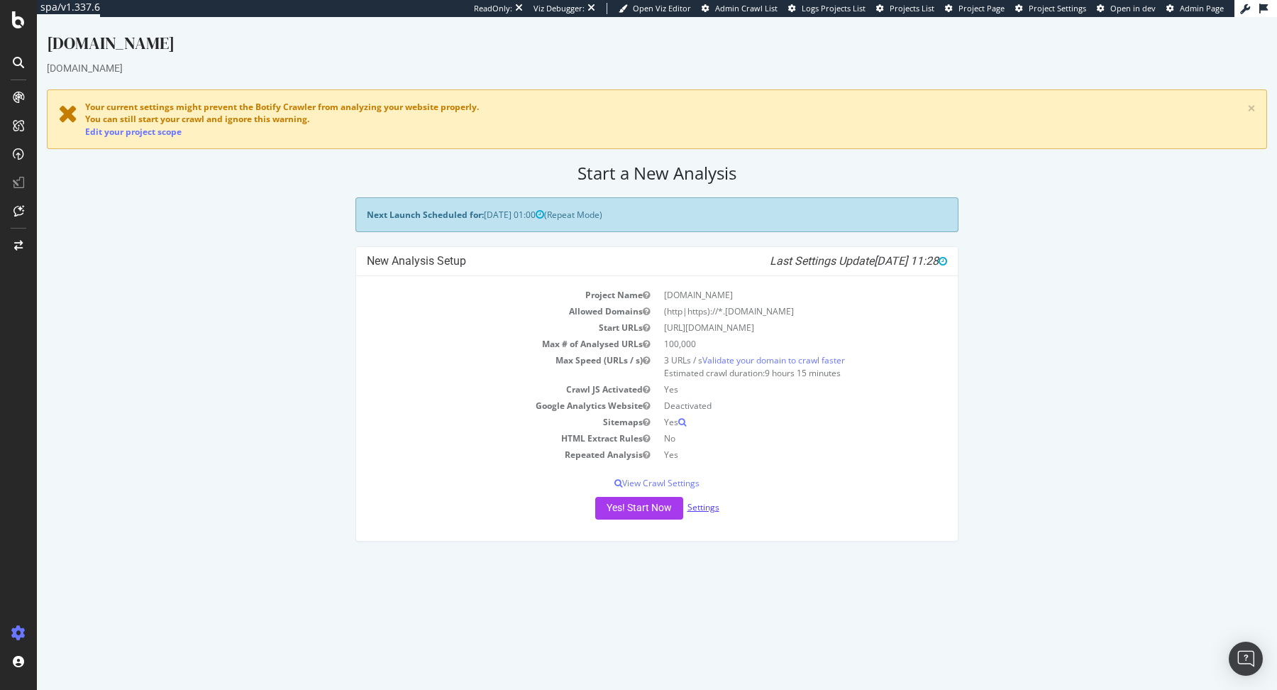
click at [698, 502] on link "Settings" at bounding box center [704, 507] width 32 height 12
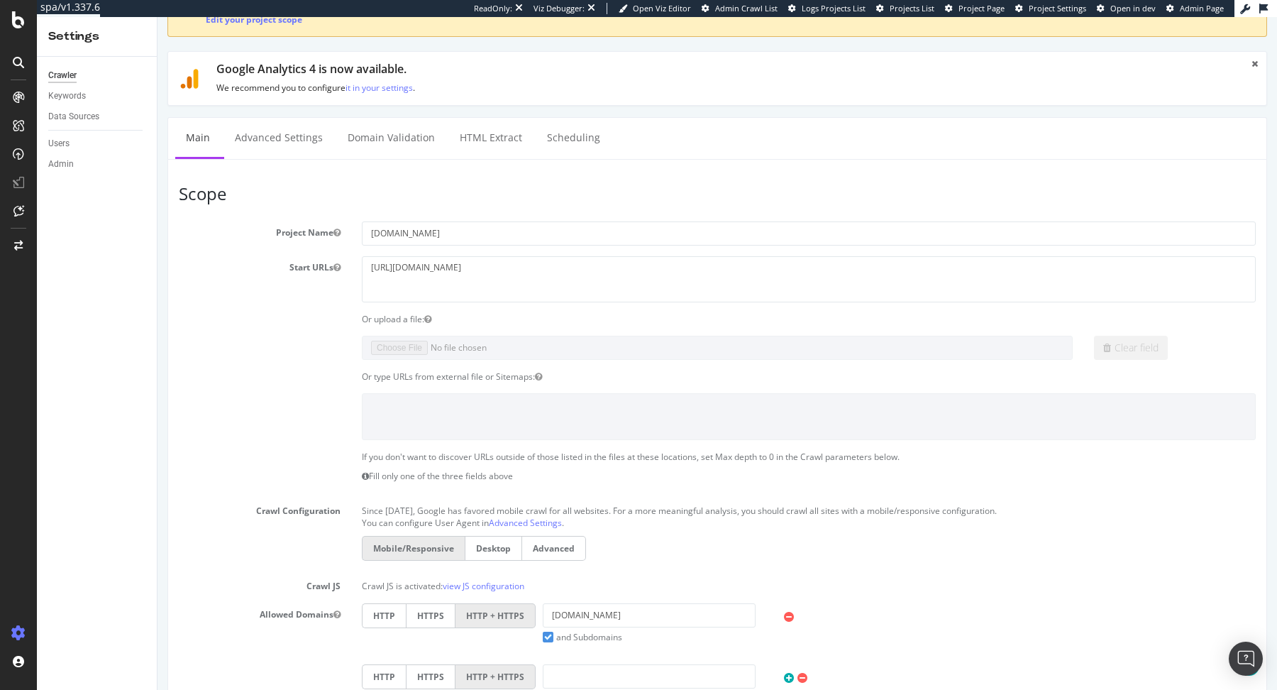
scroll to position [179, 0]
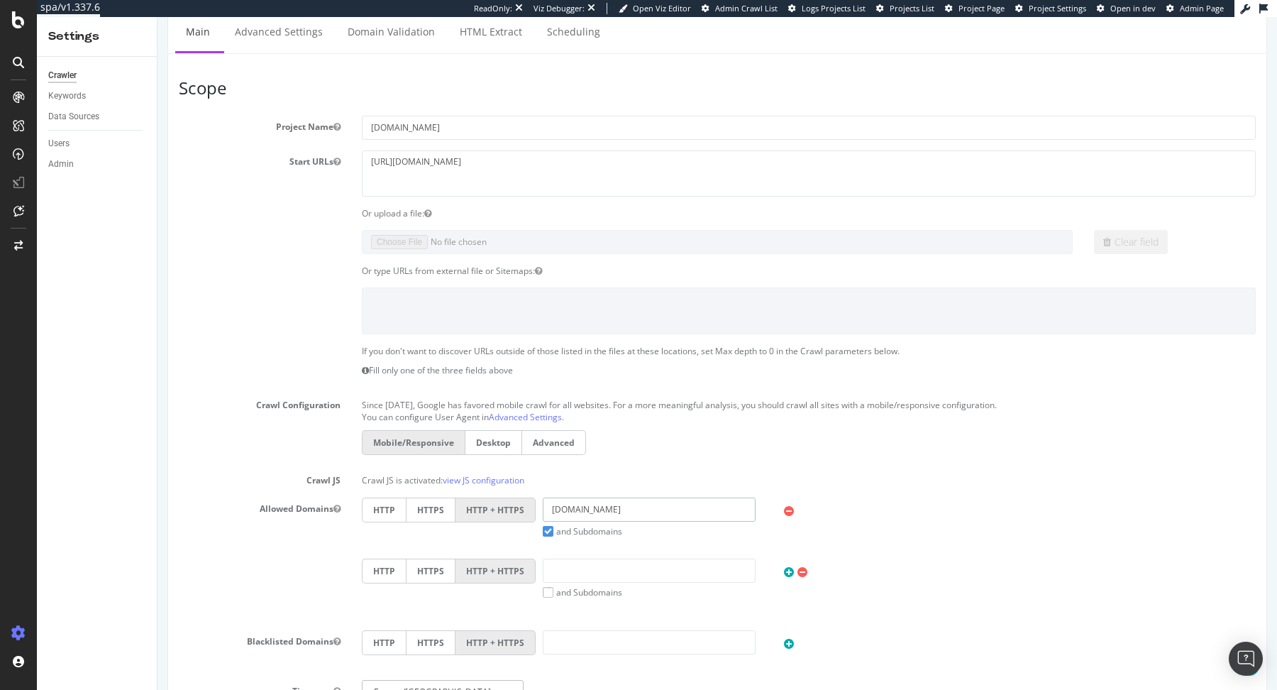
click at [671, 514] on input "[DOMAIN_NAME]" at bounding box center [649, 509] width 213 height 24
click at [997, 9] on span "Project Page" at bounding box center [982, 8] width 46 height 11
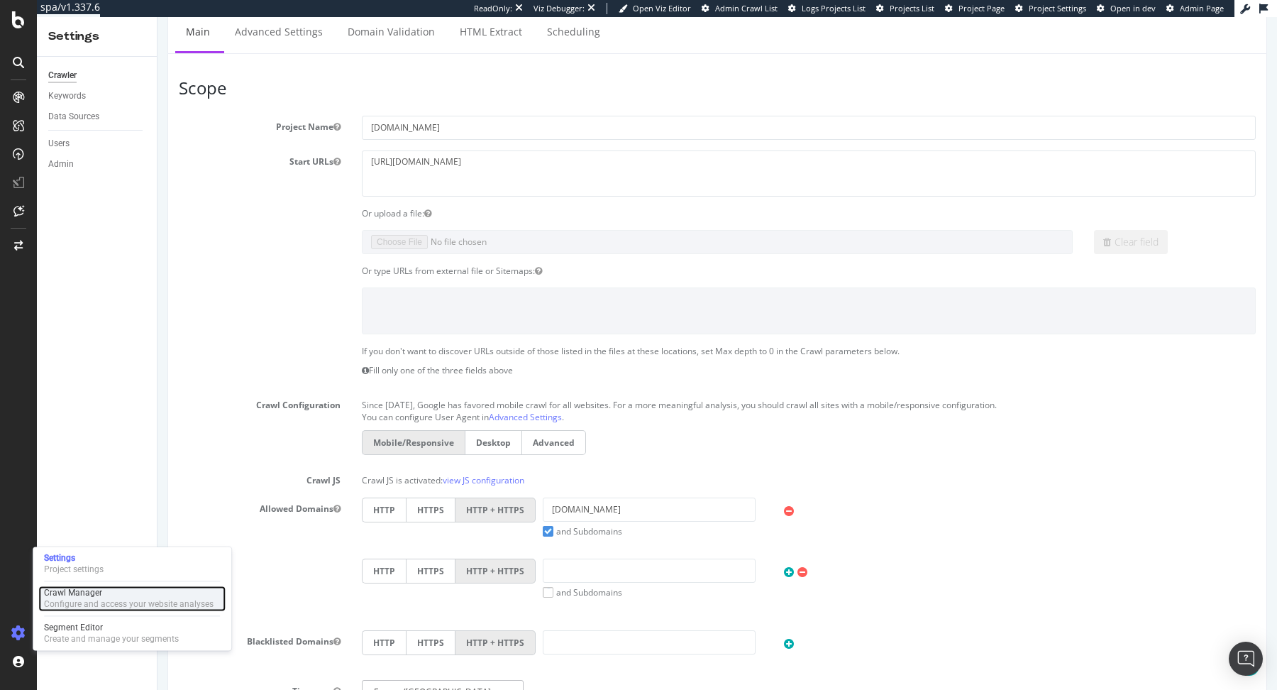
click at [85, 551] on div "Crawl Manager Configure and access your website analyses" at bounding box center [131, 598] width 187 height 26
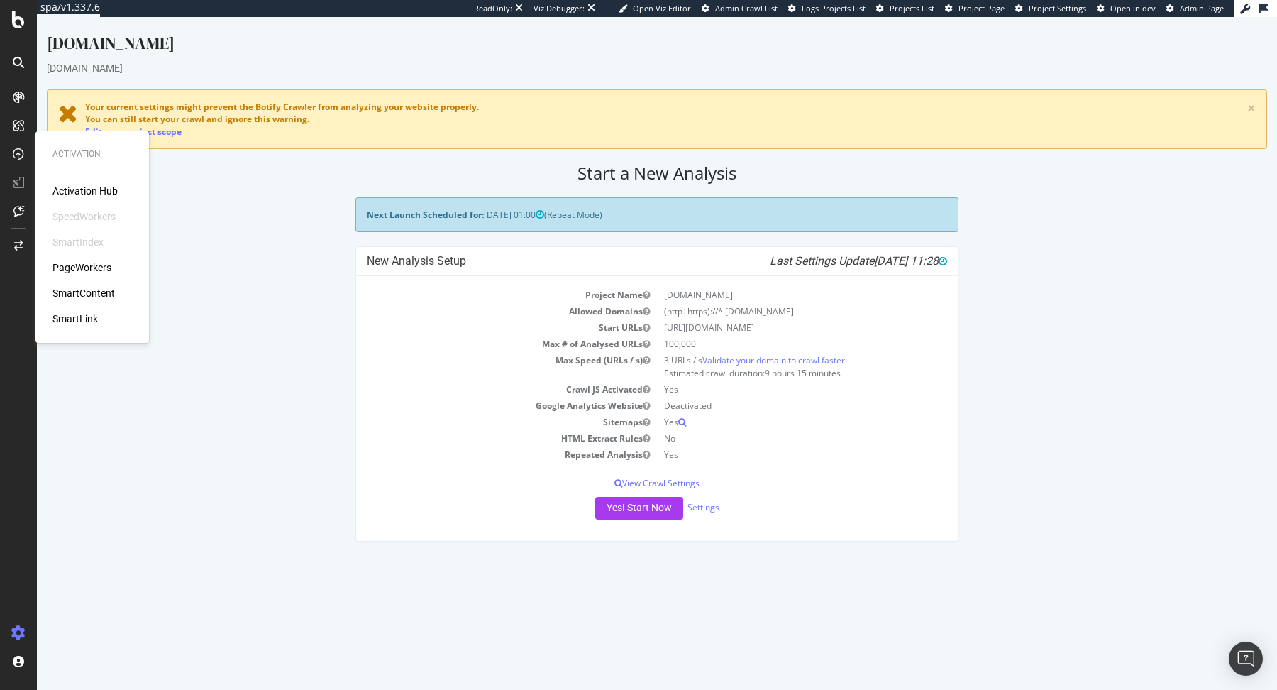
click at [248, 209] on div "Next Launch Scheduled for: [DATE] 01:00 (Repeat Mode) New Analysis Setup Last S…" at bounding box center [657, 376] width 1235 height 358
